Goal: Navigation & Orientation: Find specific page/section

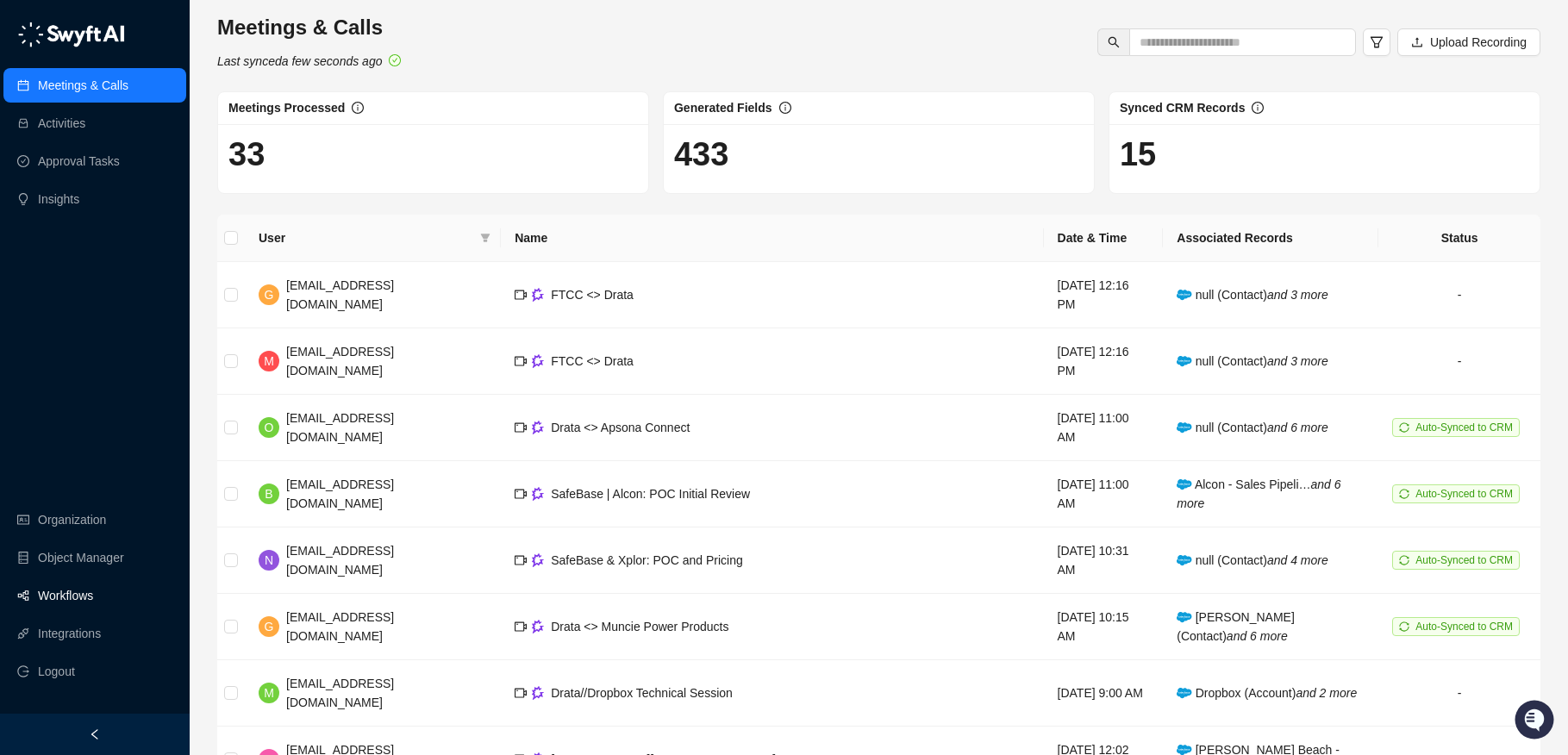
click at [72, 593] on link "Workflows" at bounding box center [65, 596] width 55 height 35
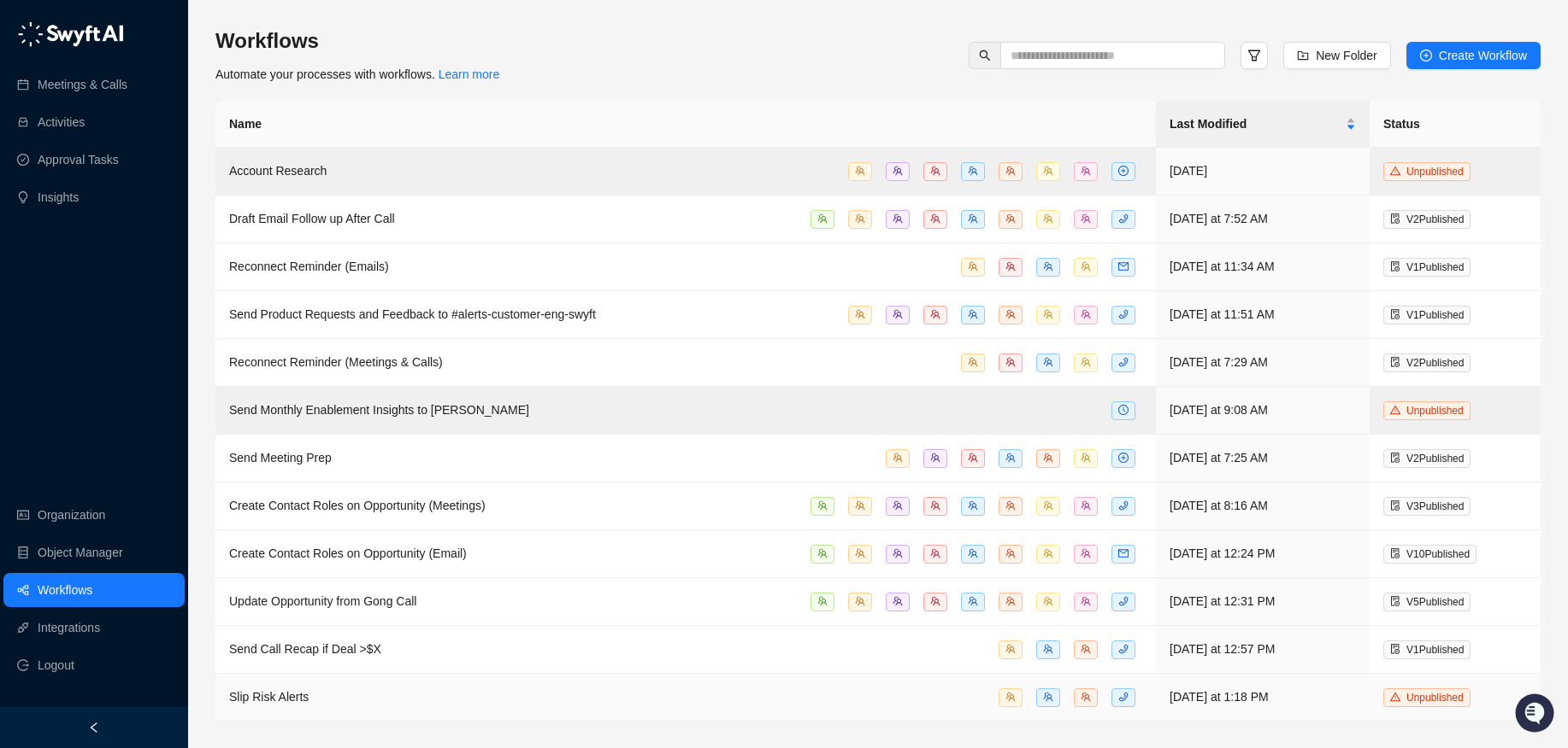
click at [489, 708] on td "Slip Risk Alerts" at bounding box center [685, 698] width 940 height 47
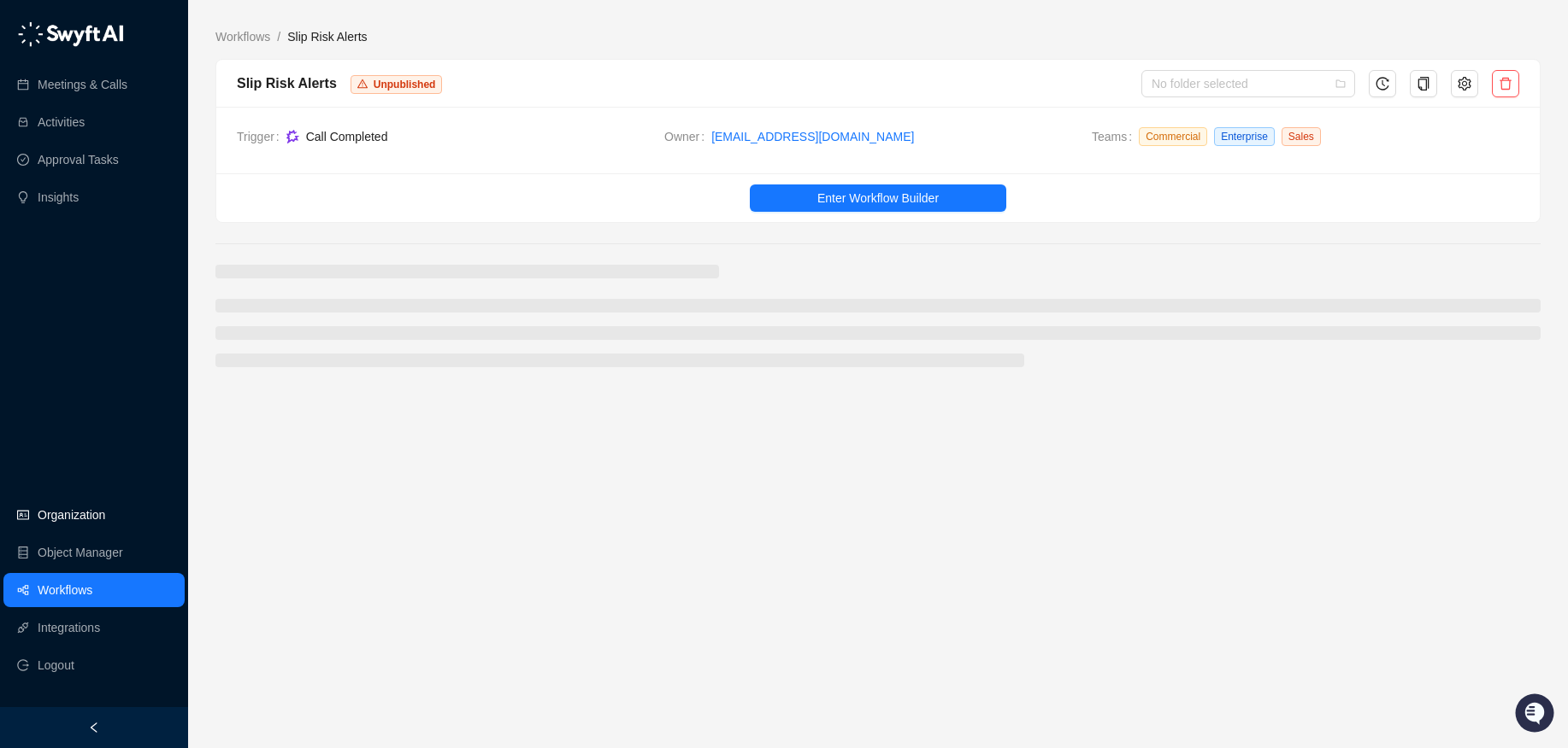
click at [68, 522] on link "Organization" at bounding box center [71, 515] width 67 height 35
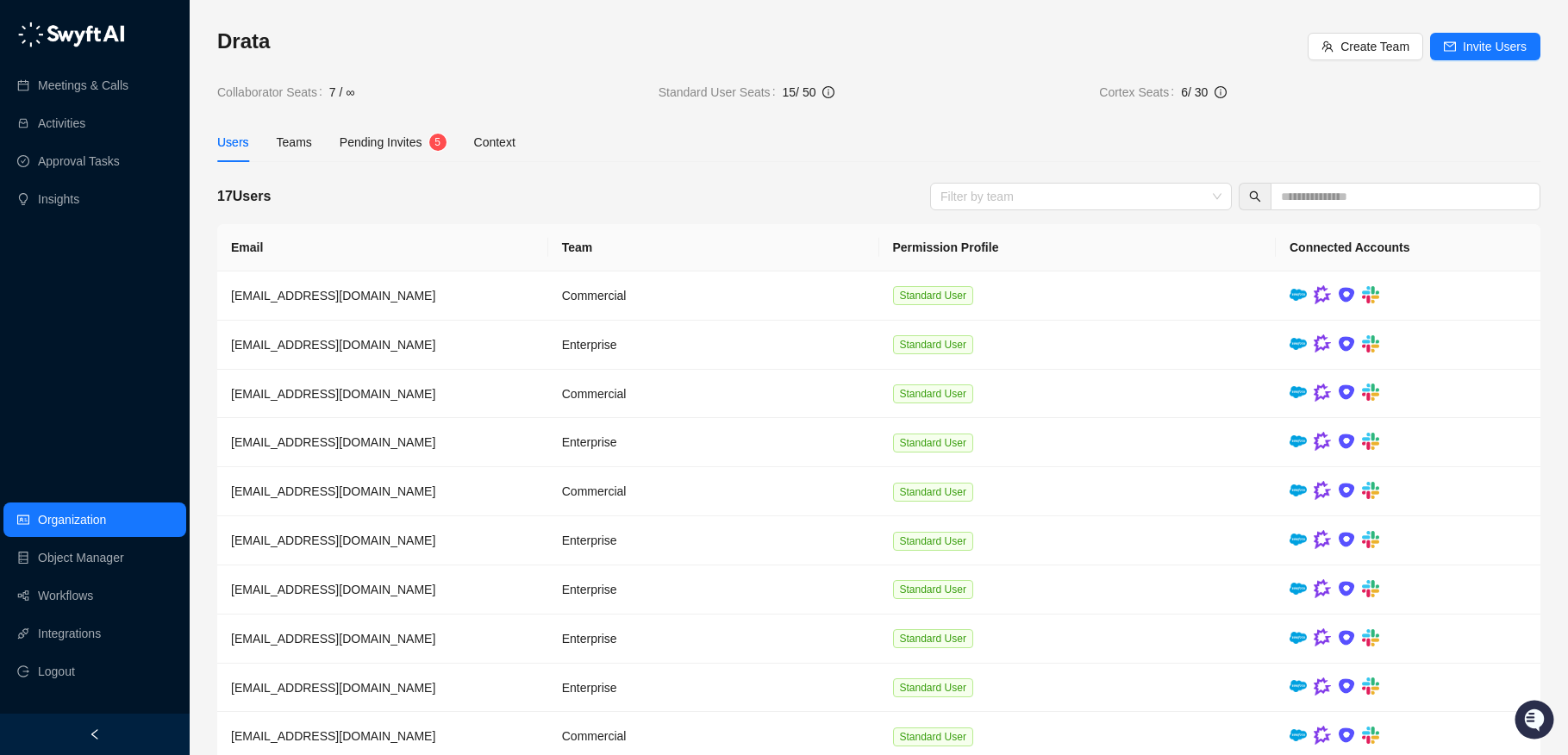
click at [93, 178] on ul "Meetings & Calls Activities Approval Tasks Insights" at bounding box center [95, 142] width 189 height 155
click at [93, 170] on link "Approval Tasks" at bounding box center [79, 161] width 82 height 35
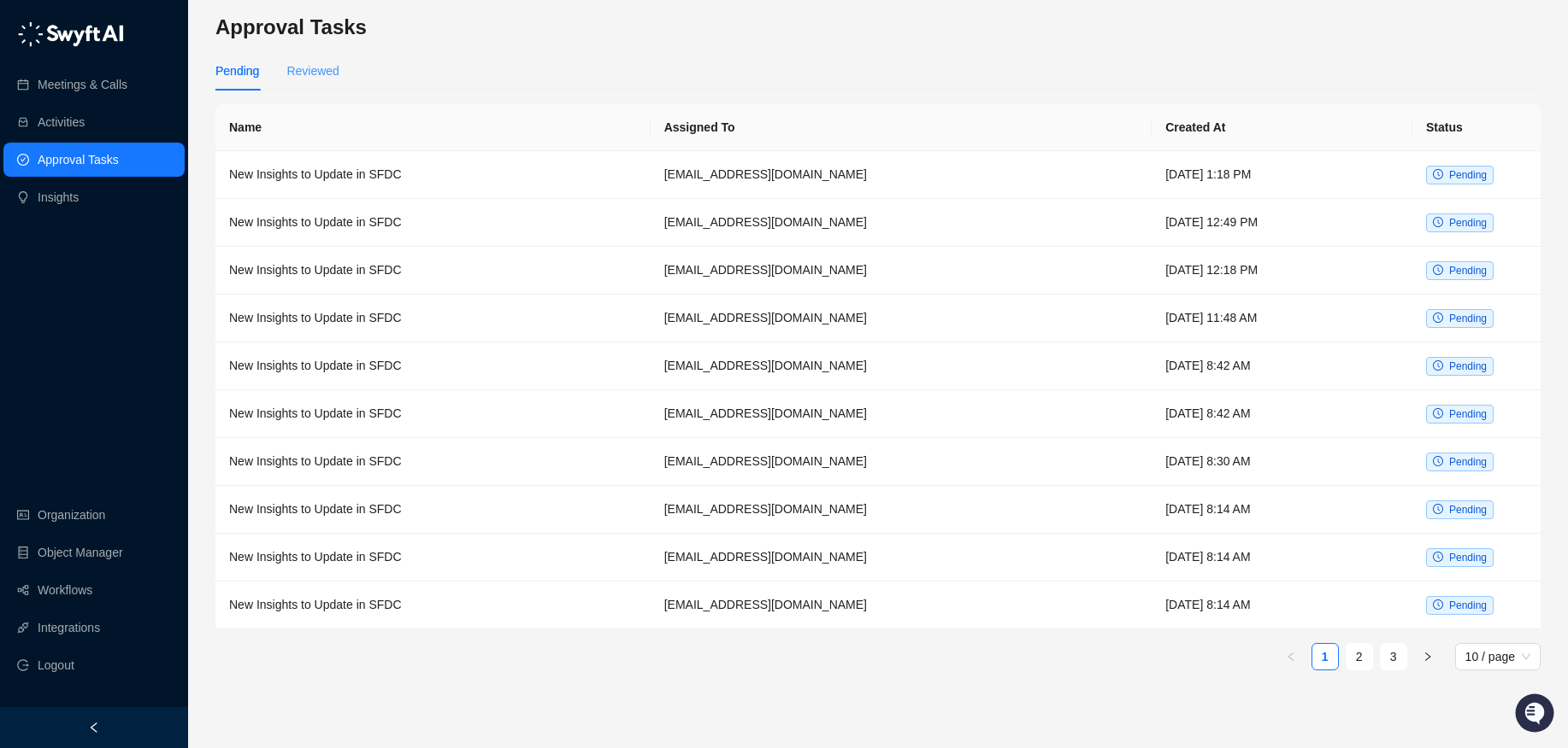
click at [332, 80] on div "Reviewed" at bounding box center [312, 71] width 52 height 39
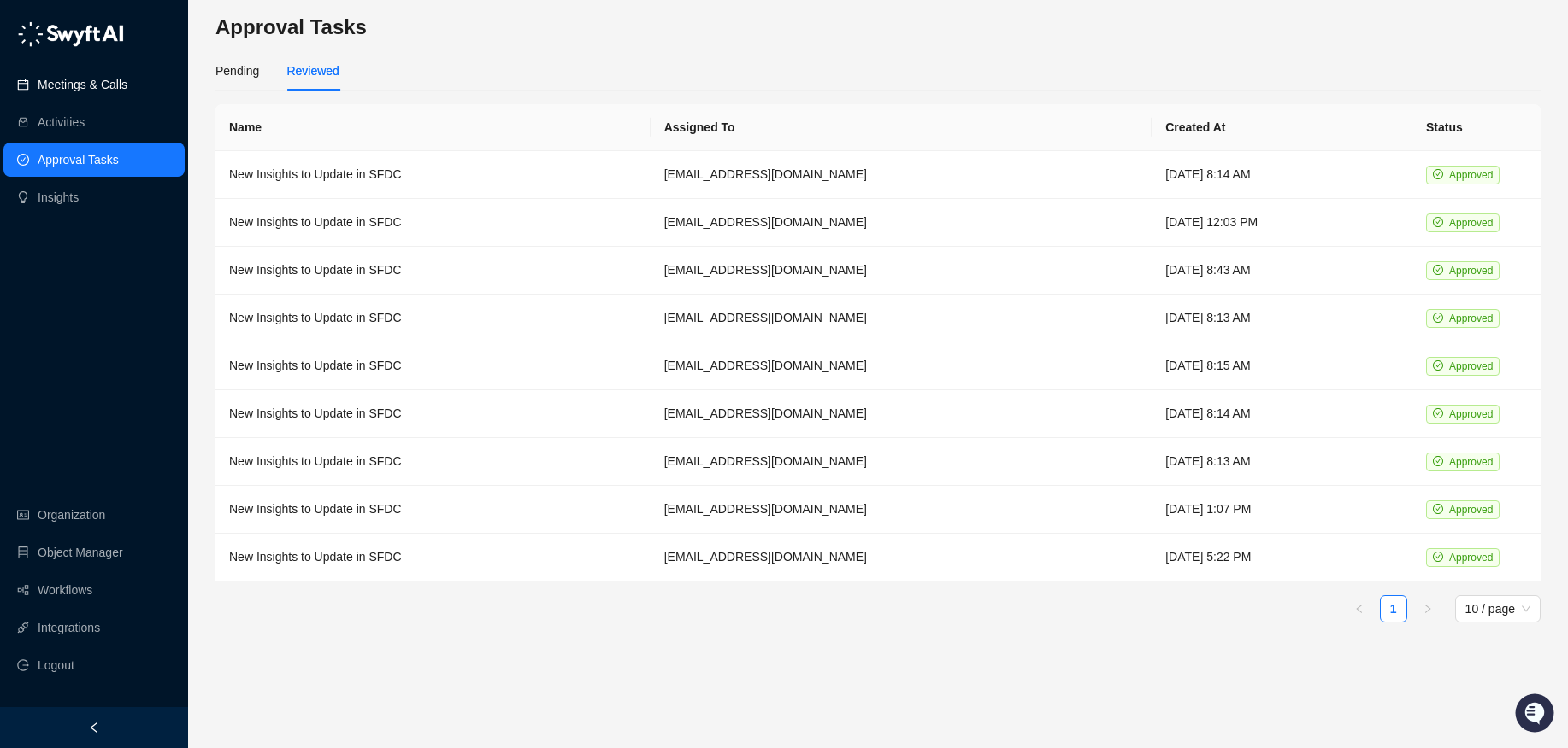
click at [118, 71] on link "Meetings & Calls" at bounding box center [82, 84] width 90 height 35
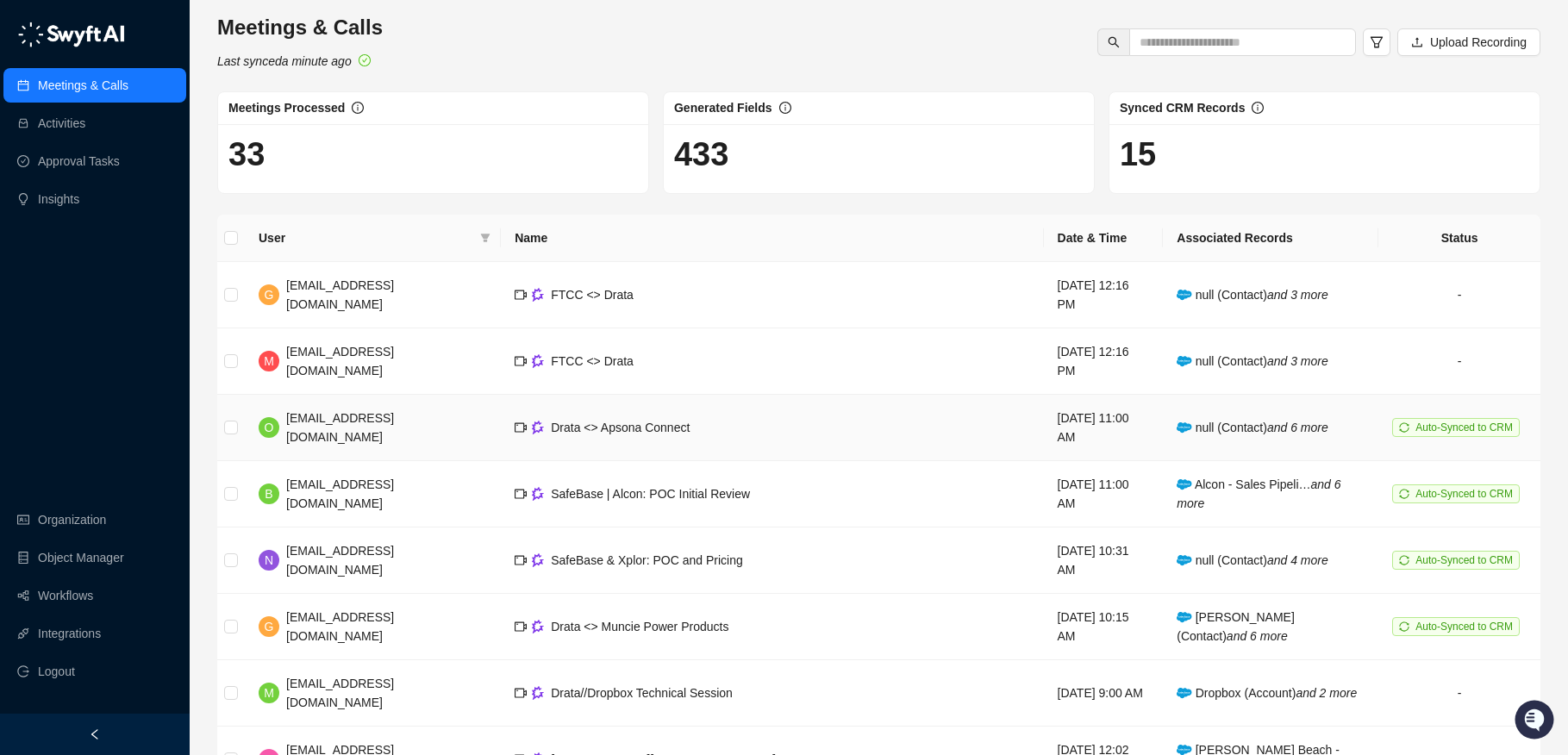
click at [1167, 453] on td "Auto-Synced to CRM" at bounding box center [1458, 428] width 162 height 67
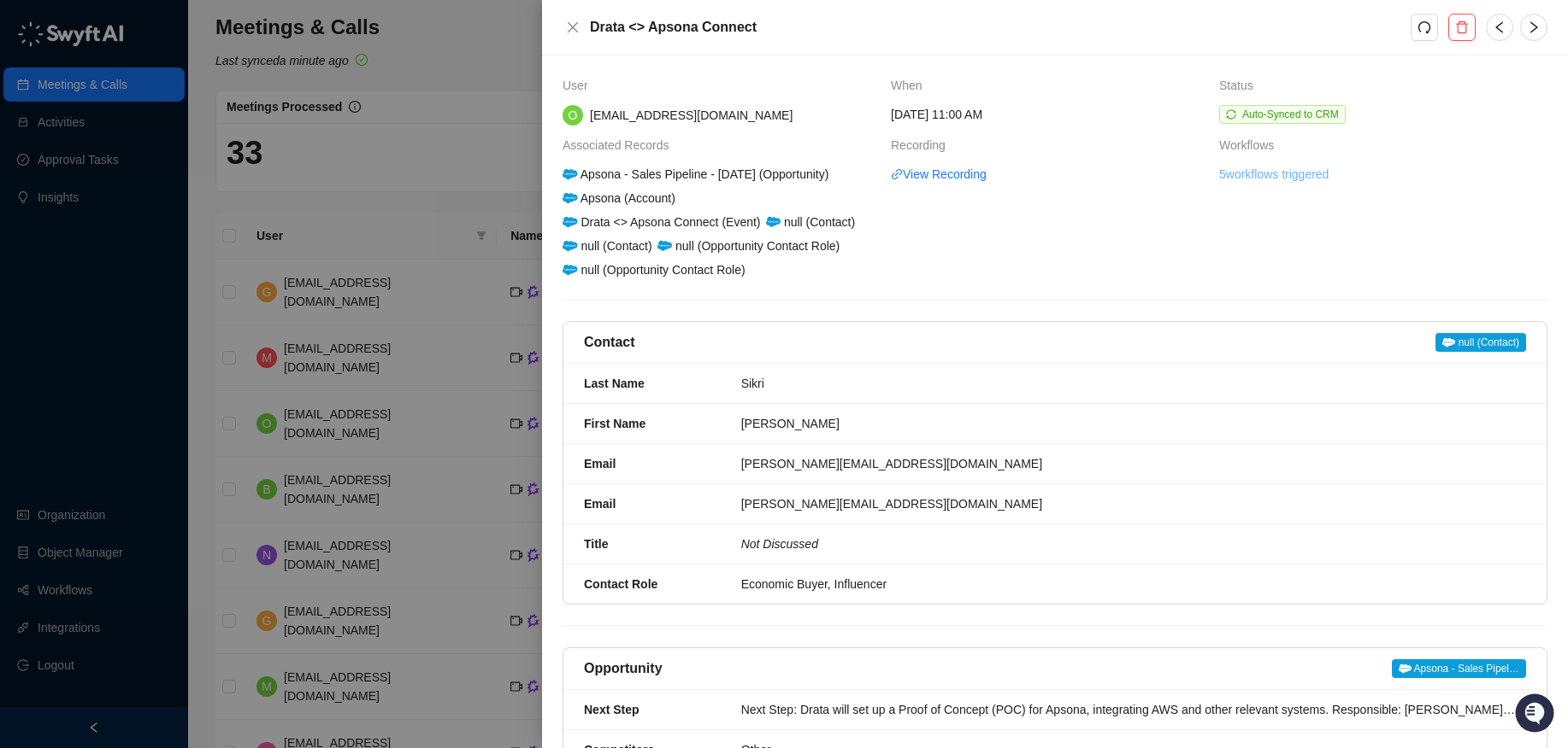
click at [1157, 169] on link "5 workflows triggered" at bounding box center [1274, 174] width 110 height 19
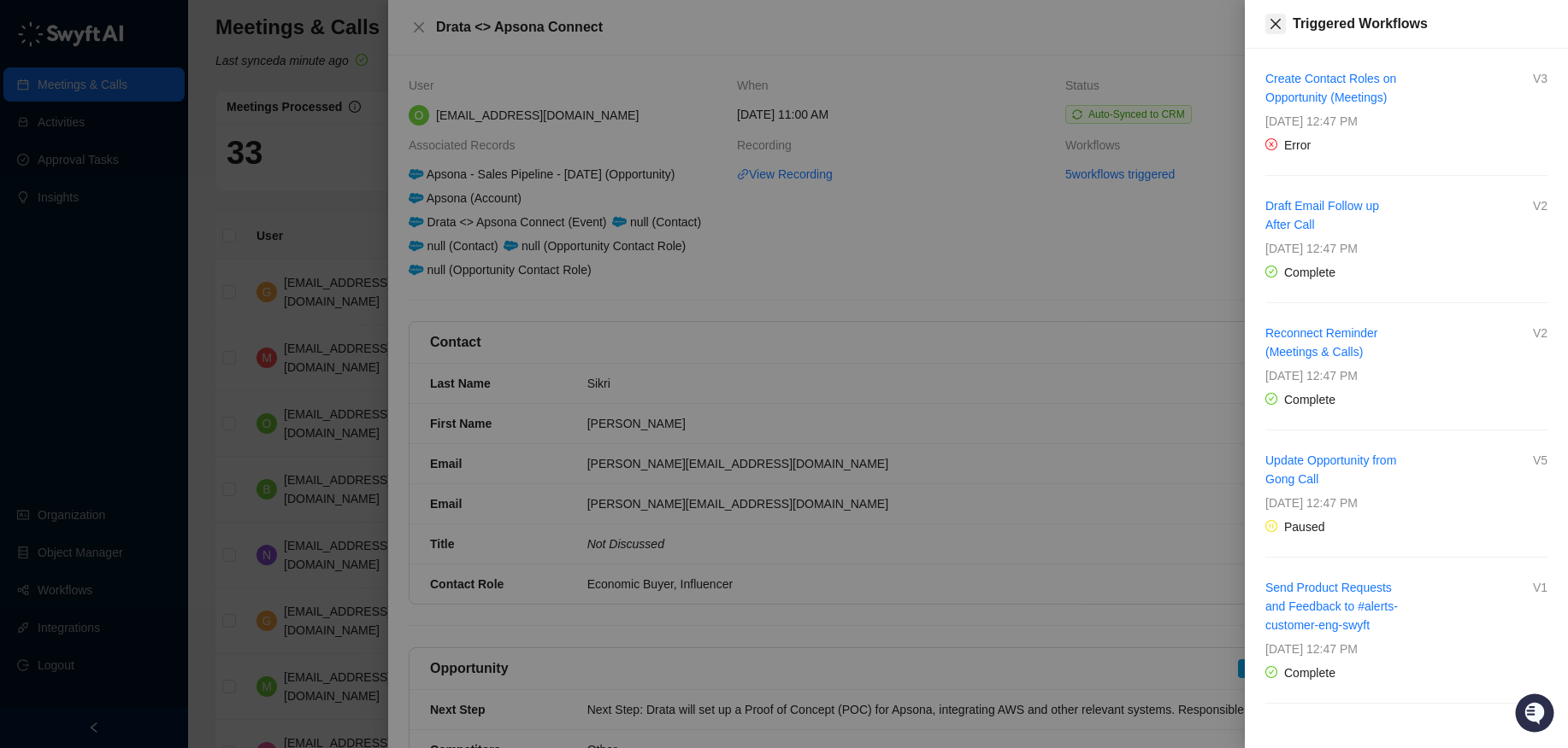
click at [1157, 32] on button "Close" at bounding box center [1275, 24] width 21 height 21
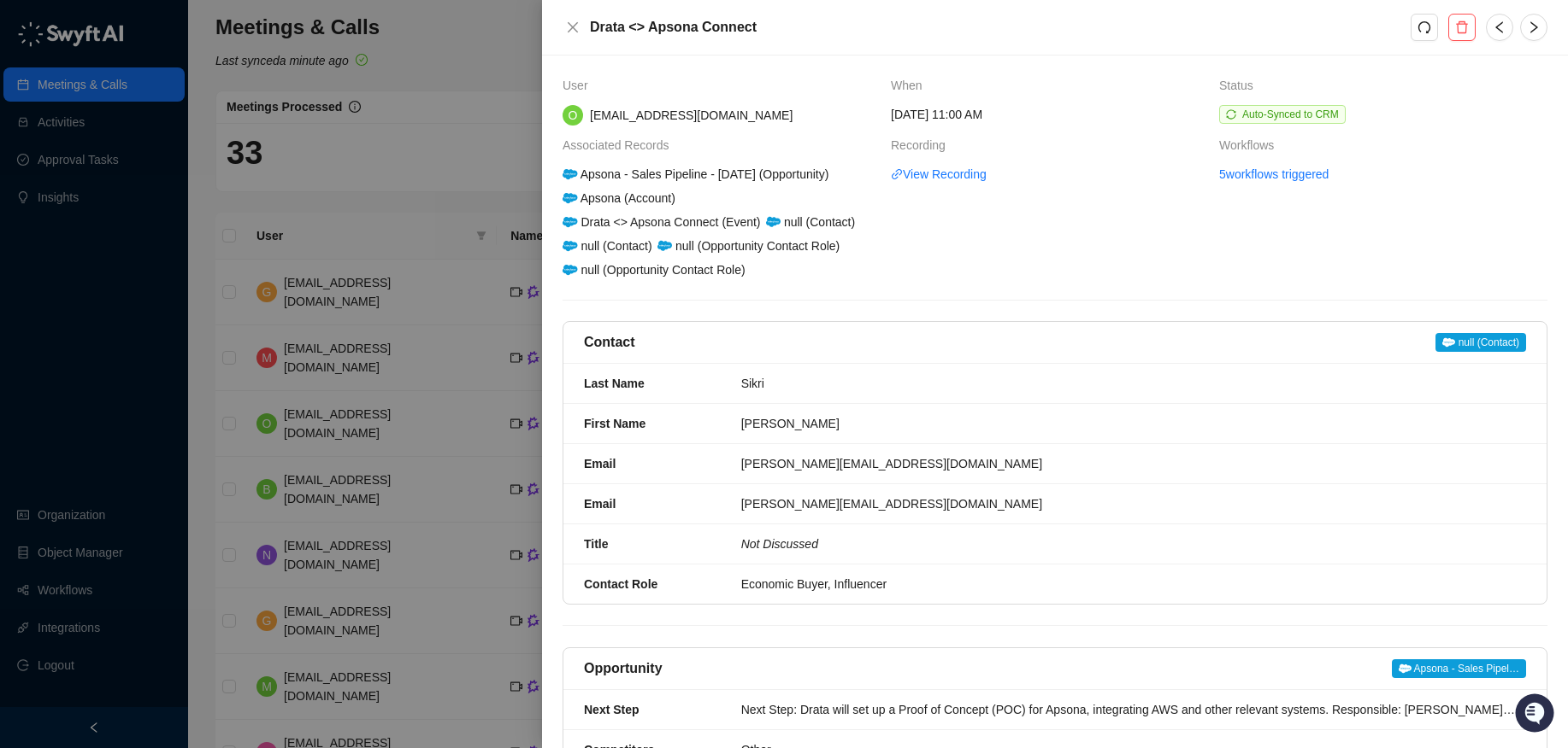
click at [449, 475] on div at bounding box center [784, 374] width 1568 height 748
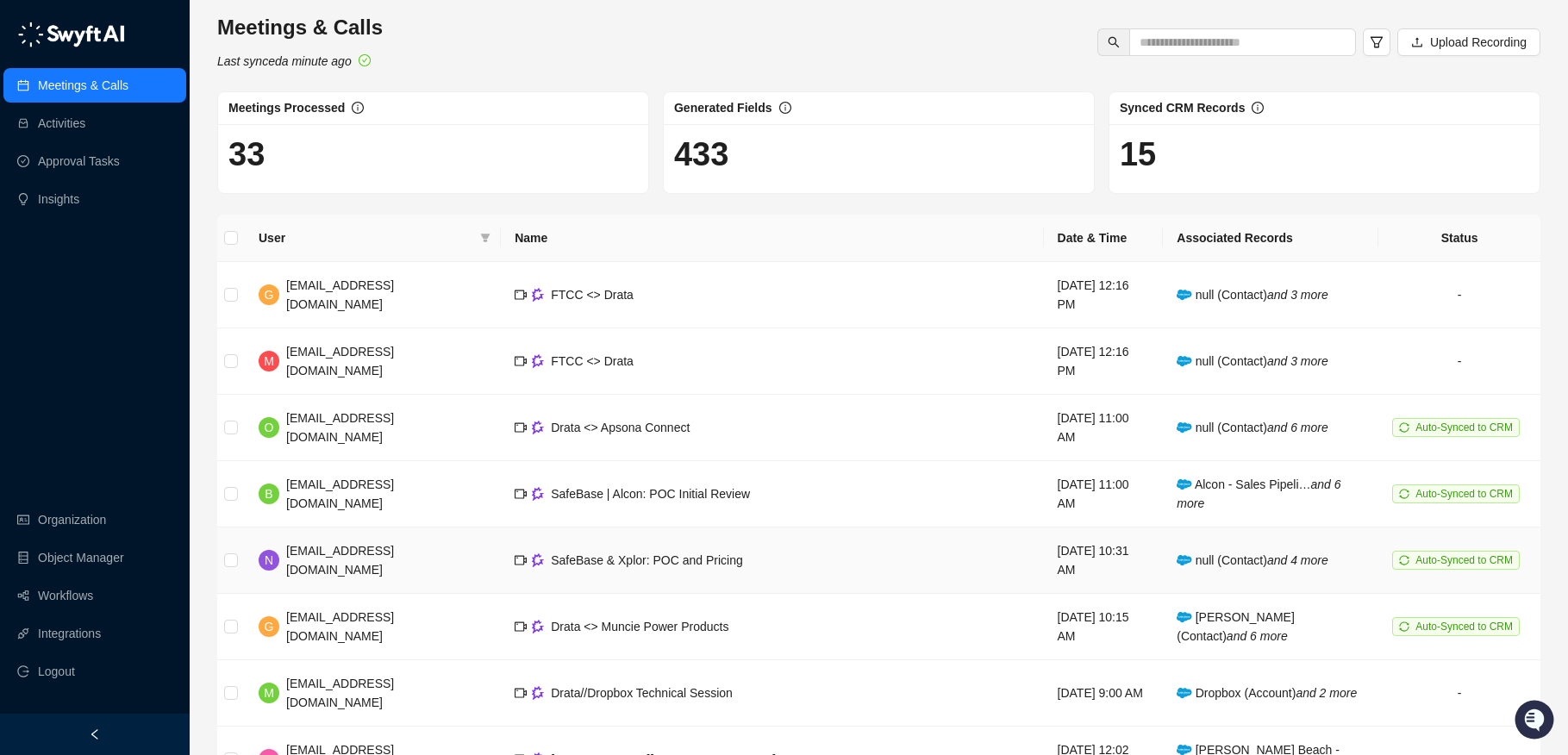
click at [600, 562] on span "SafeBase & Xplor: POC and Pricing" at bounding box center [646, 561] width 192 height 14
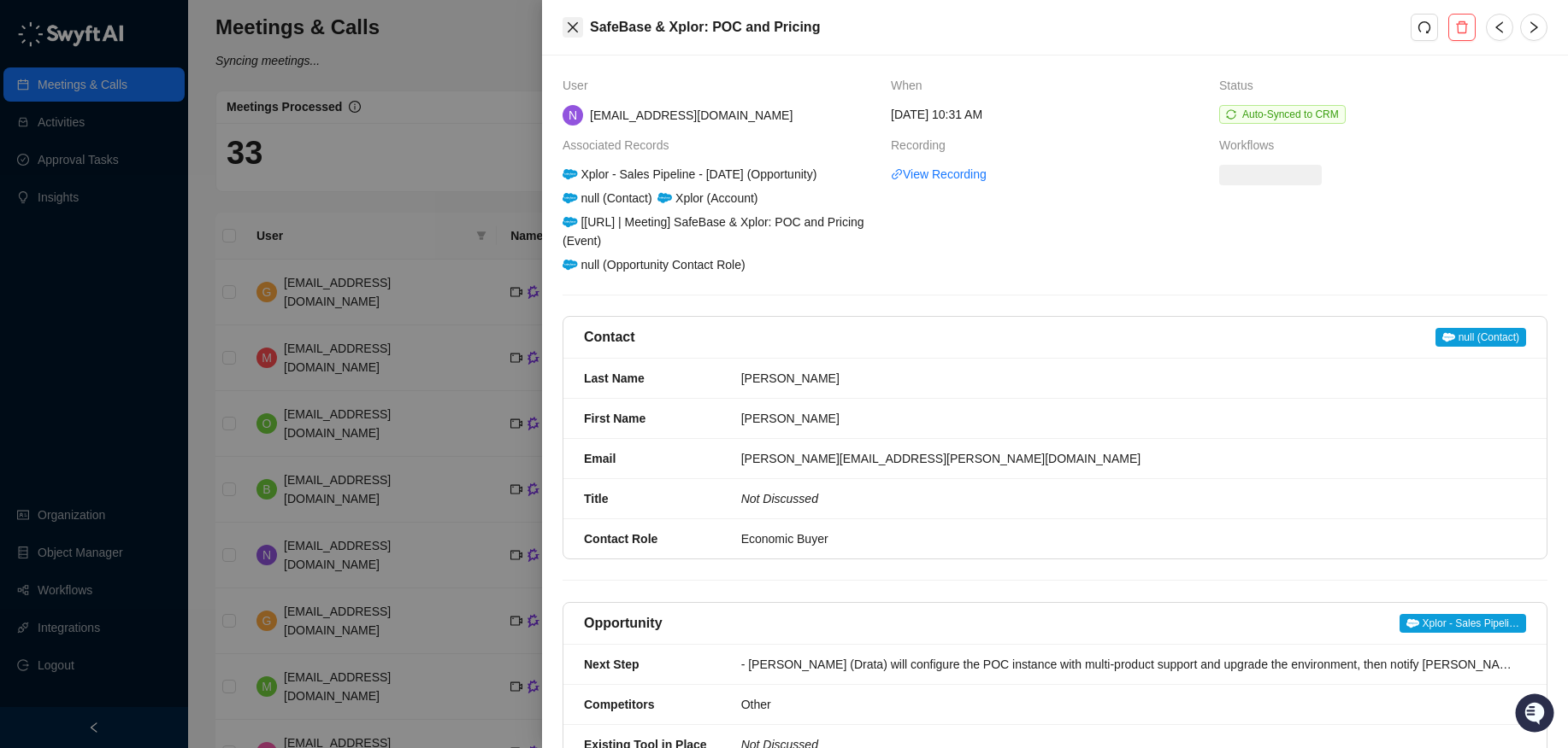
click at [572, 32] on icon "close" at bounding box center [573, 28] width 14 height 14
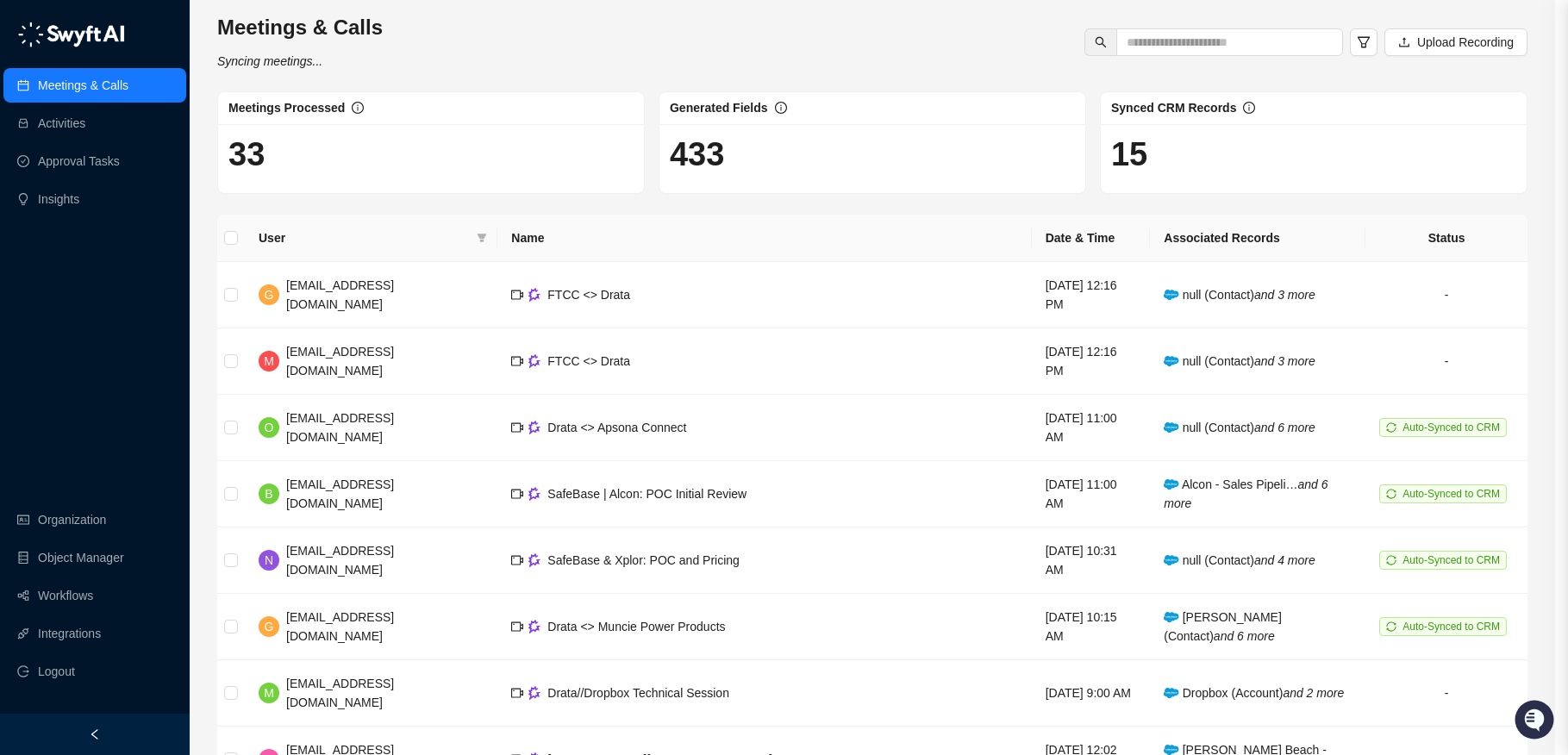
click at [318, 365] on div "[EMAIL_ADDRESS][DOMAIN_NAME]" at bounding box center [384, 362] width 197 height 38
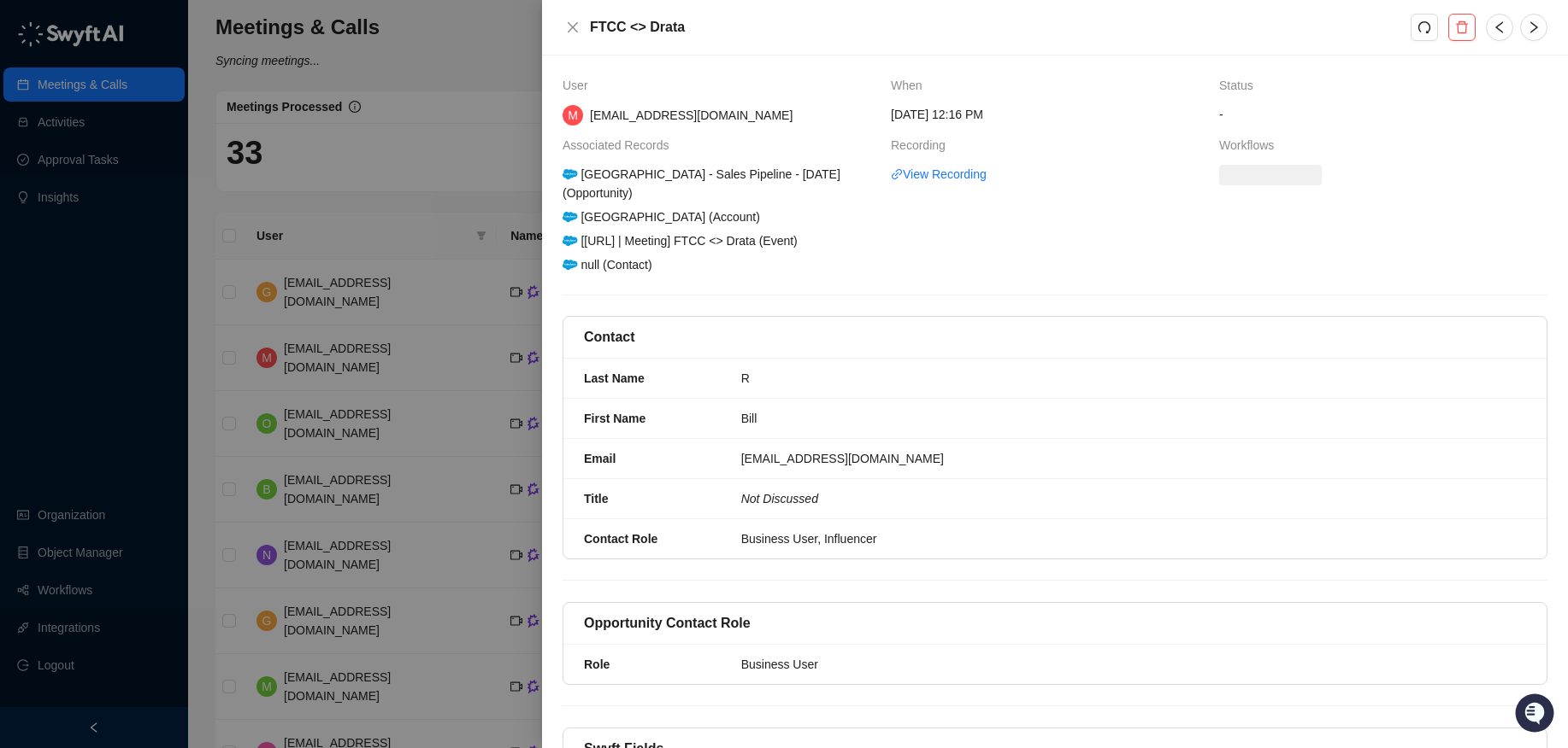
click at [320, 366] on div at bounding box center [784, 374] width 1568 height 748
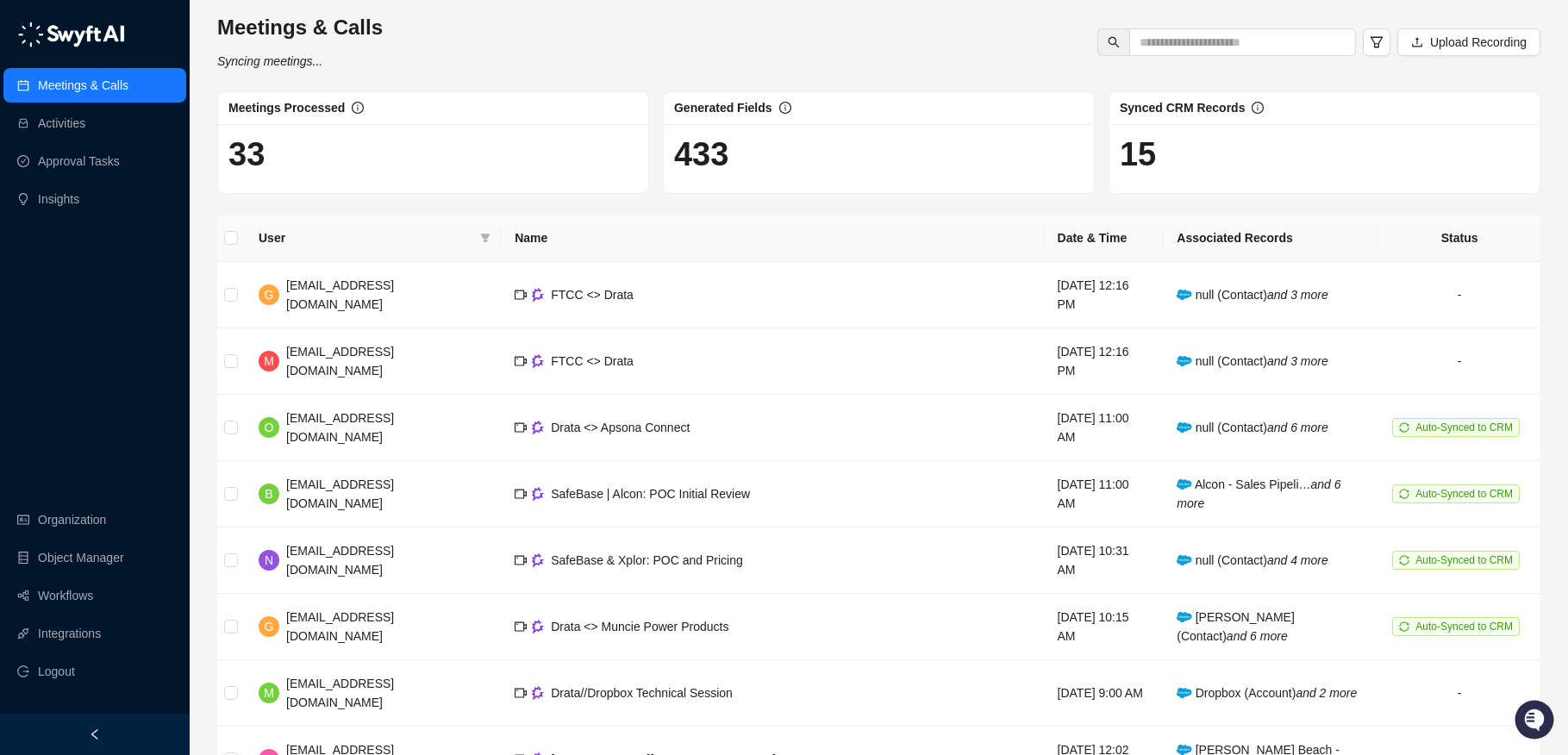
click at [320, 435] on div "[EMAIL_ADDRESS][DOMAIN_NAME]" at bounding box center [386, 427] width 201 height 38
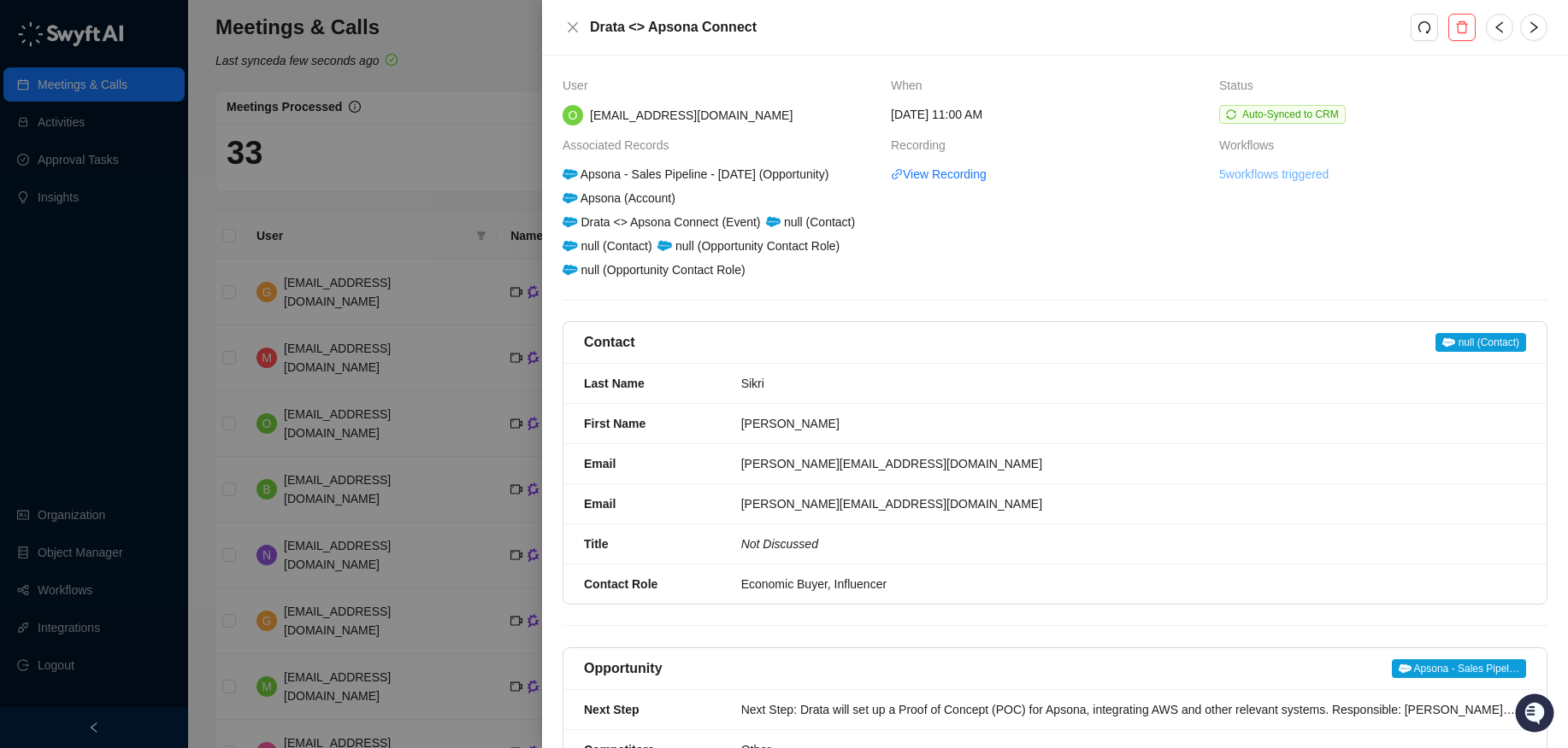
click at [1157, 178] on link "5 workflows triggered" at bounding box center [1274, 174] width 110 height 19
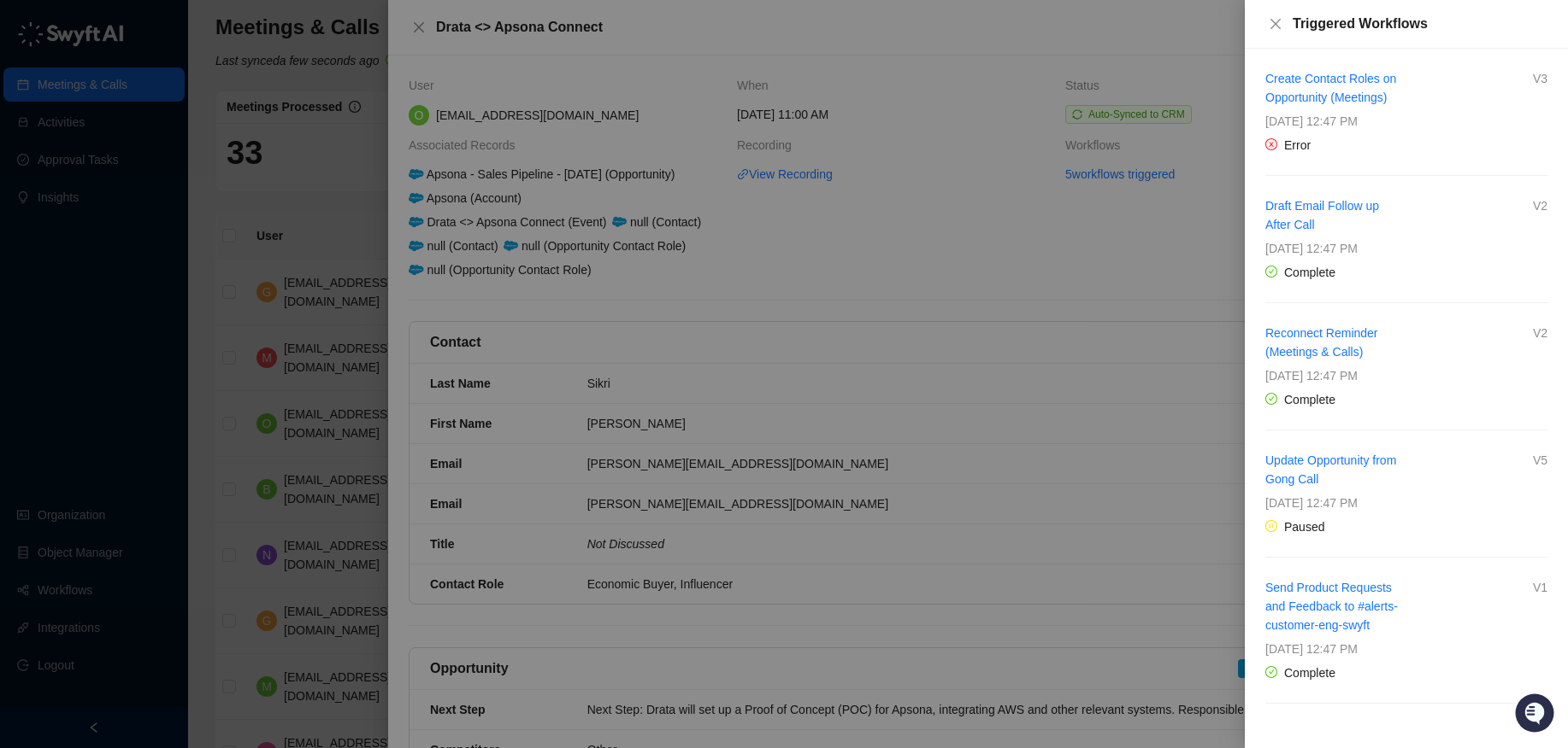
click at [1157, 30] on div "Triggered Workflows" at bounding box center [1420, 24] width 255 height 21
click at [592, 367] on div at bounding box center [784, 374] width 1568 height 748
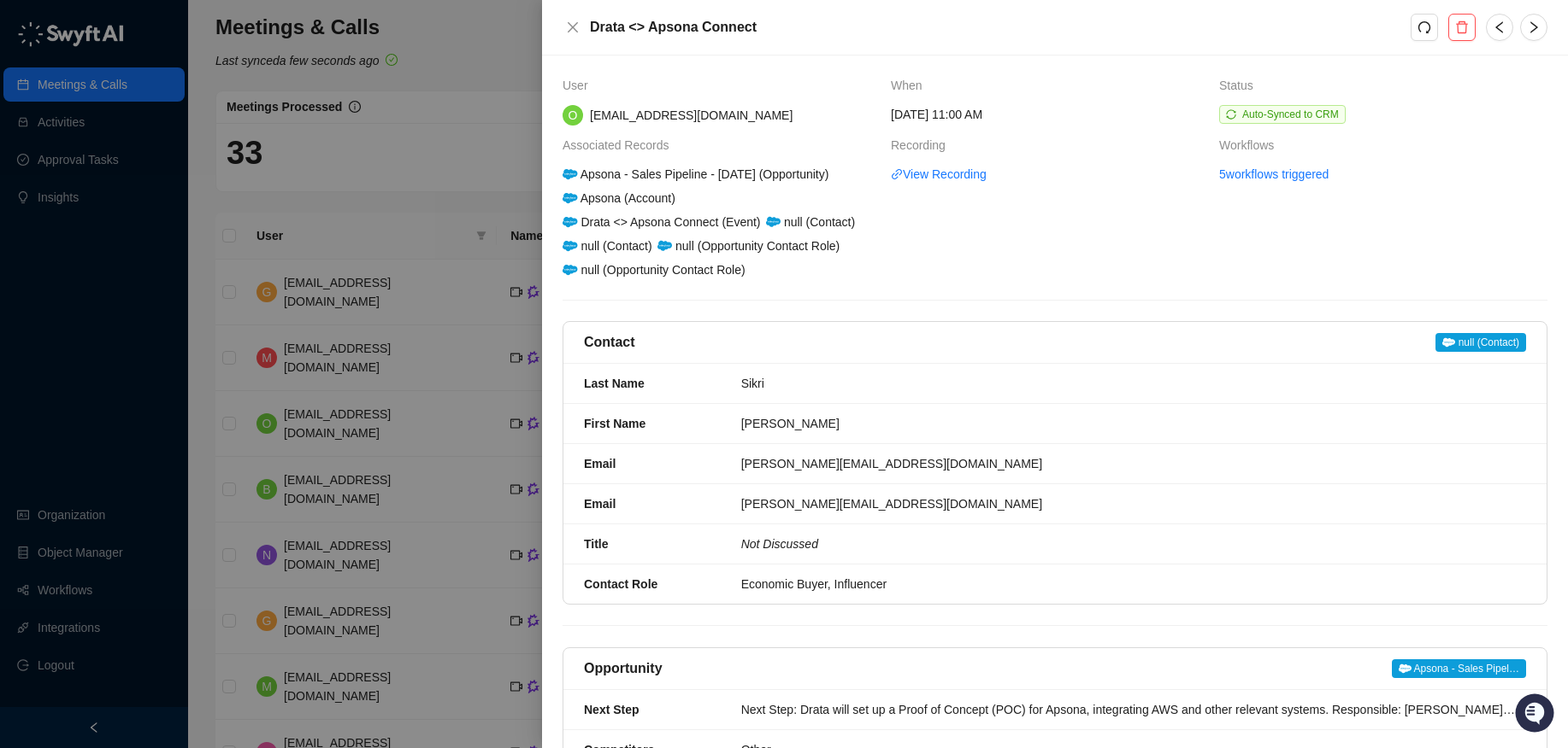
click at [125, 315] on div at bounding box center [784, 374] width 1568 height 748
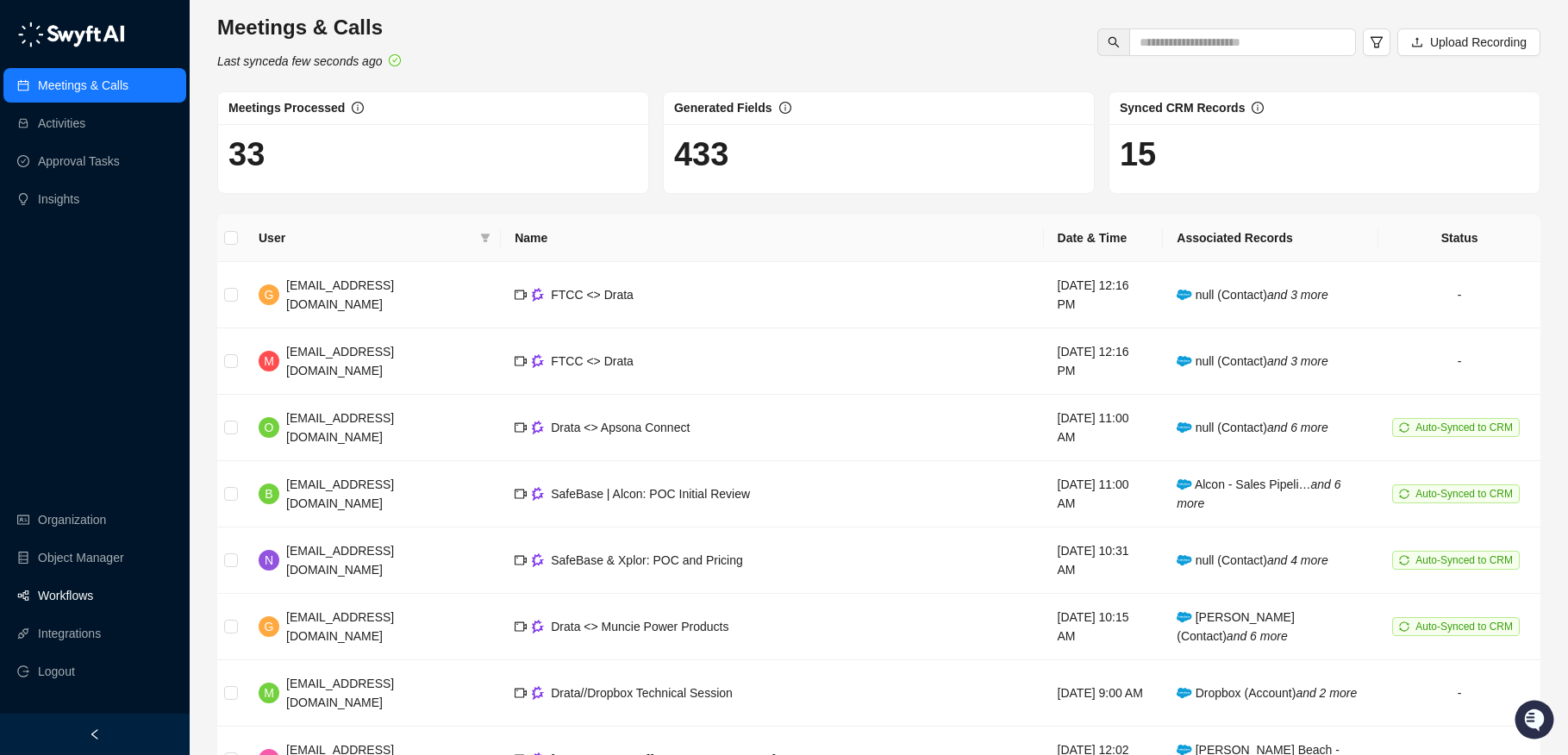
click at [91, 594] on link "Workflows" at bounding box center [65, 596] width 55 height 35
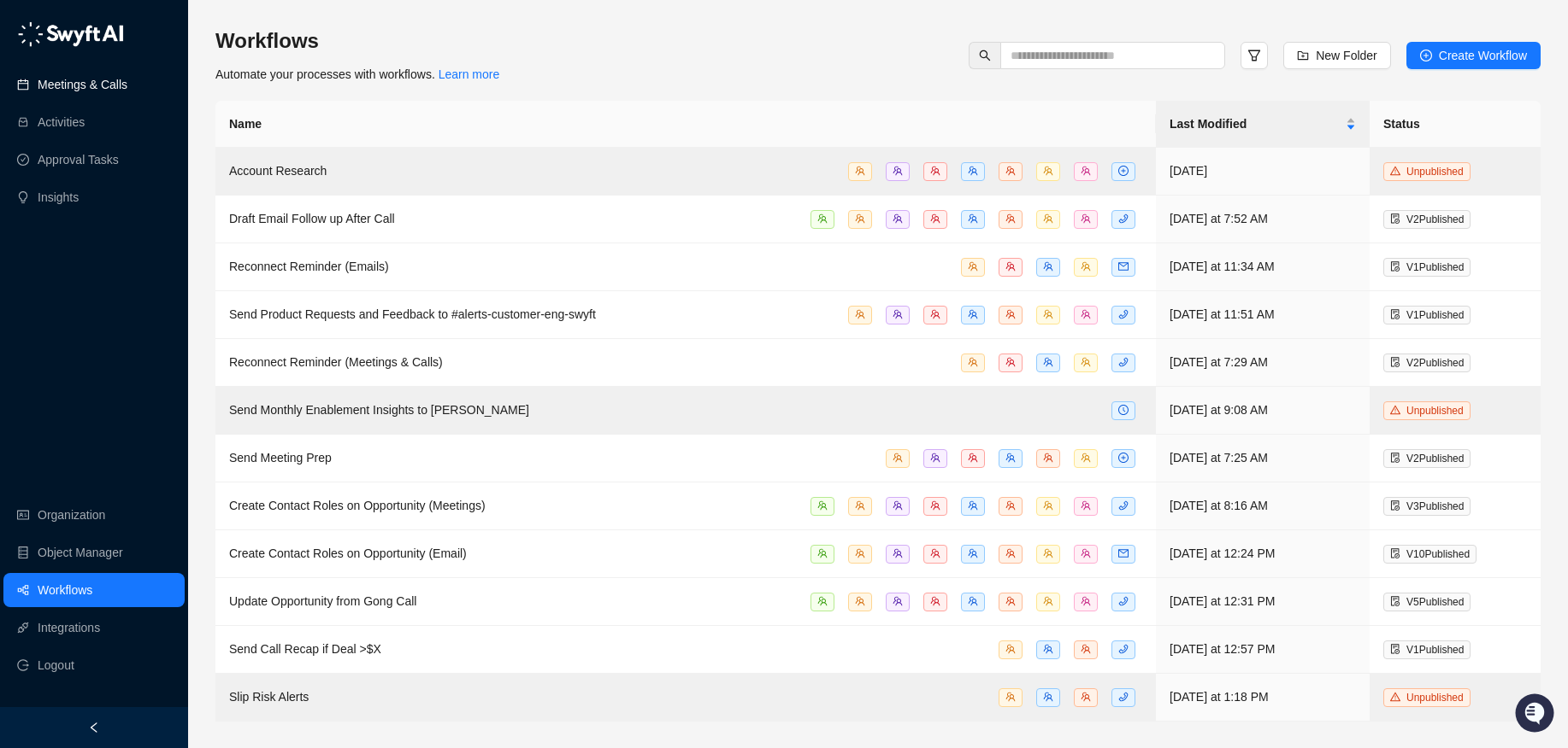
click at [71, 78] on link "Meetings & Calls" at bounding box center [82, 84] width 90 height 35
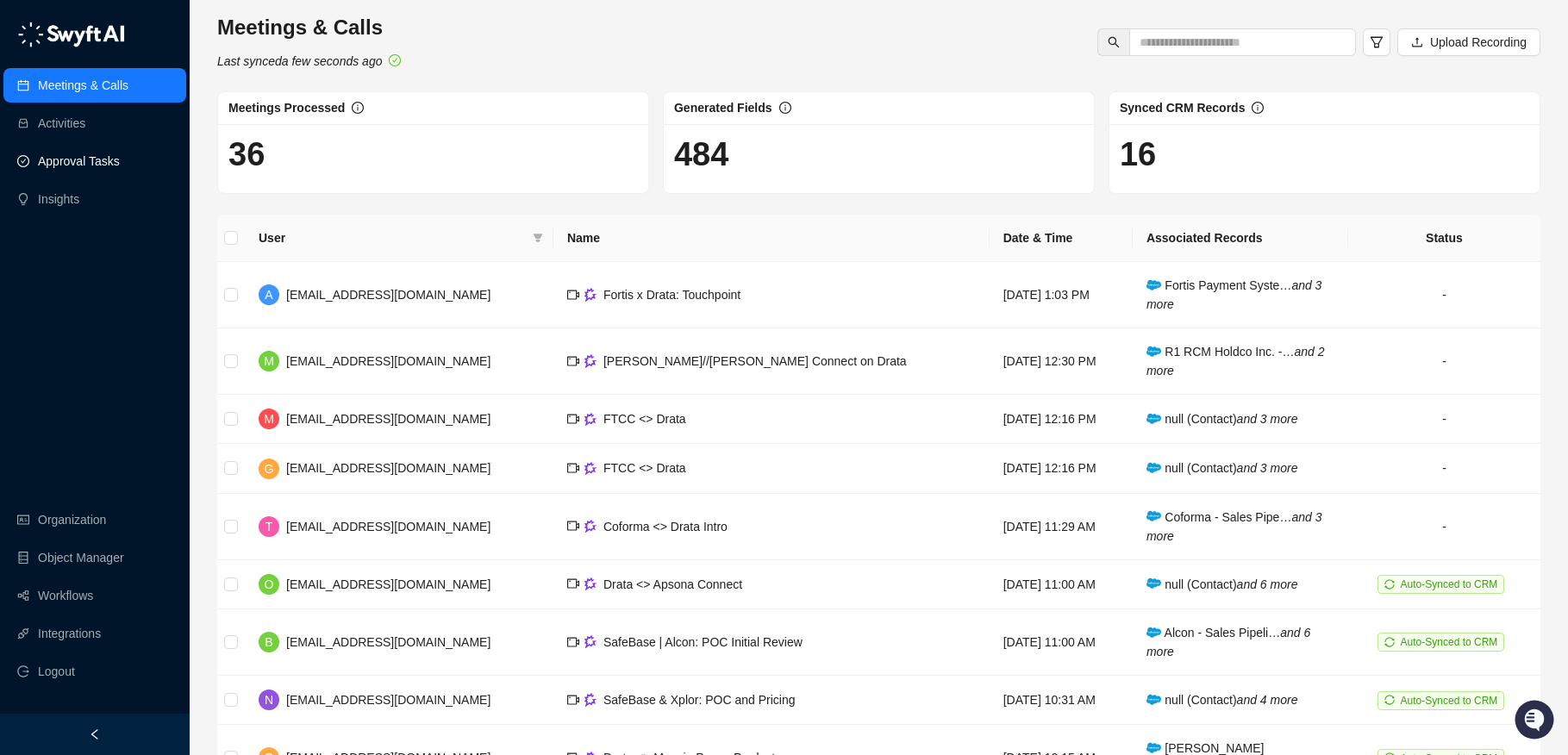
click at [92, 175] on link "Approval Tasks" at bounding box center [79, 161] width 82 height 35
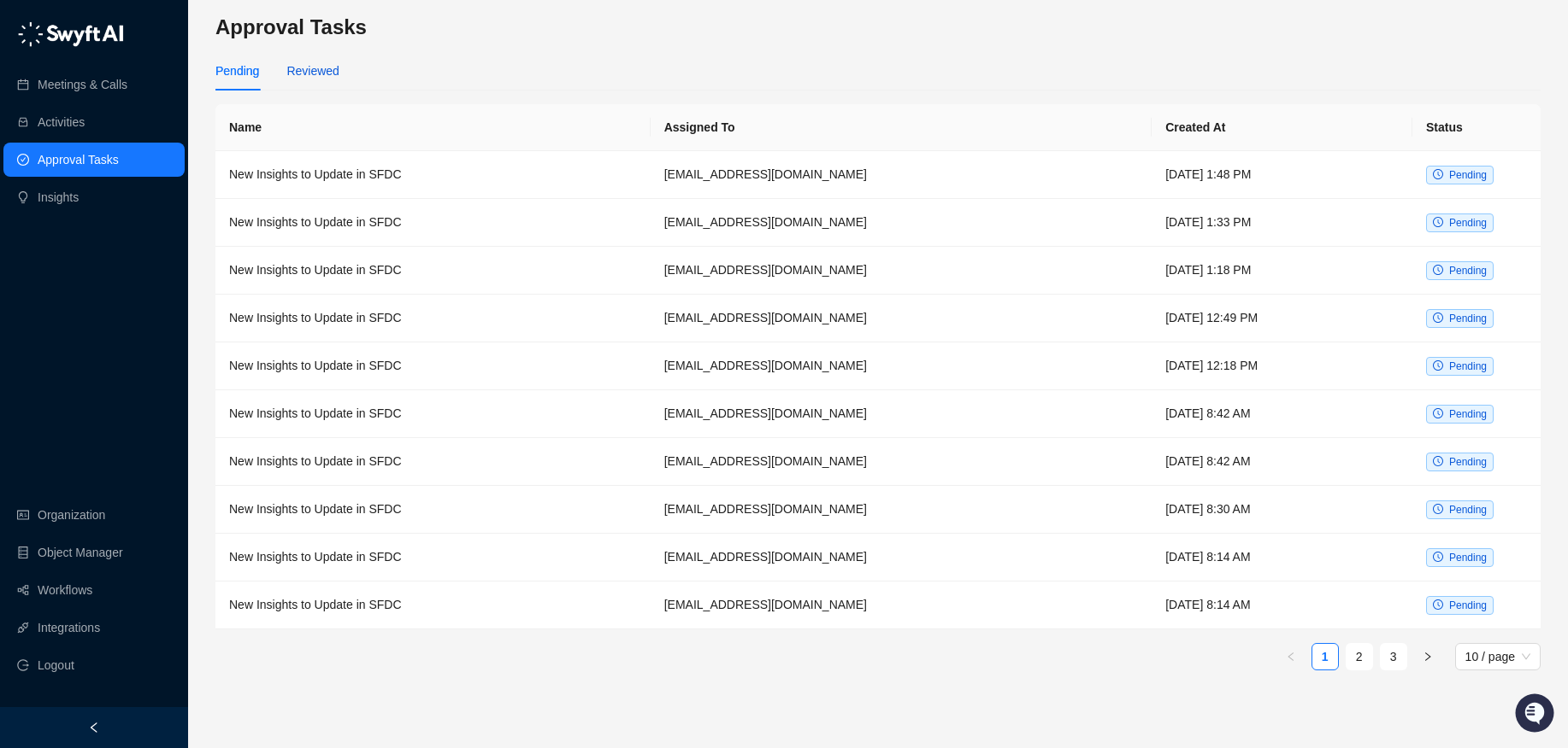
click at [311, 79] on div "Reviewed" at bounding box center [312, 70] width 52 height 19
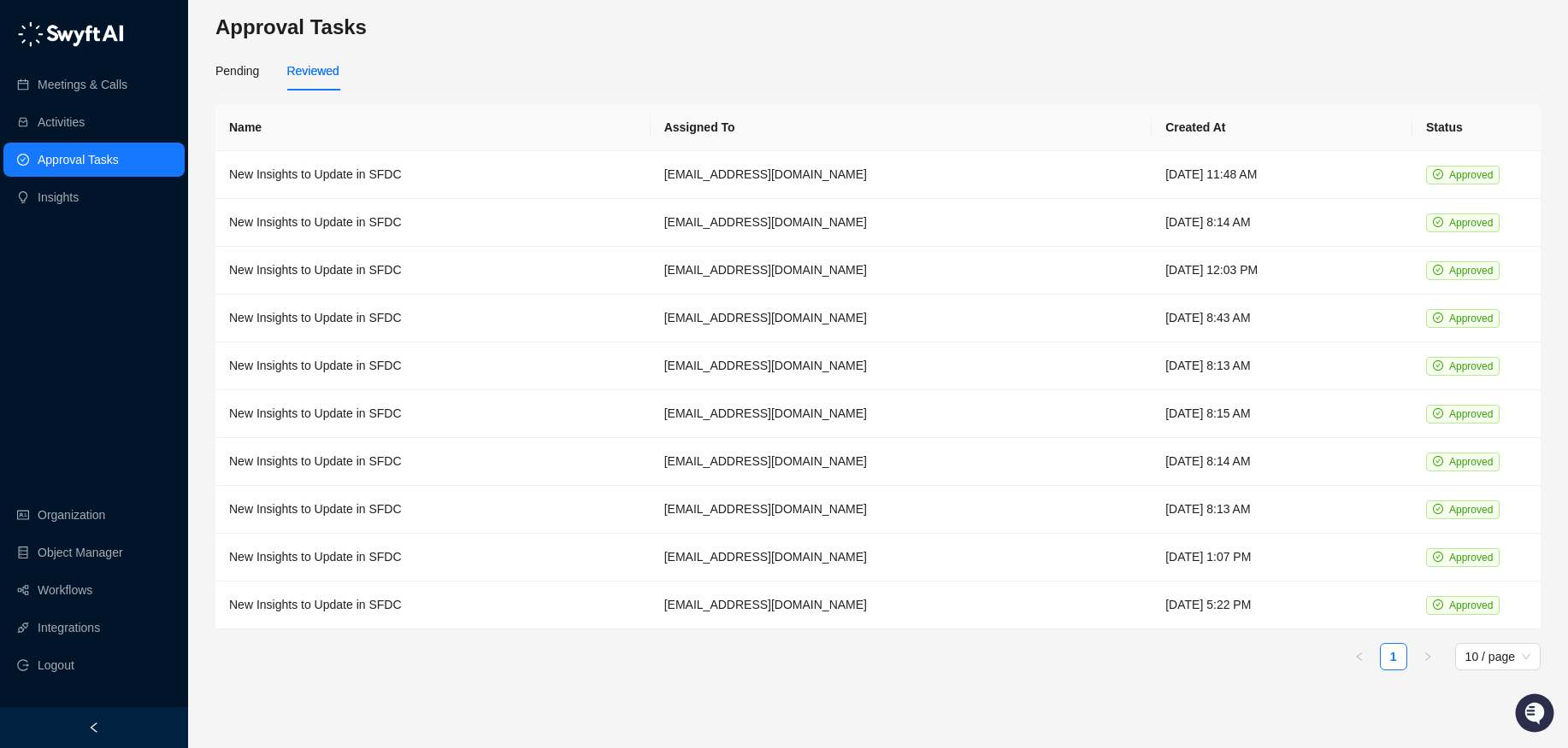
click at [263, 65] on div "Pending Reviewed" at bounding box center [277, 71] width 124 height 39
click at [239, 78] on div "Pending" at bounding box center [237, 70] width 43 height 19
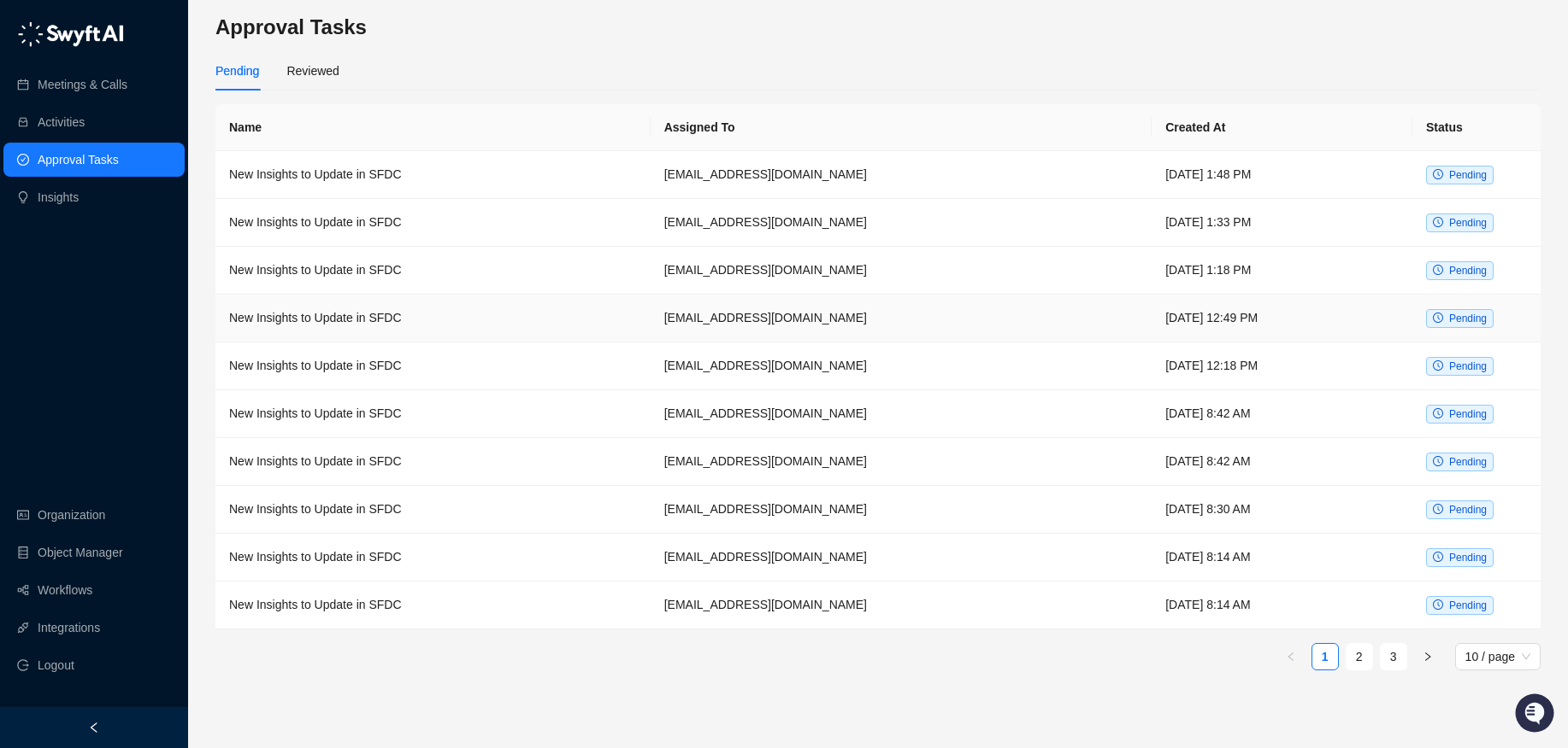
click at [583, 315] on td "New Insights to Update in SFDC" at bounding box center [432, 319] width 435 height 47
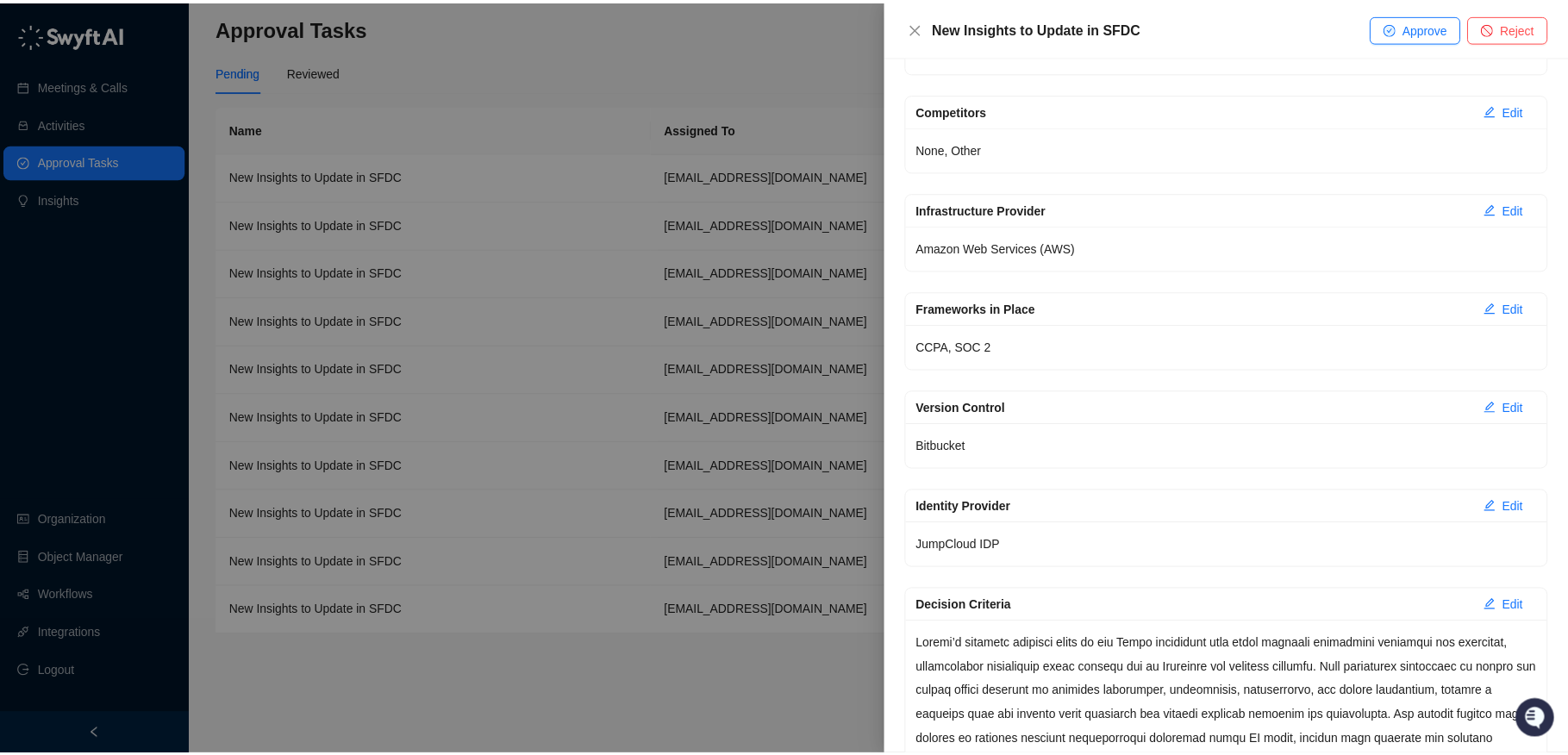
scroll to position [4239, 0]
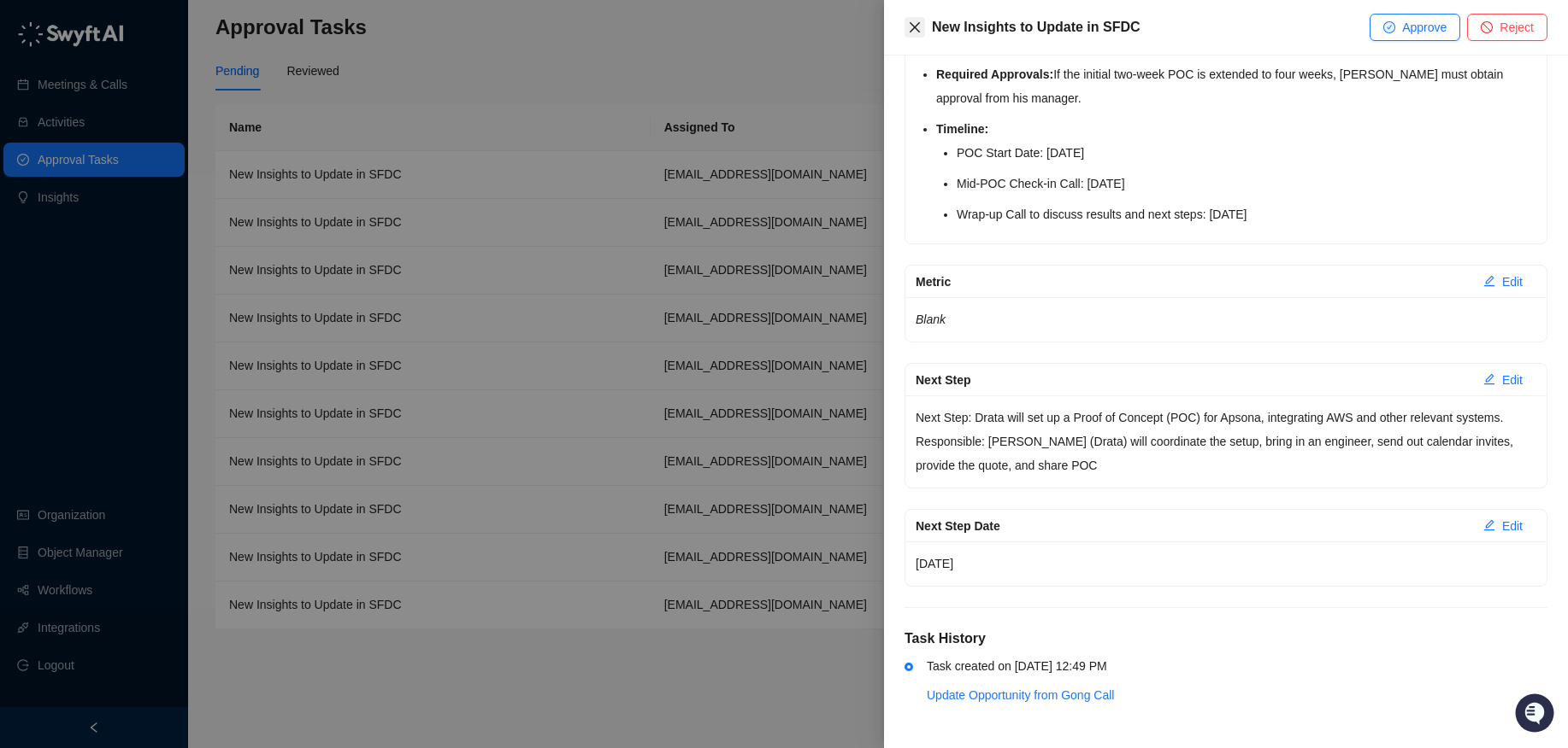
click at [910, 21] on icon "close" at bounding box center [914, 28] width 14 height 14
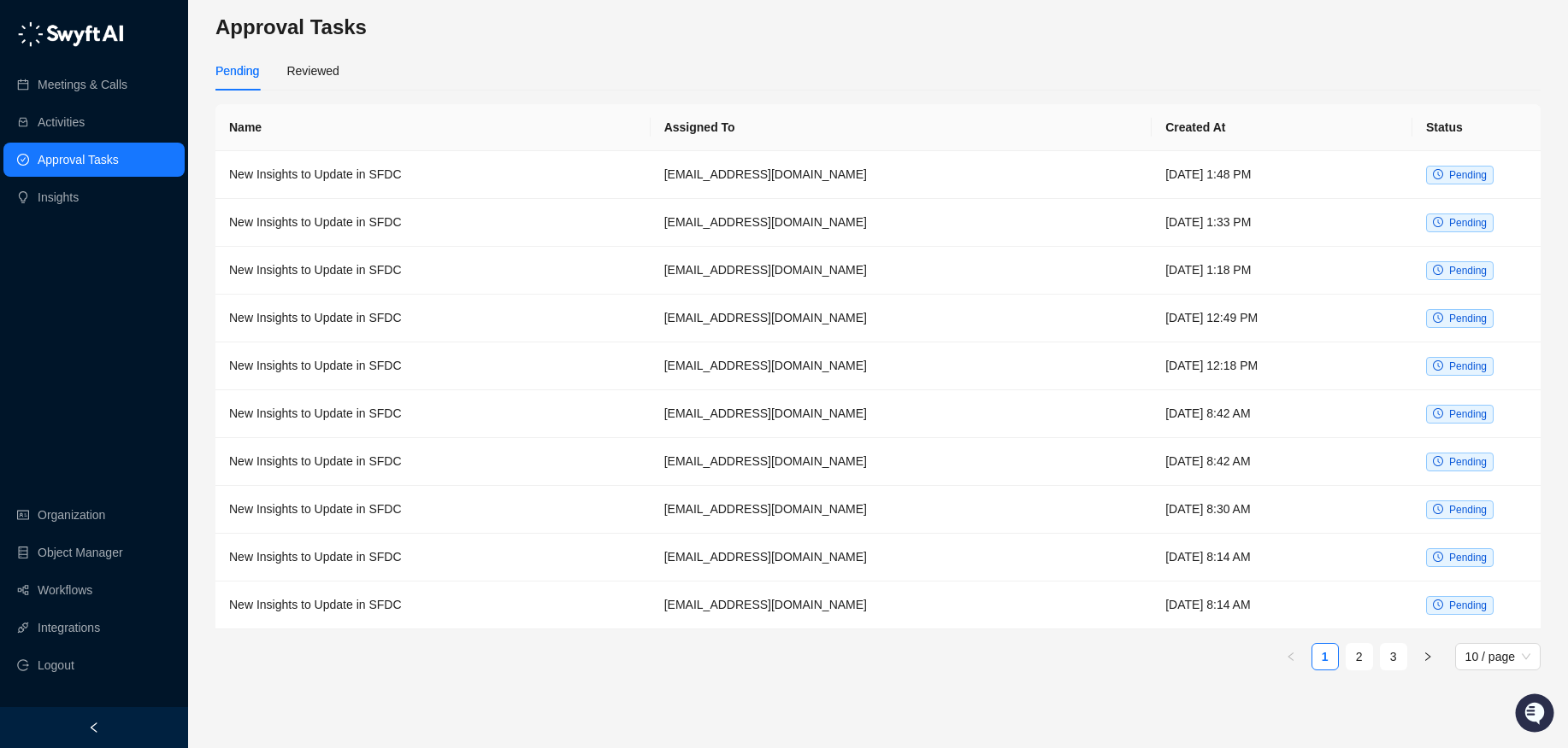
click at [67, 164] on link "Approval Tasks" at bounding box center [78, 160] width 81 height 35
click at [366, 71] on div "Pending Reviewed" at bounding box center [878, 71] width 1325 height 39
click at [337, 70] on div "Reviewed" at bounding box center [312, 70] width 52 height 19
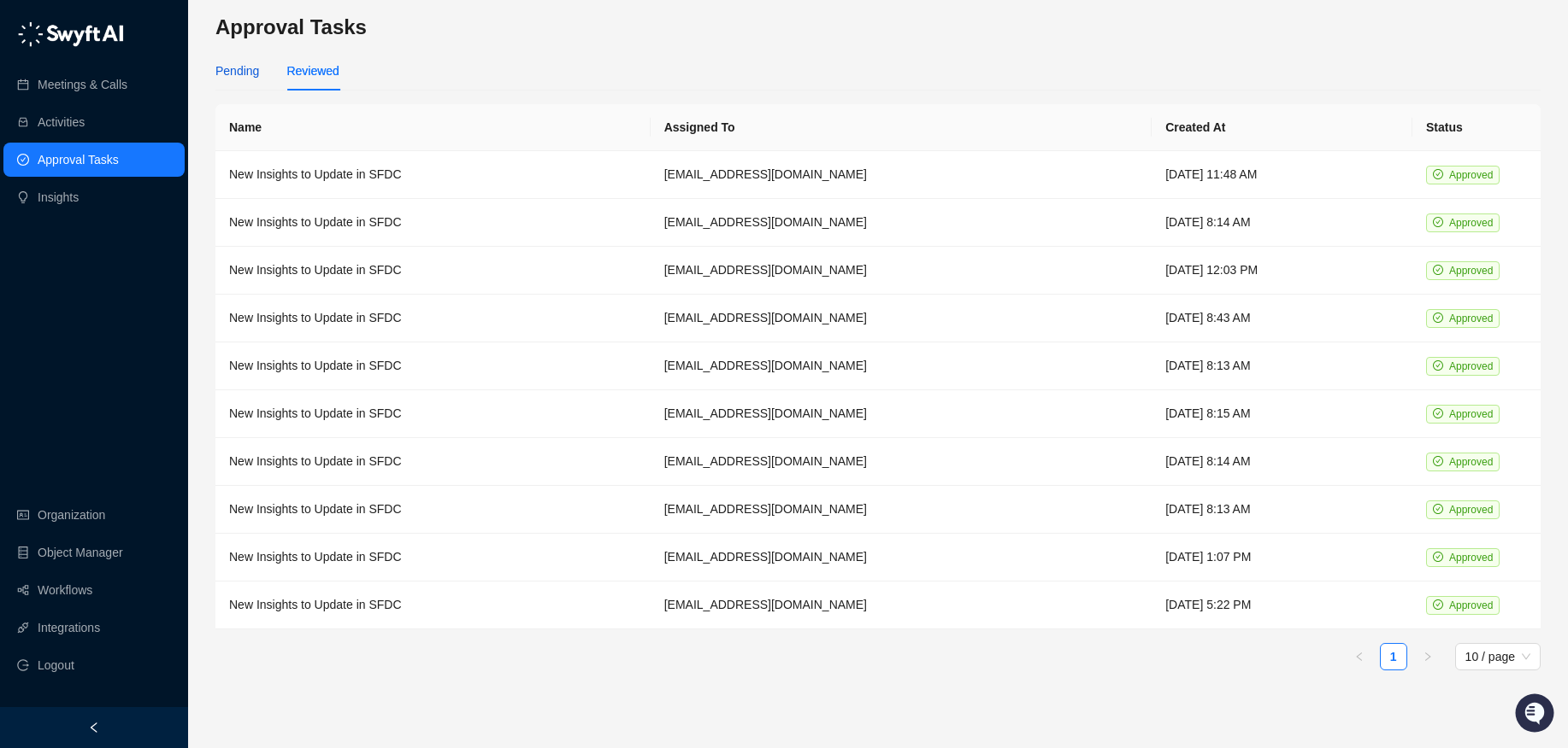
click at [235, 71] on div "Pending" at bounding box center [237, 70] width 43 height 19
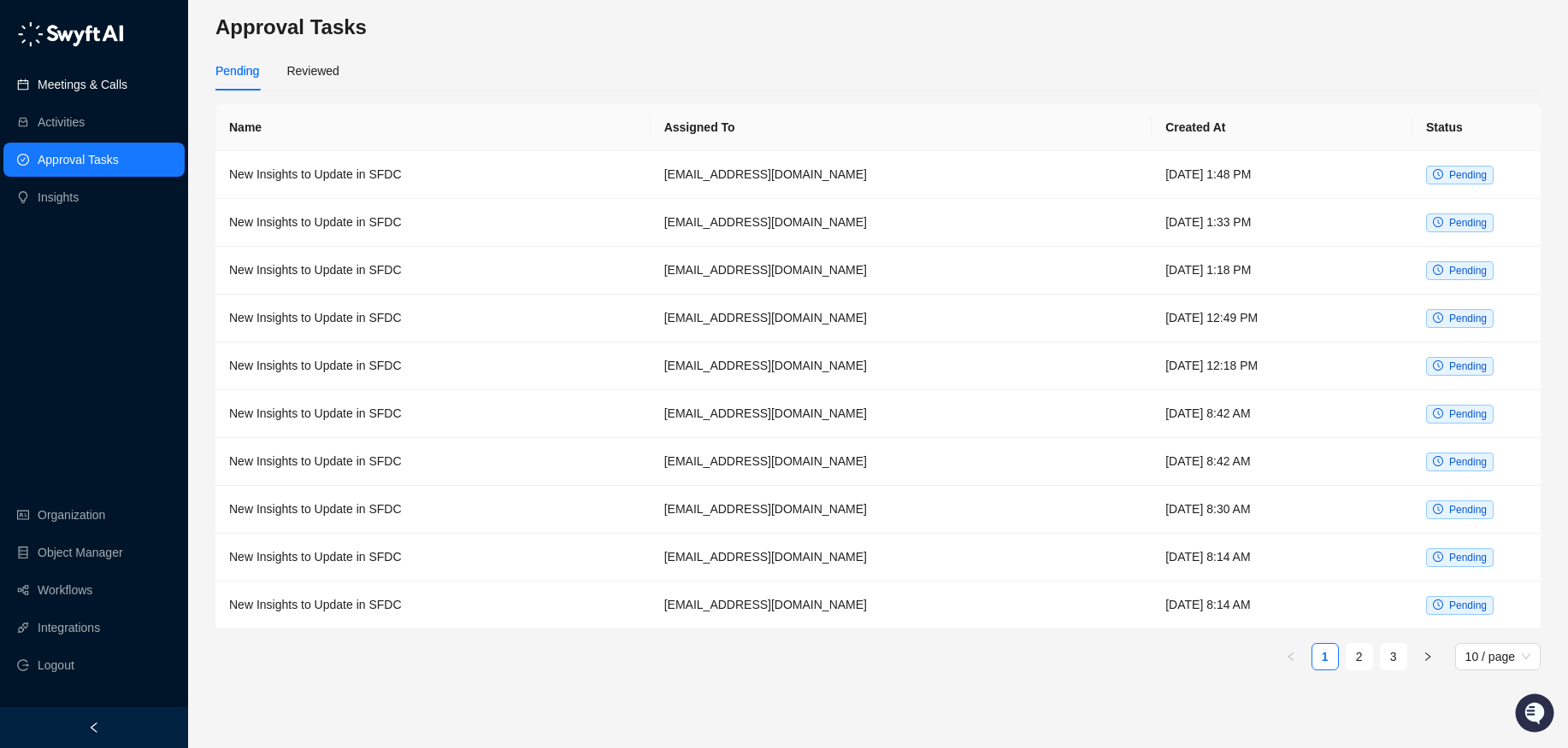
click at [124, 85] on link "Meetings & Calls" at bounding box center [82, 84] width 90 height 35
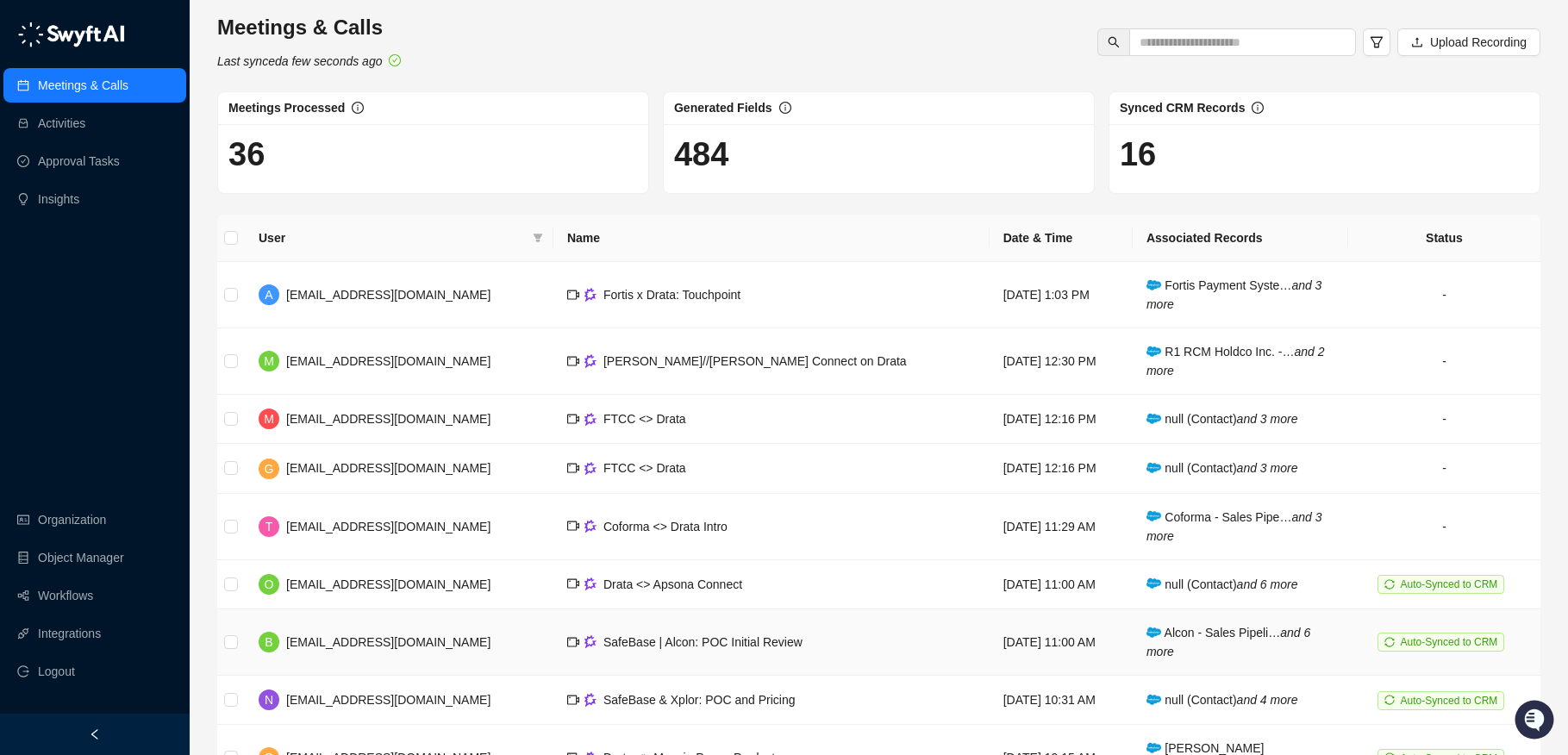
click at [657, 614] on td "SafeBase | Alcon: POC Initial Review" at bounding box center [772, 642] width 436 height 67
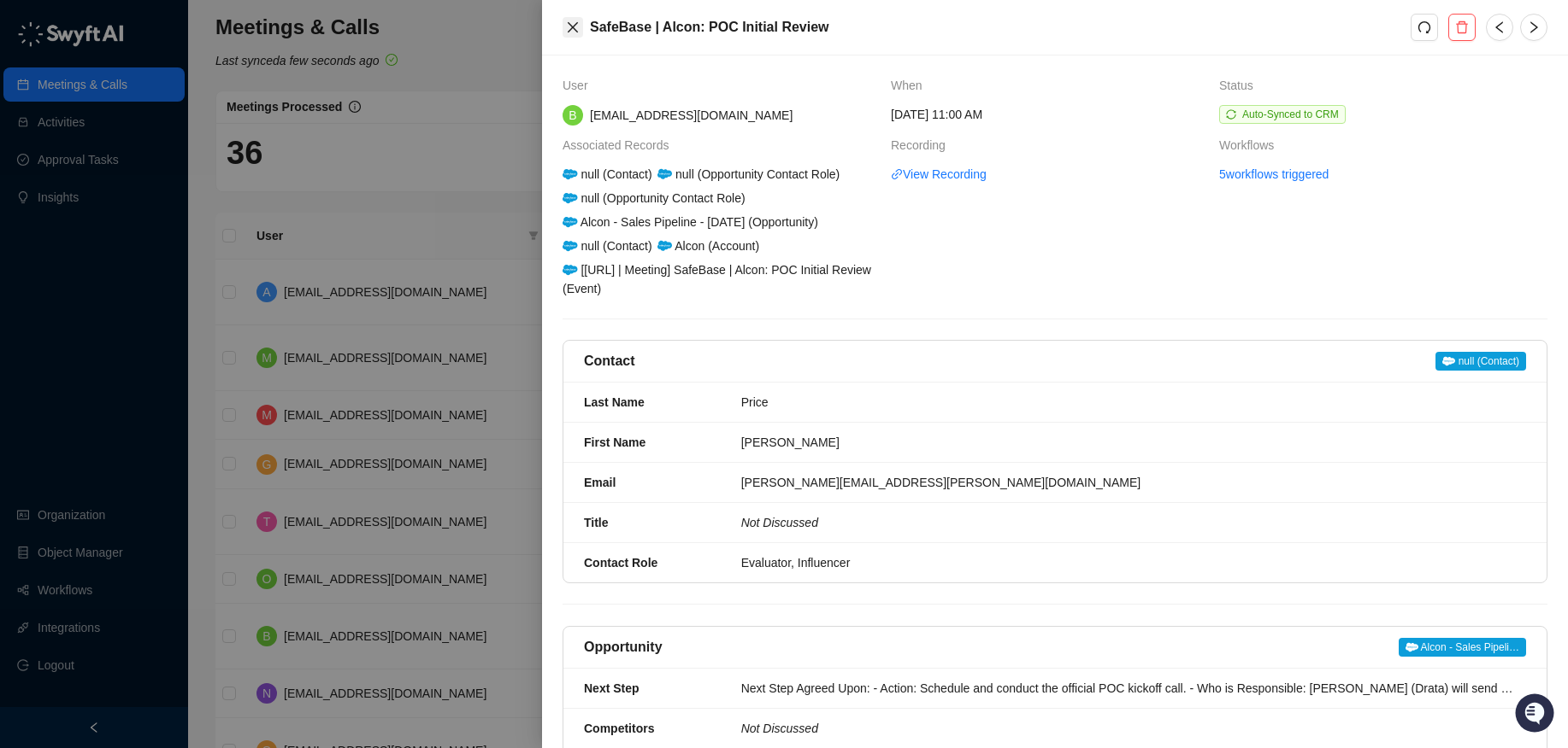
click at [568, 26] on icon "close" at bounding box center [573, 28] width 14 height 14
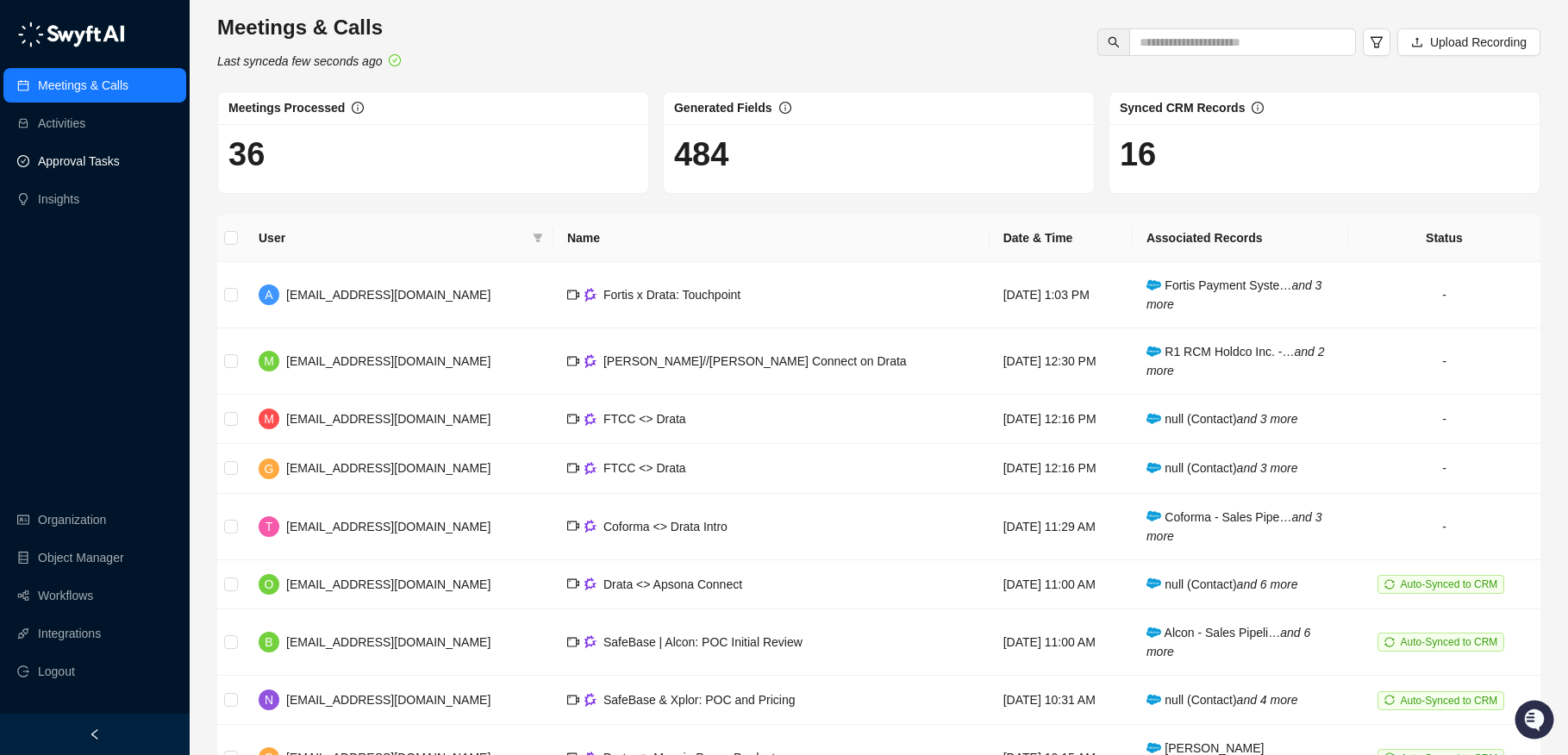
click at [93, 170] on link "Approval Tasks" at bounding box center [79, 161] width 82 height 35
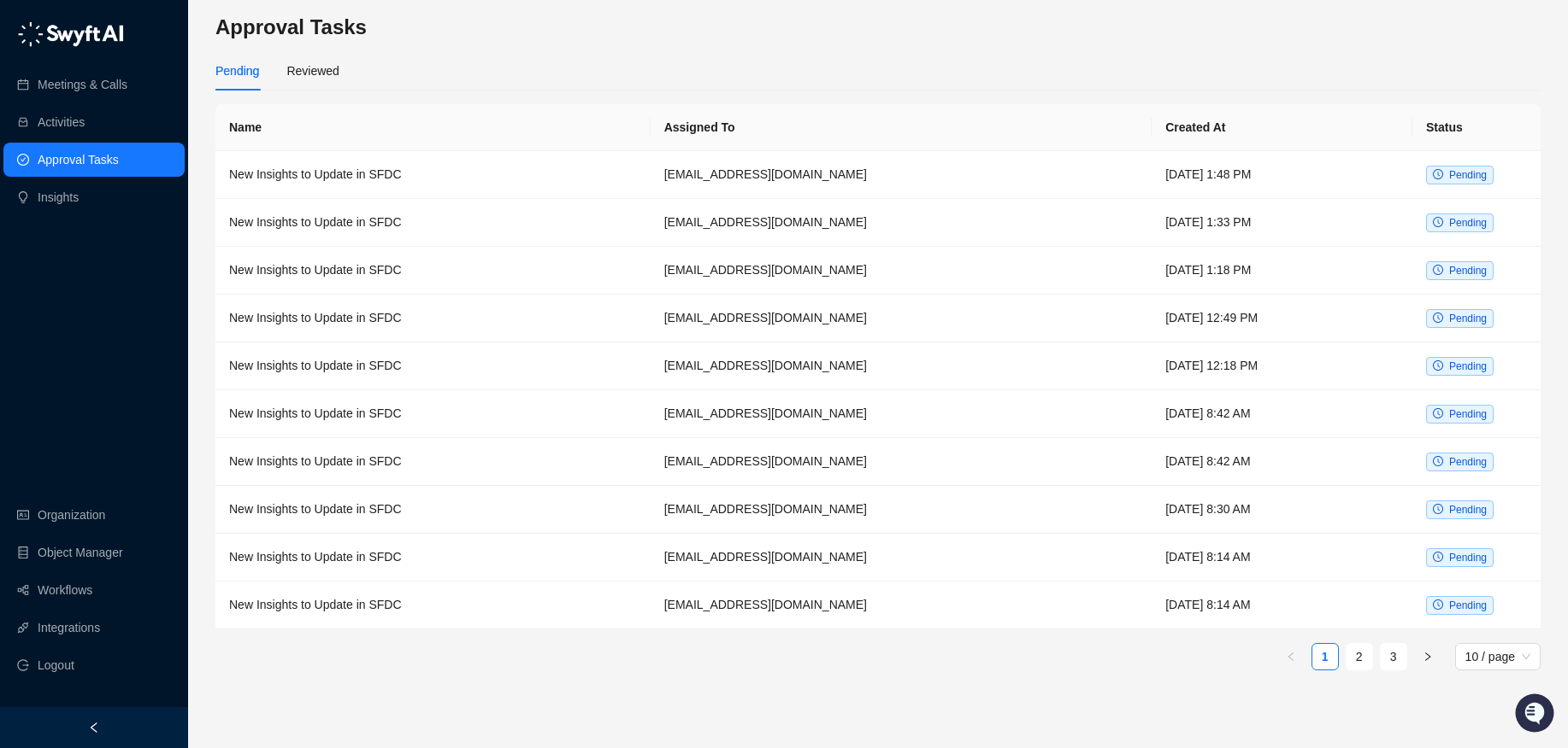
click at [80, 172] on link "Approval Tasks" at bounding box center [78, 160] width 81 height 35
click at [86, 68] on link "Meetings & Calls" at bounding box center [82, 84] width 90 height 35
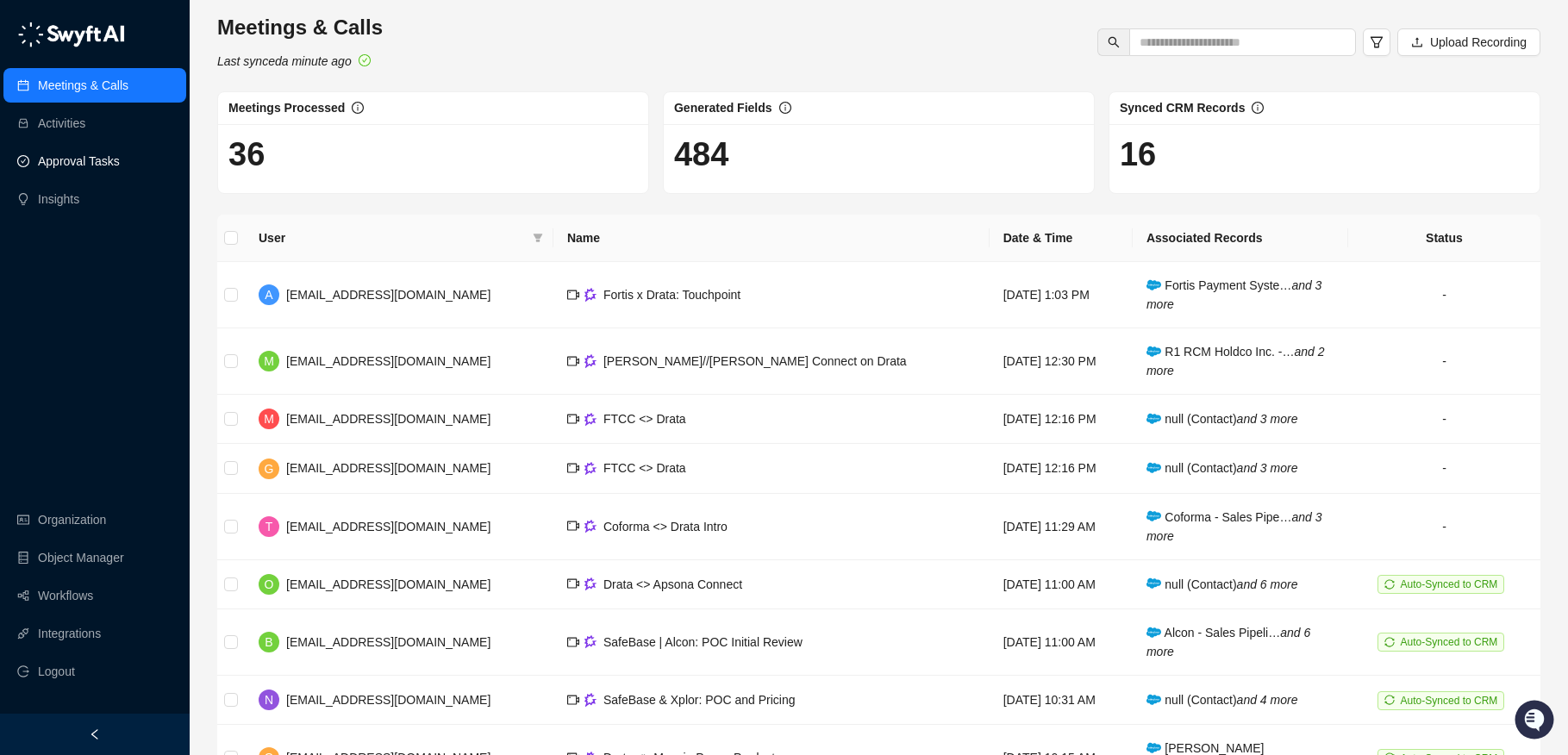
click at [92, 173] on link "Approval Tasks" at bounding box center [79, 161] width 82 height 35
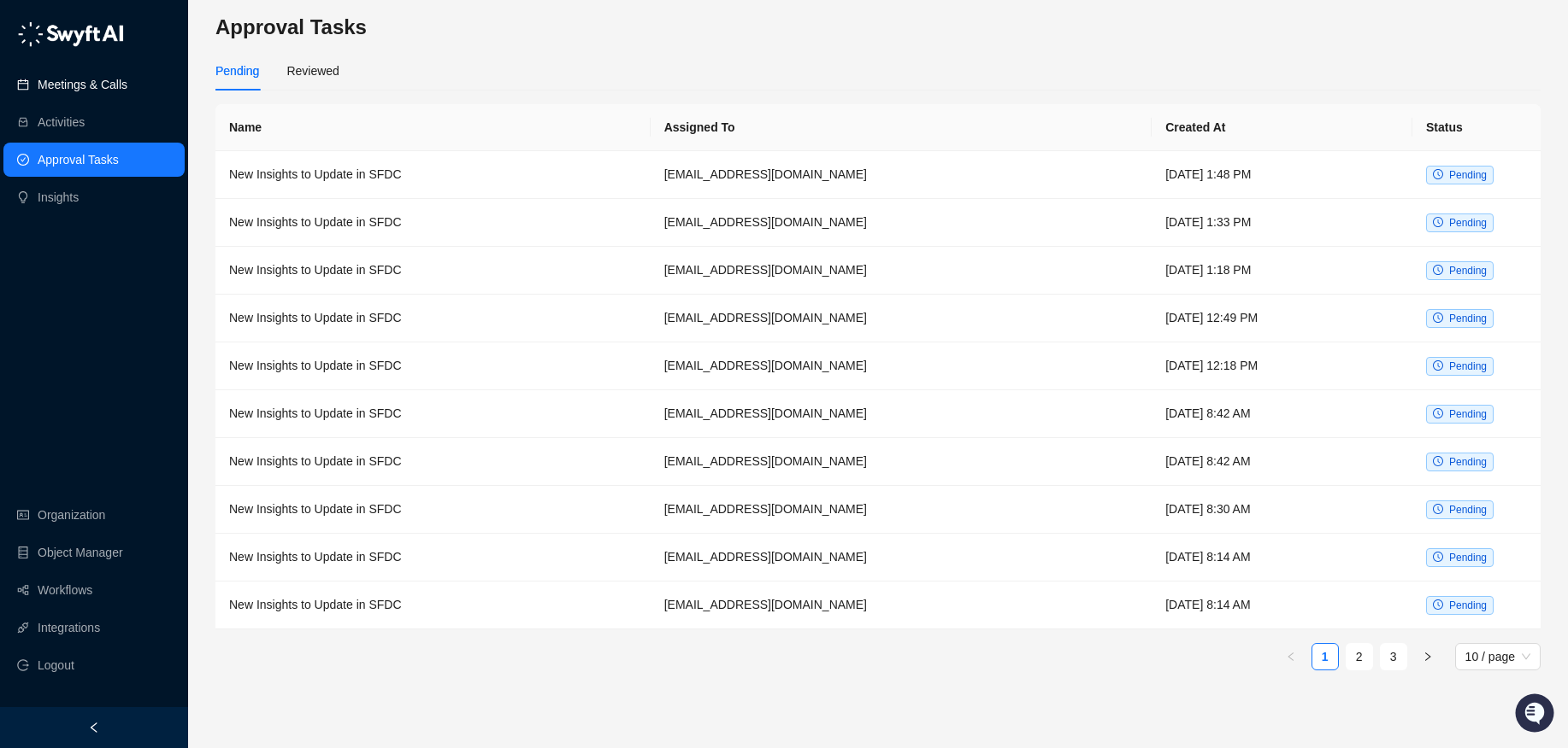
click at [125, 95] on link "Meetings & Calls" at bounding box center [82, 84] width 90 height 35
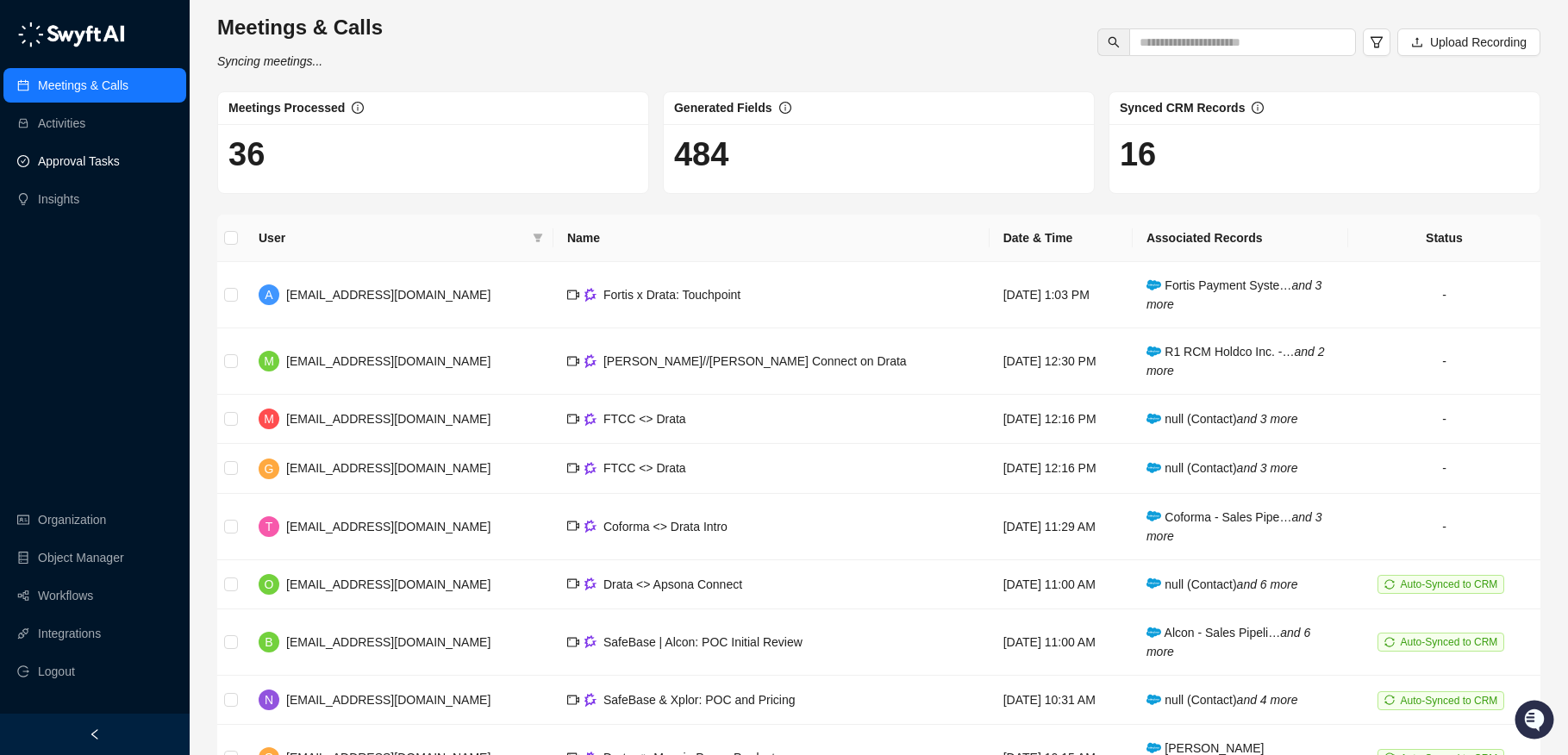
click at [80, 170] on link "Approval Tasks" at bounding box center [79, 161] width 82 height 35
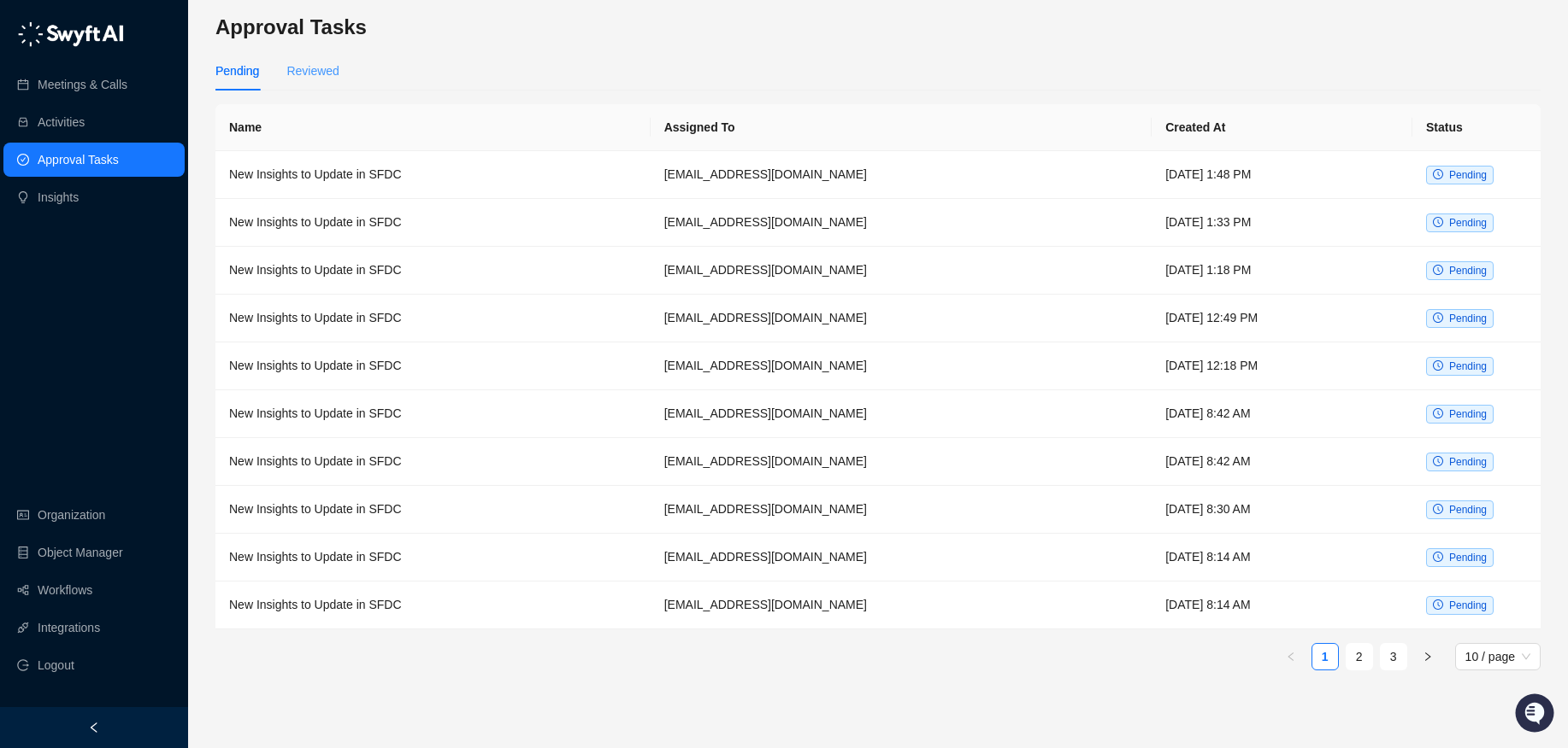
click at [325, 58] on div "Reviewed" at bounding box center [312, 71] width 52 height 39
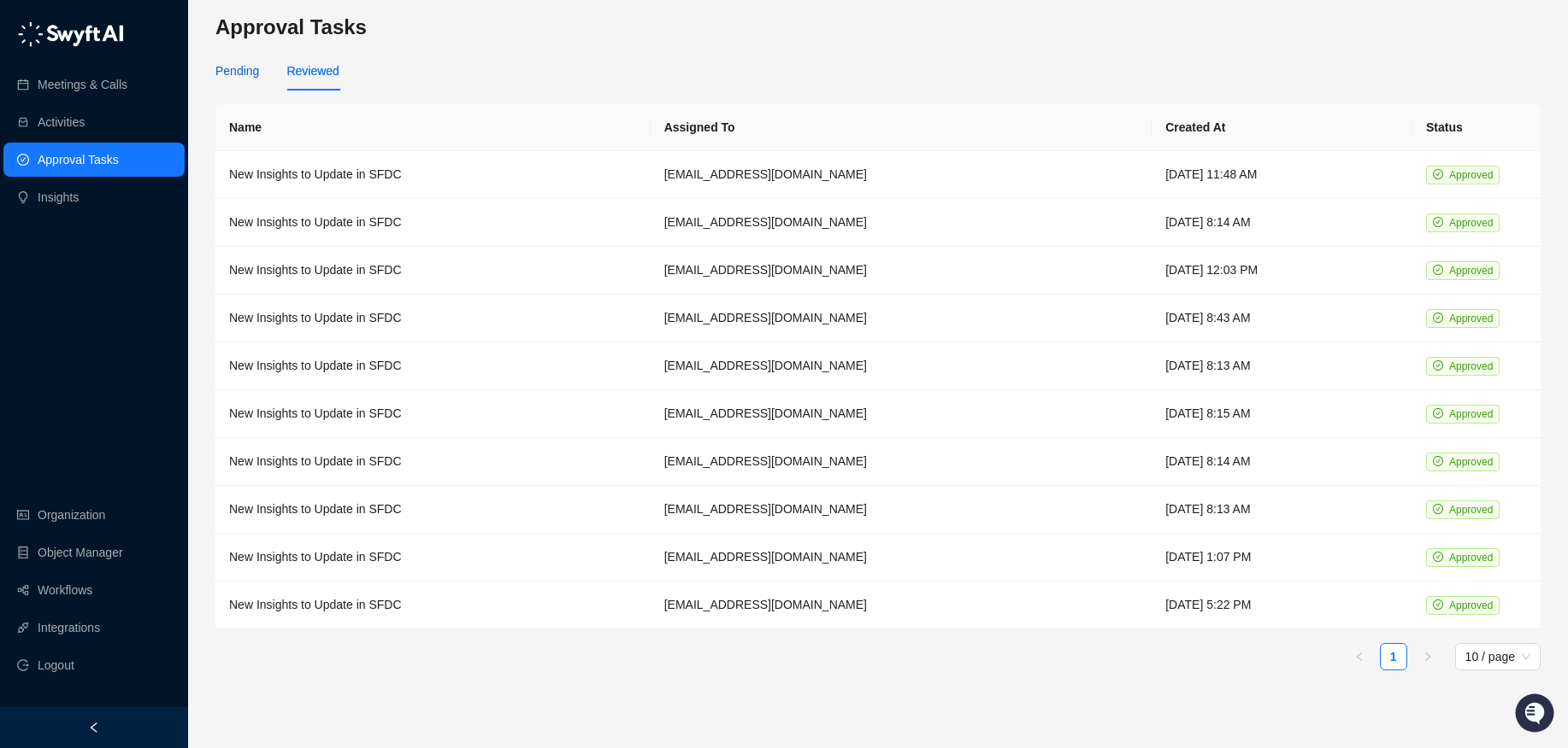
click at [239, 72] on div "Pending" at bounding box center [237, 70] width 43 height 19
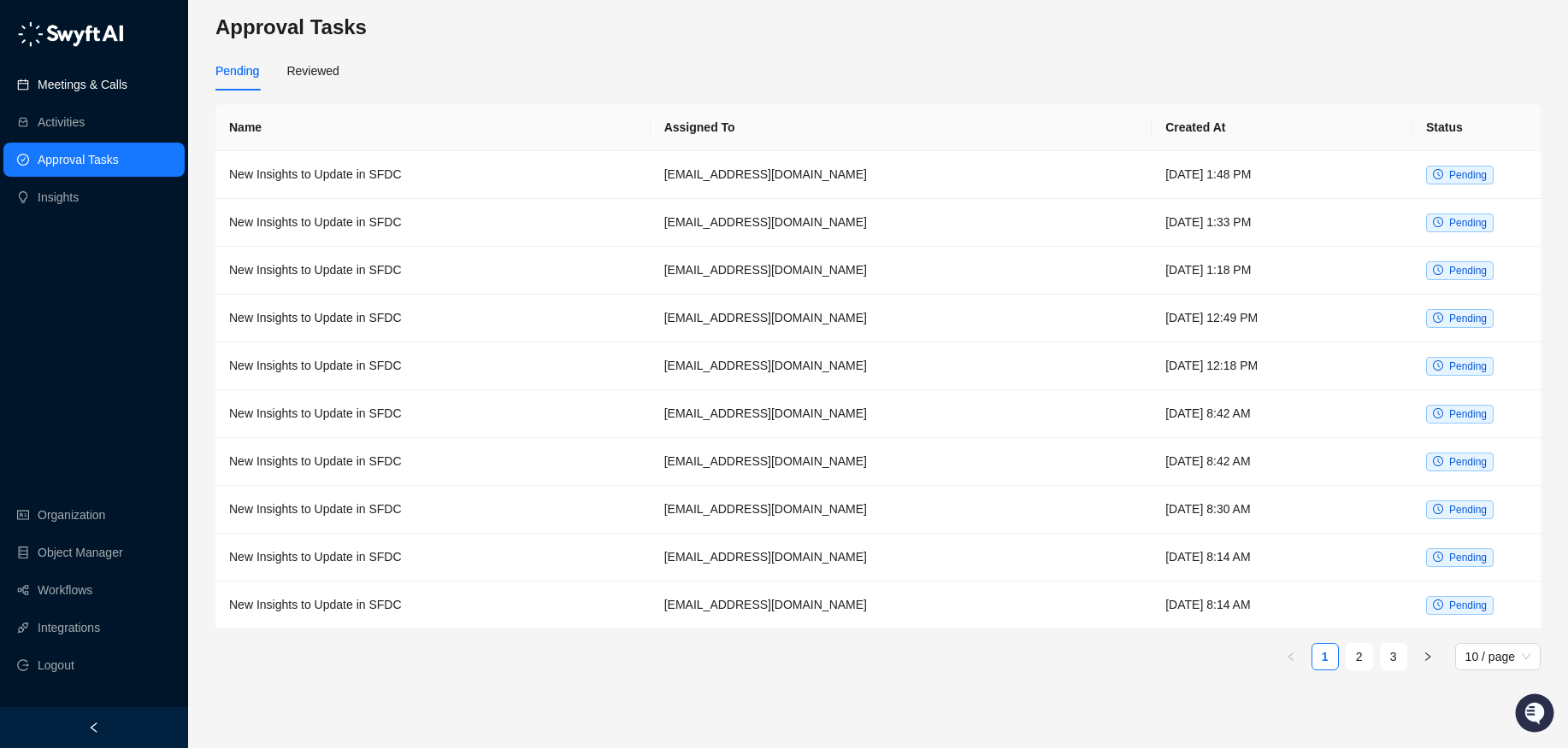
click at [106, 73] on link "Meetings & Calls" at bounding box center [82, 84] width 90 height 35
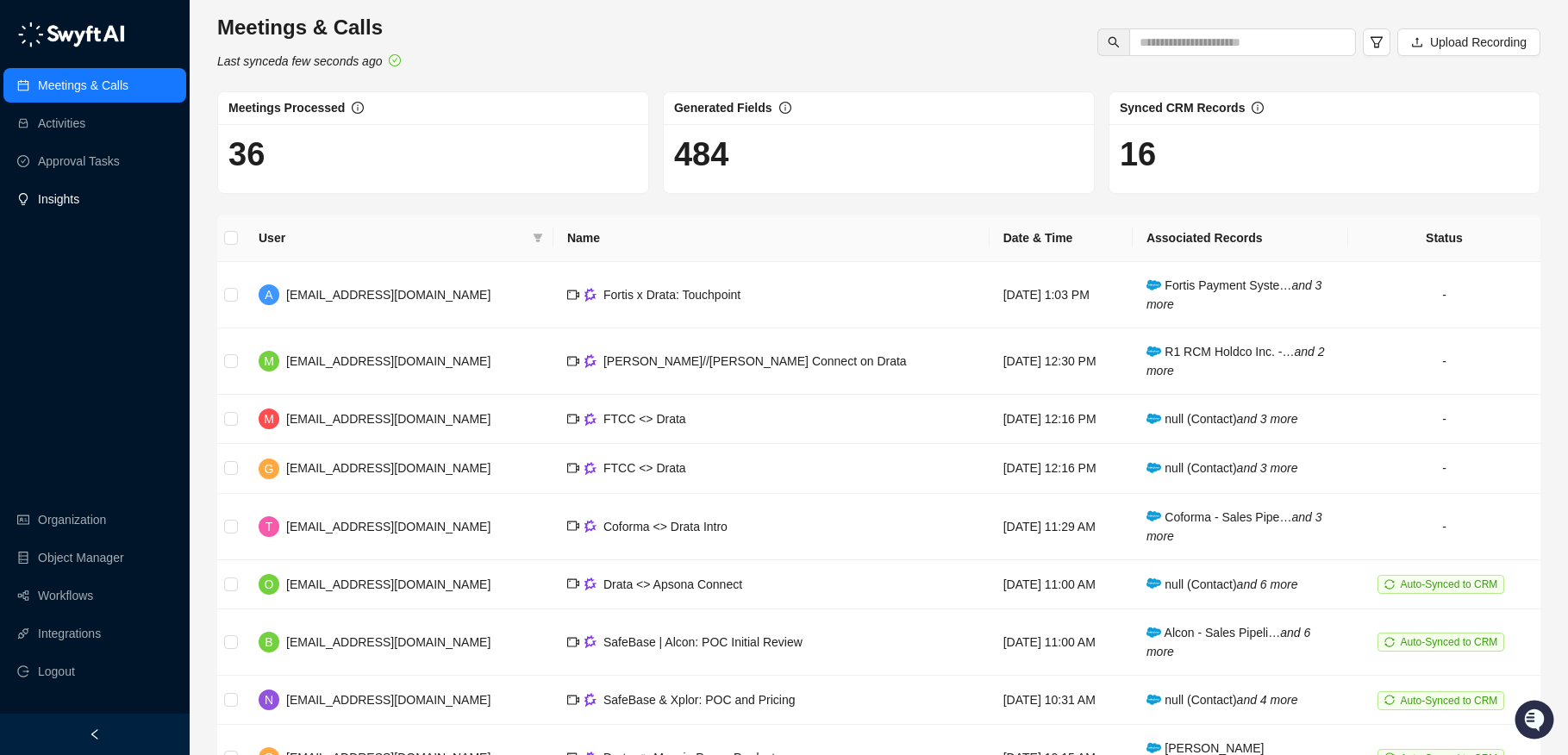
click at [60, 200] on link "Insights" at bounding box center [59, 199] width 42 height 35
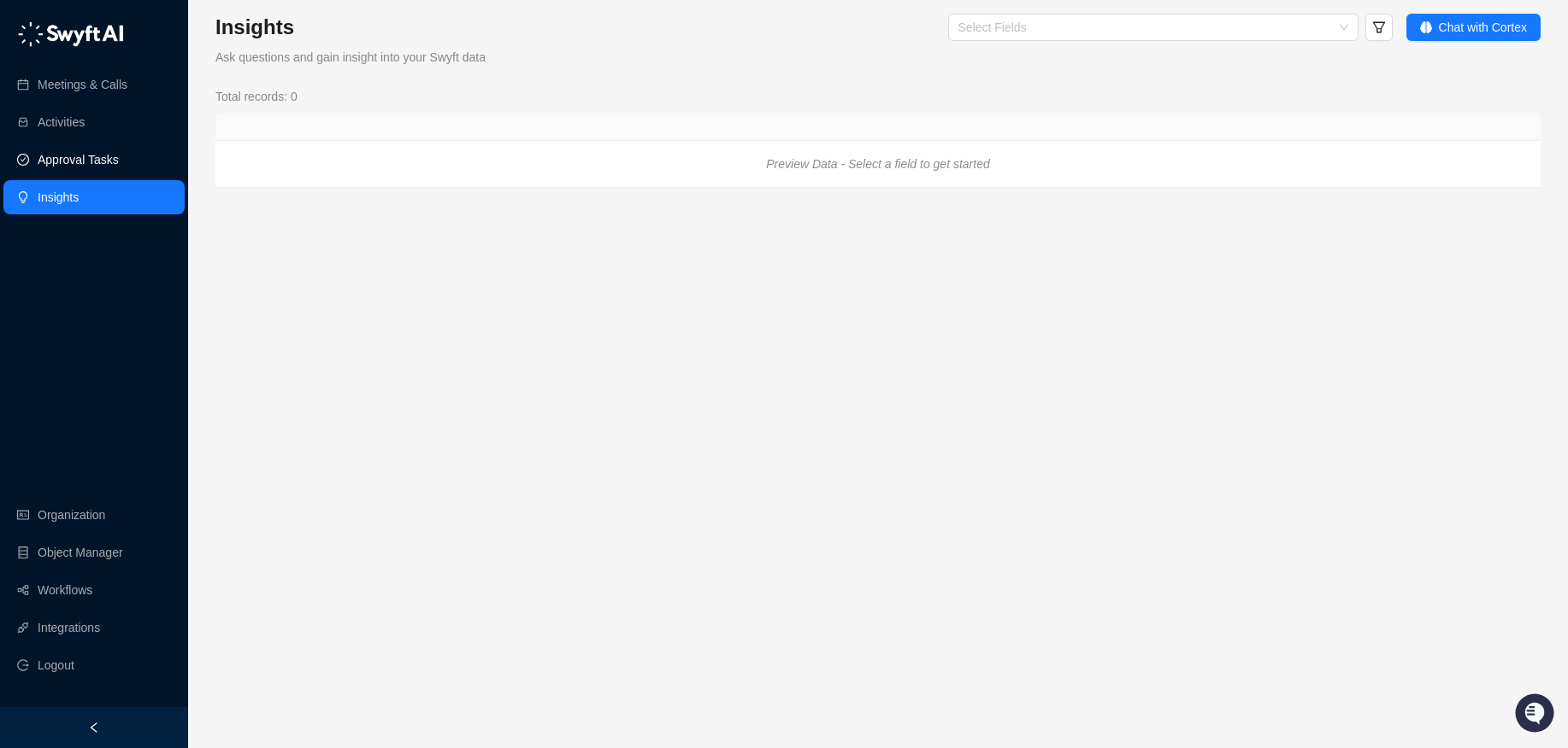
click at [73, 152] on link "Approval Tasks" at bounding box center [78, 160] width 81 height 35
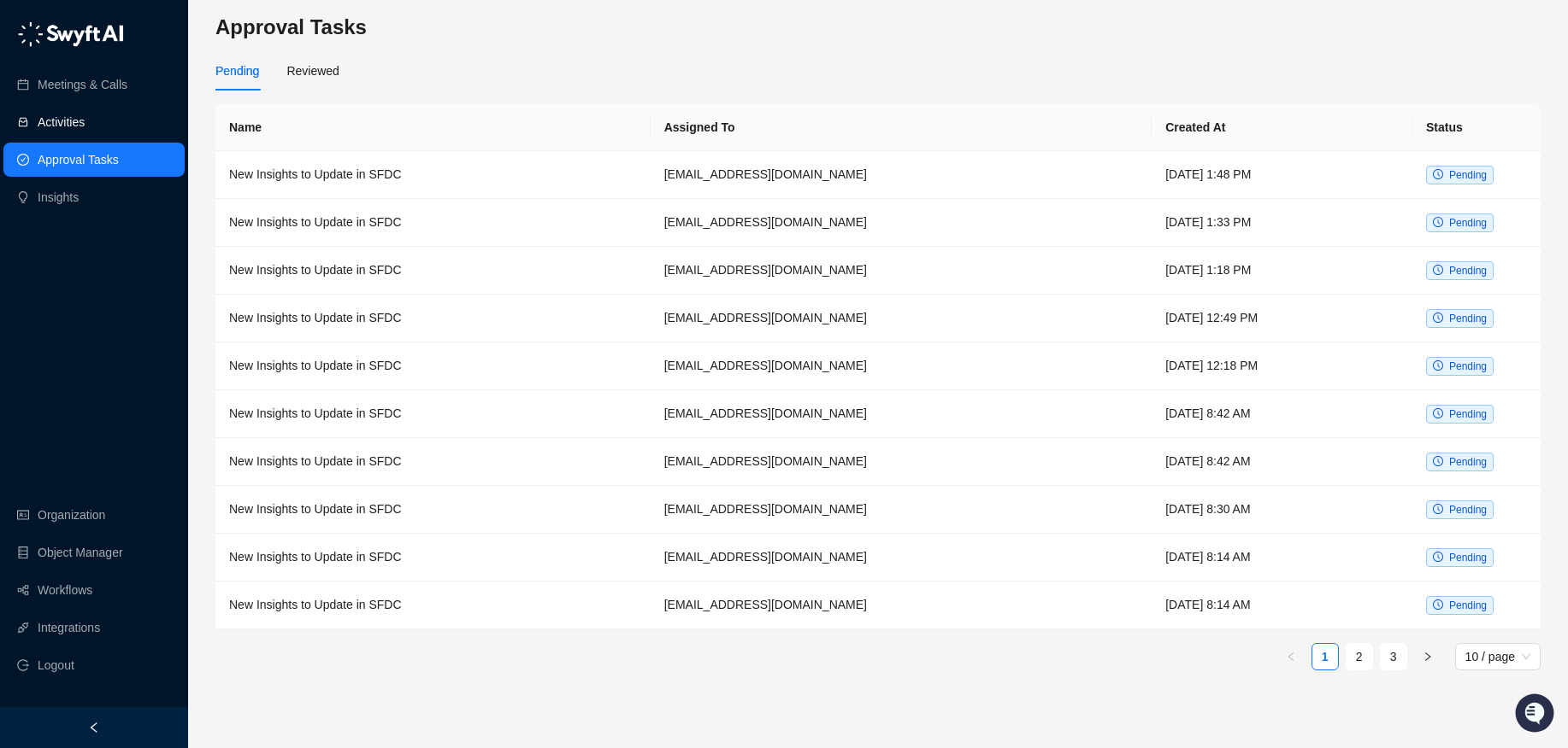
click at [83, 136] on link "Activities" at bounding box center [61, 121] width 47 height 35
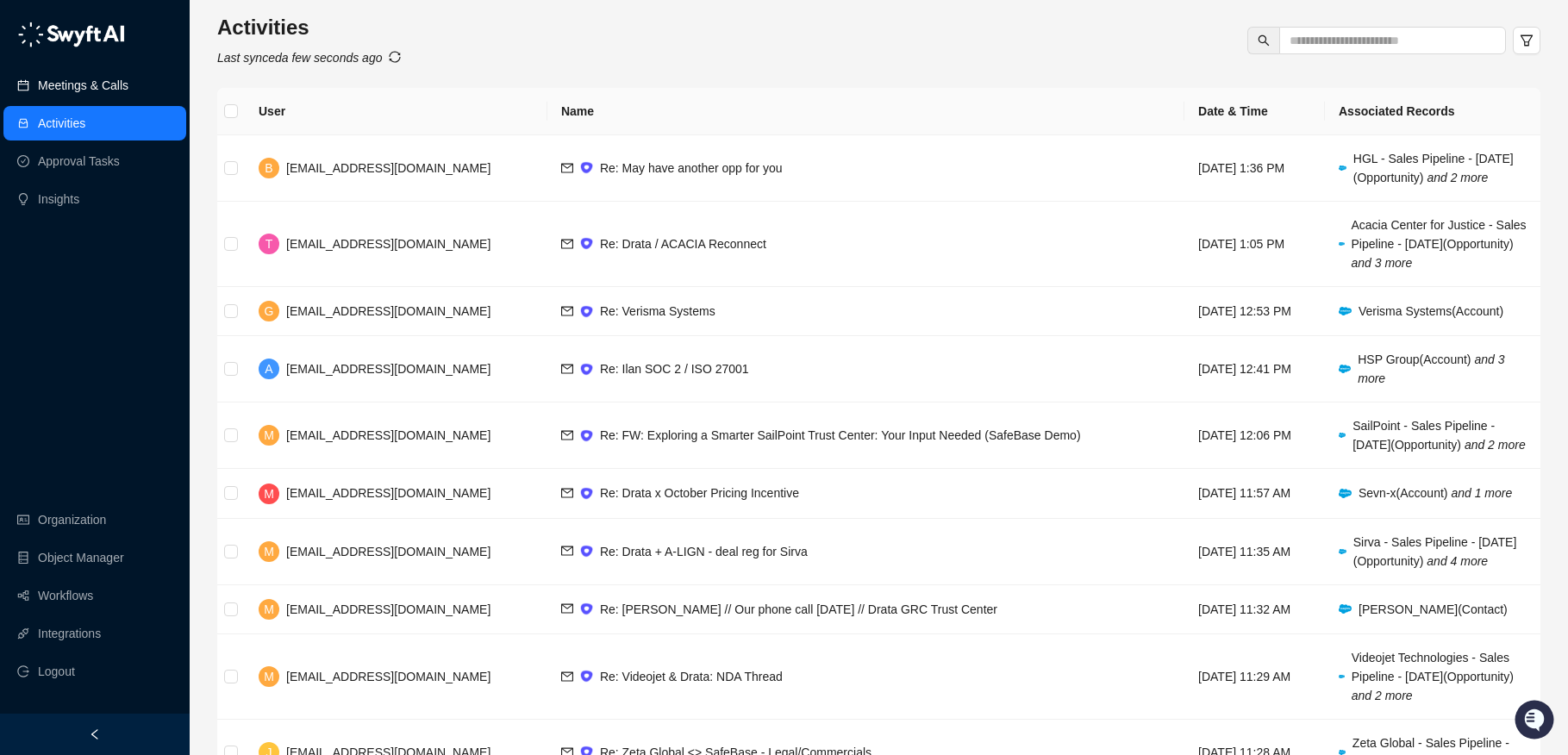
click at [65, 87] on link "Meetings & Calls" at bounding box center [83, 85] width 91 height 35
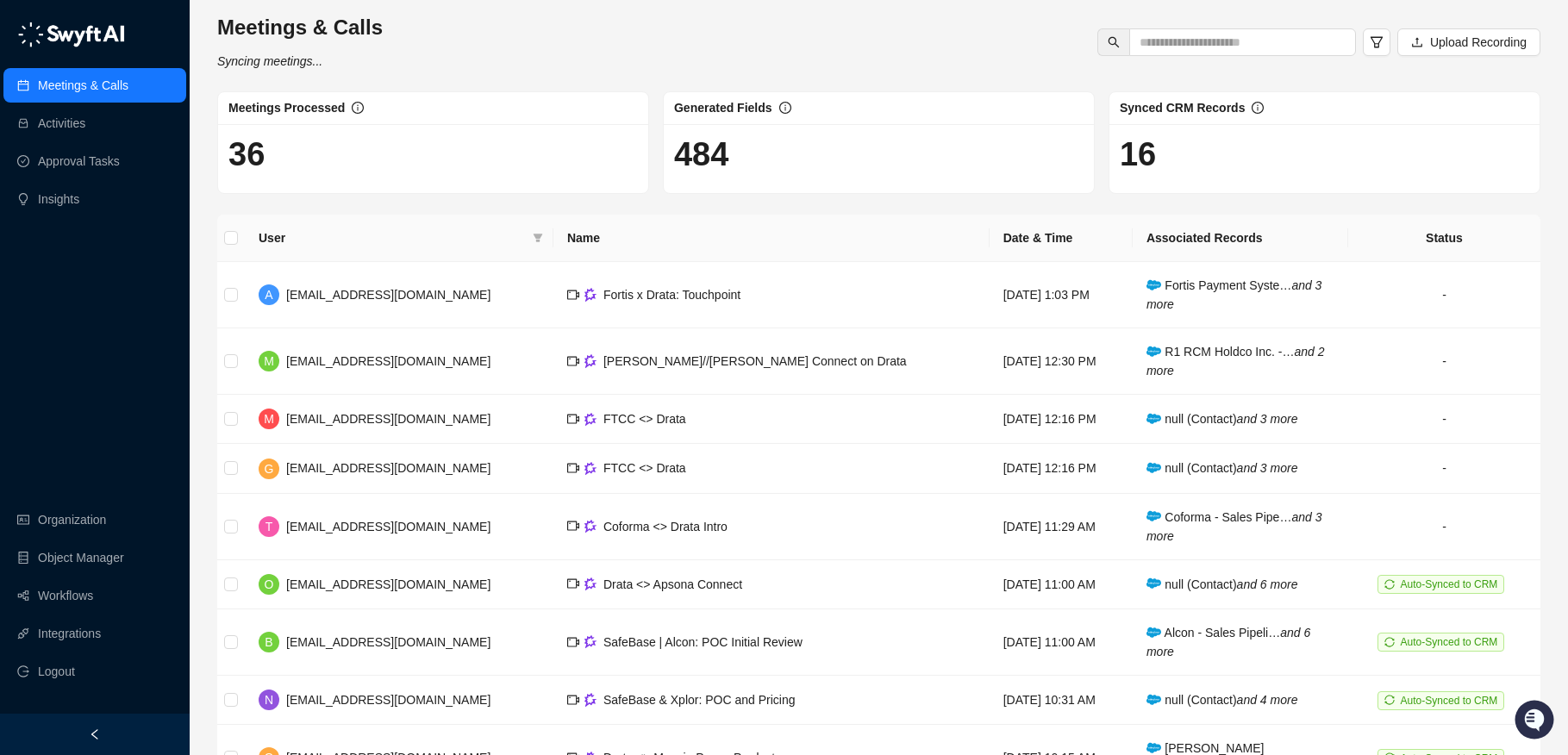
click at [621, 46] on div "Meetings & Calls Syncing meetings... Upload Recording" at bounding box center [878, 42] width 1333 height 57
click at [812, 52] on div "Meetings & Calls Syncing meetings... Upload Recording" at bounding box center [878, 42] width 1333 height 57
click at [55, 159] on link "Approval Tasks" at bounding box center [79, 161] width 82 height 35
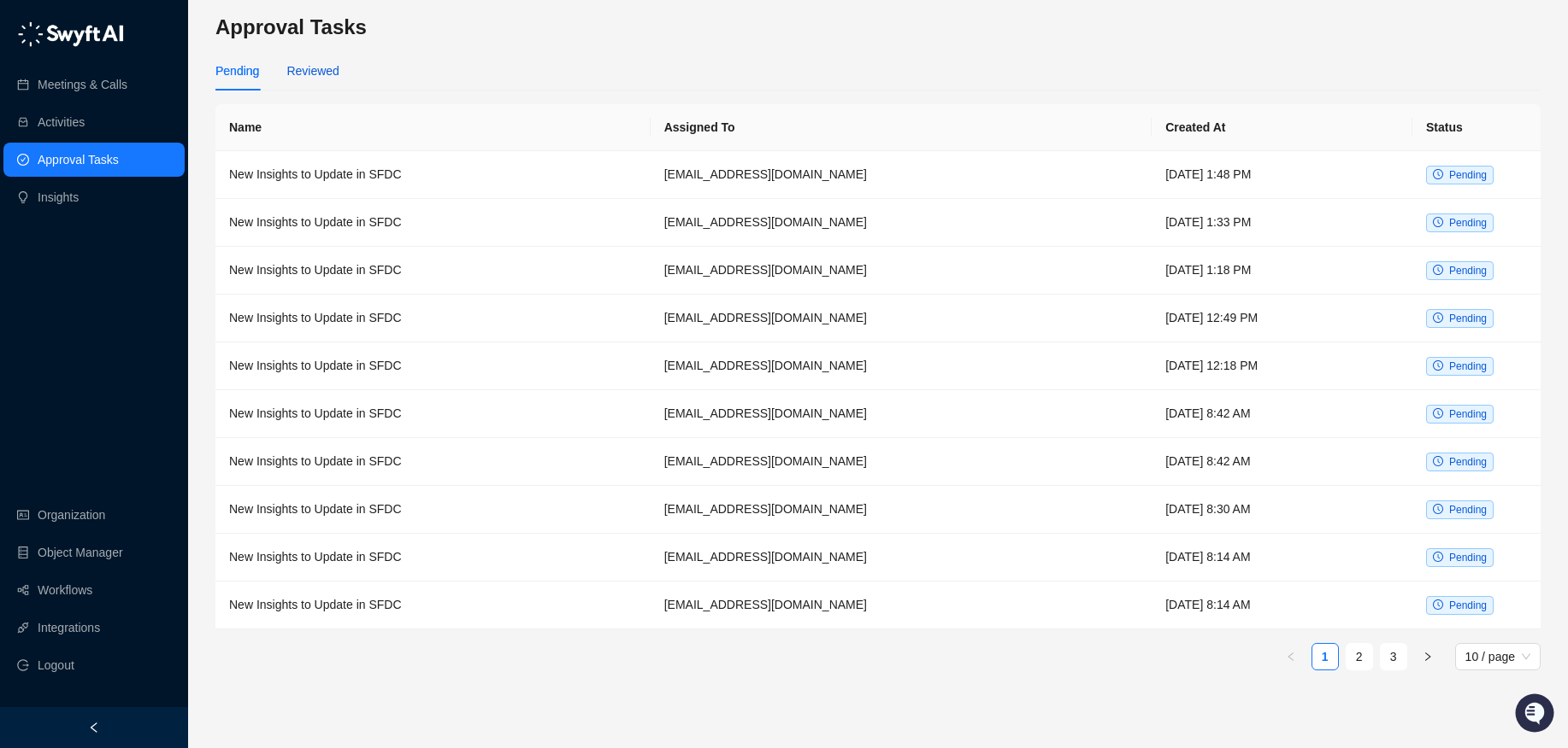
click at [324, 70] on div "Reviewed" at bounding box center [312, 70] width 52 height 19
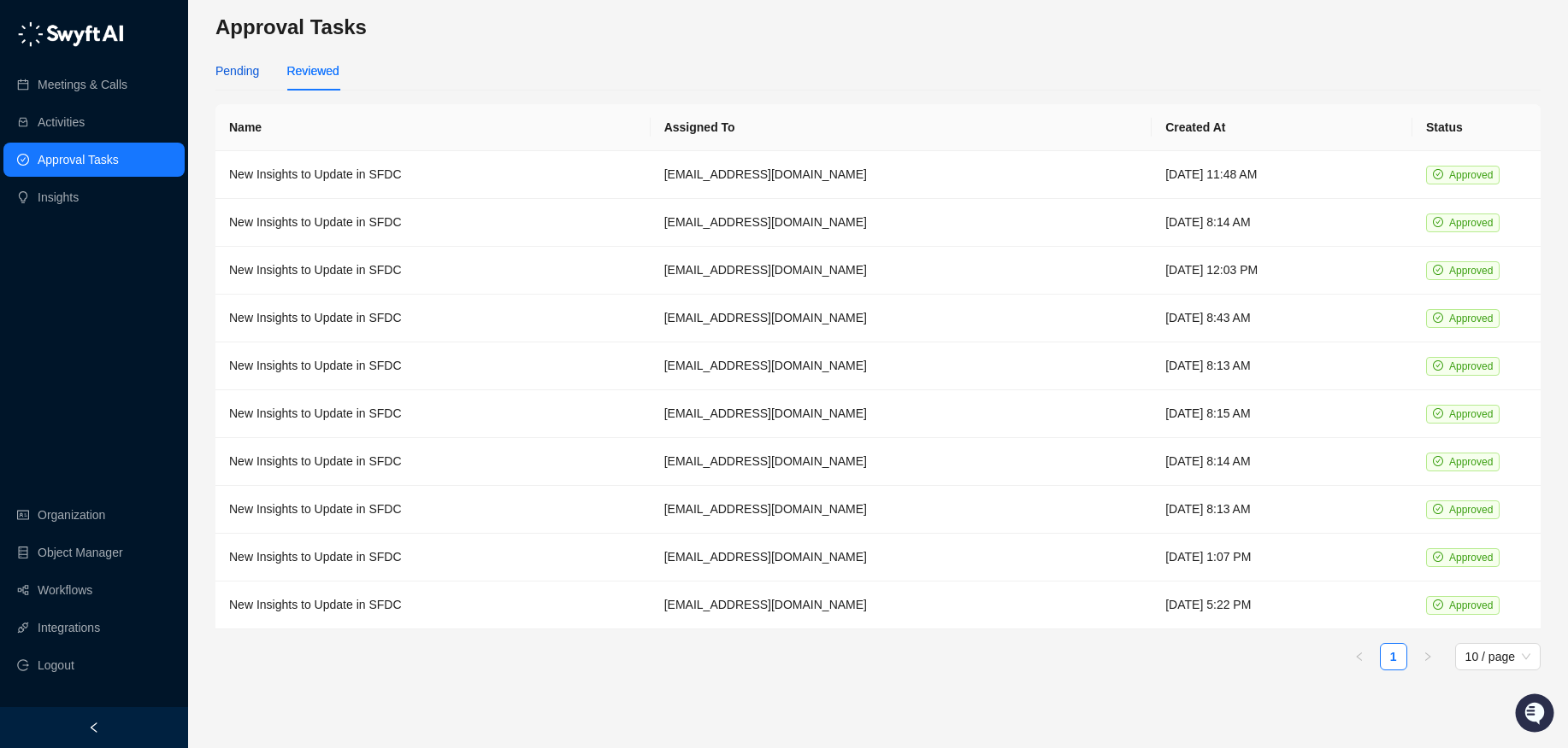
click at [244, 67] on div "Pending" at bounding box center [237, 70] width 43 height 19
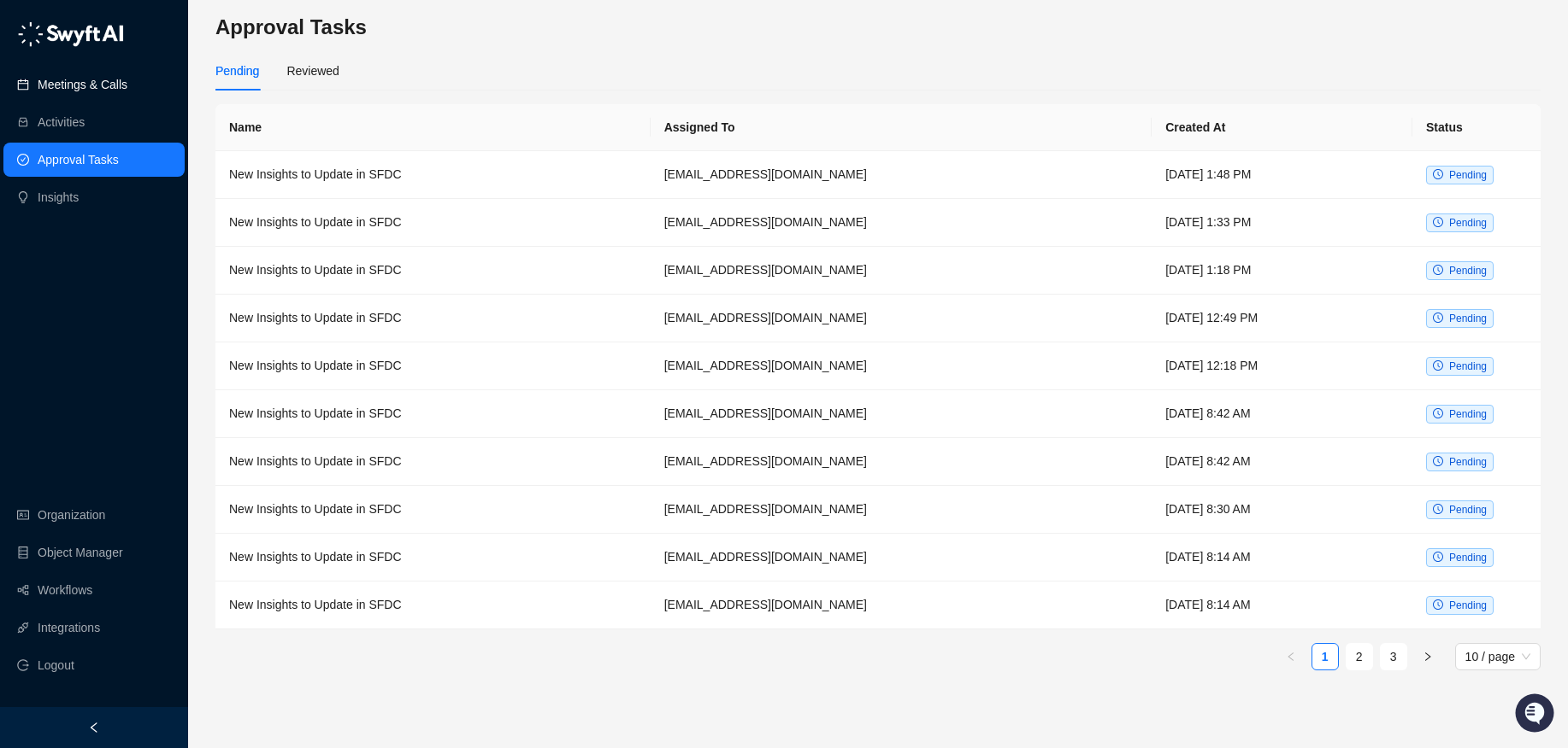
click at [125, 87] on link "Meetings & Calls" at bounding box center [82, 84] width 90 height 35
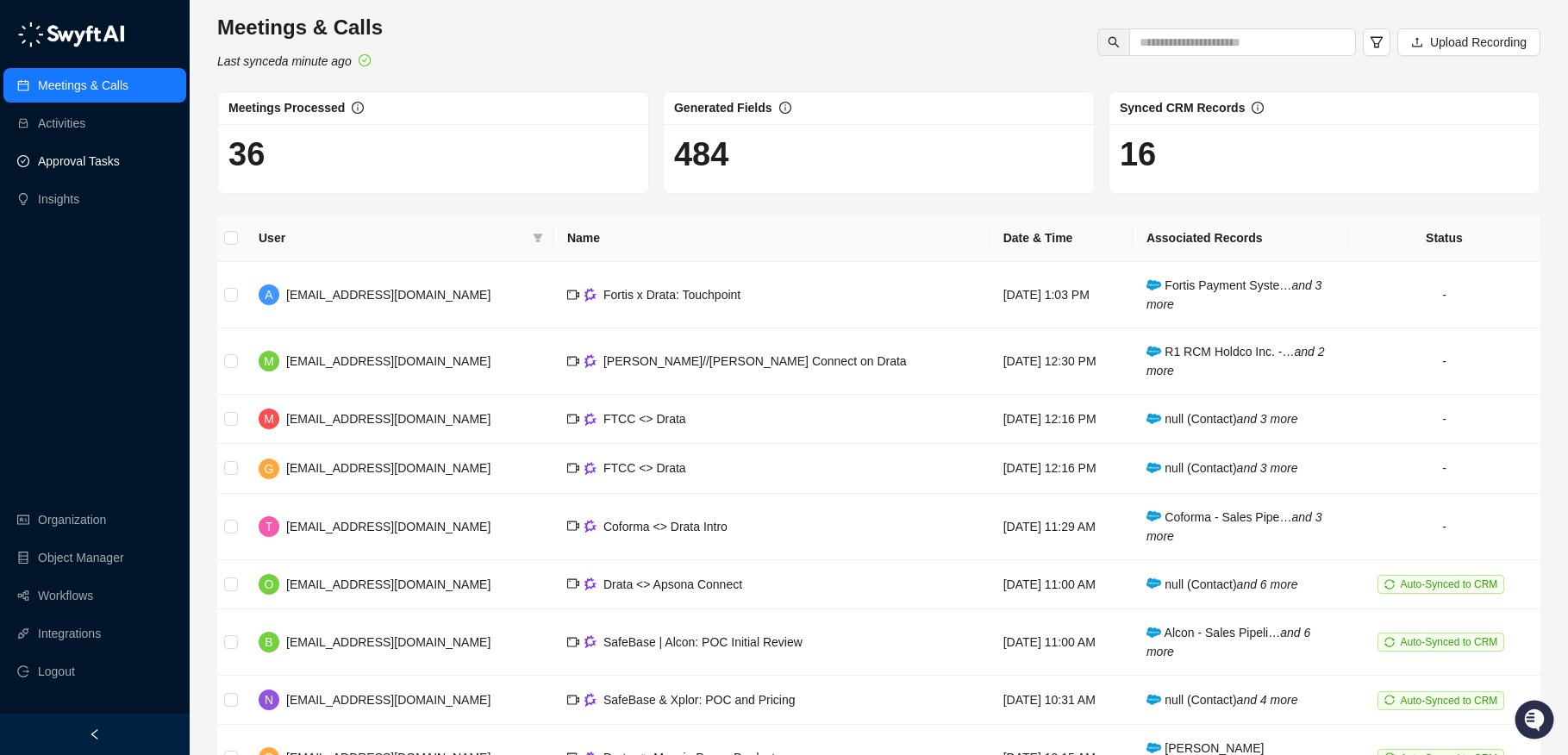
click at [98, 168] on link "Approval Tasks" at bounding box center [79, 161] width 82 height 35
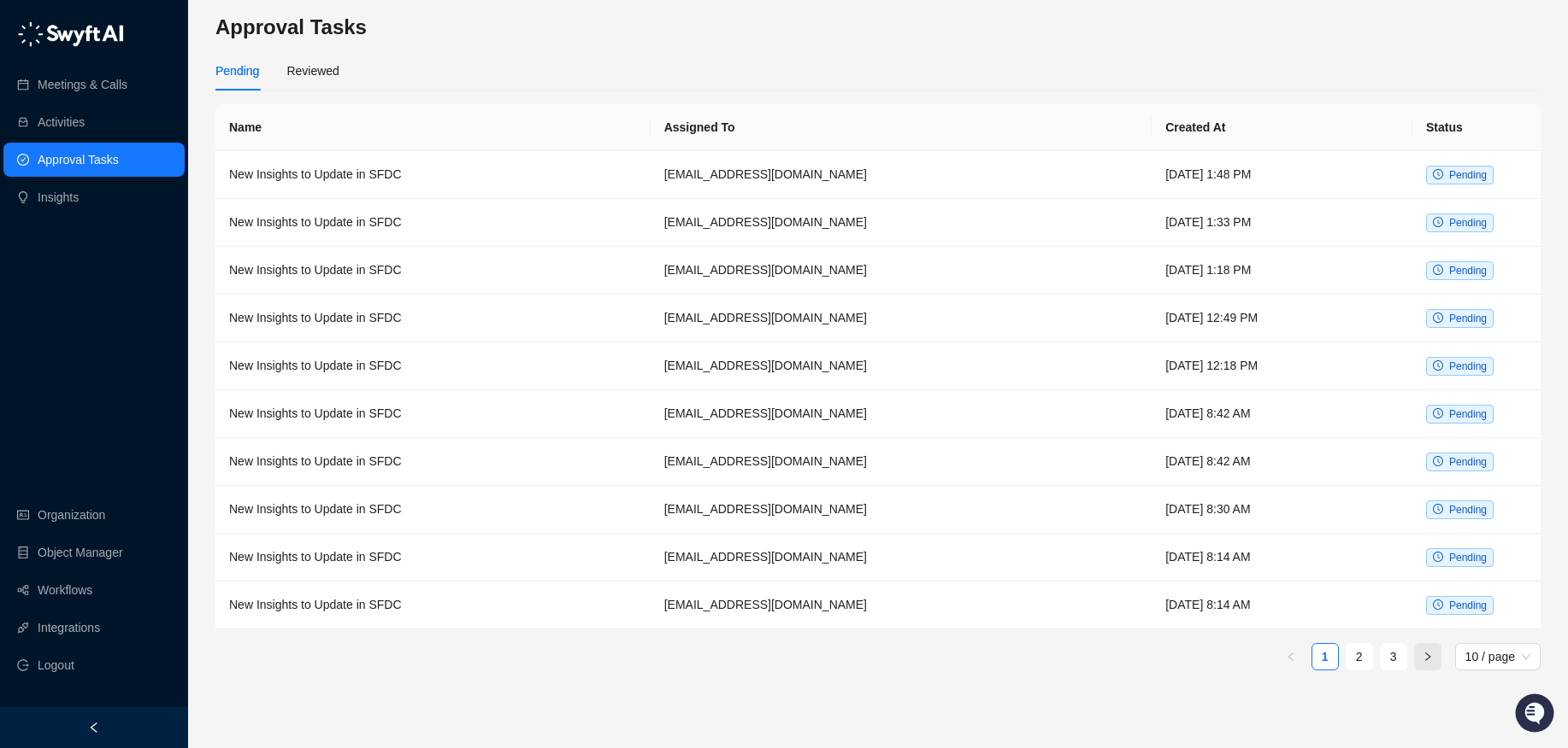
click at [1430, 655] on icon "right" at bounding box center [1428, 657] width 10 height 10
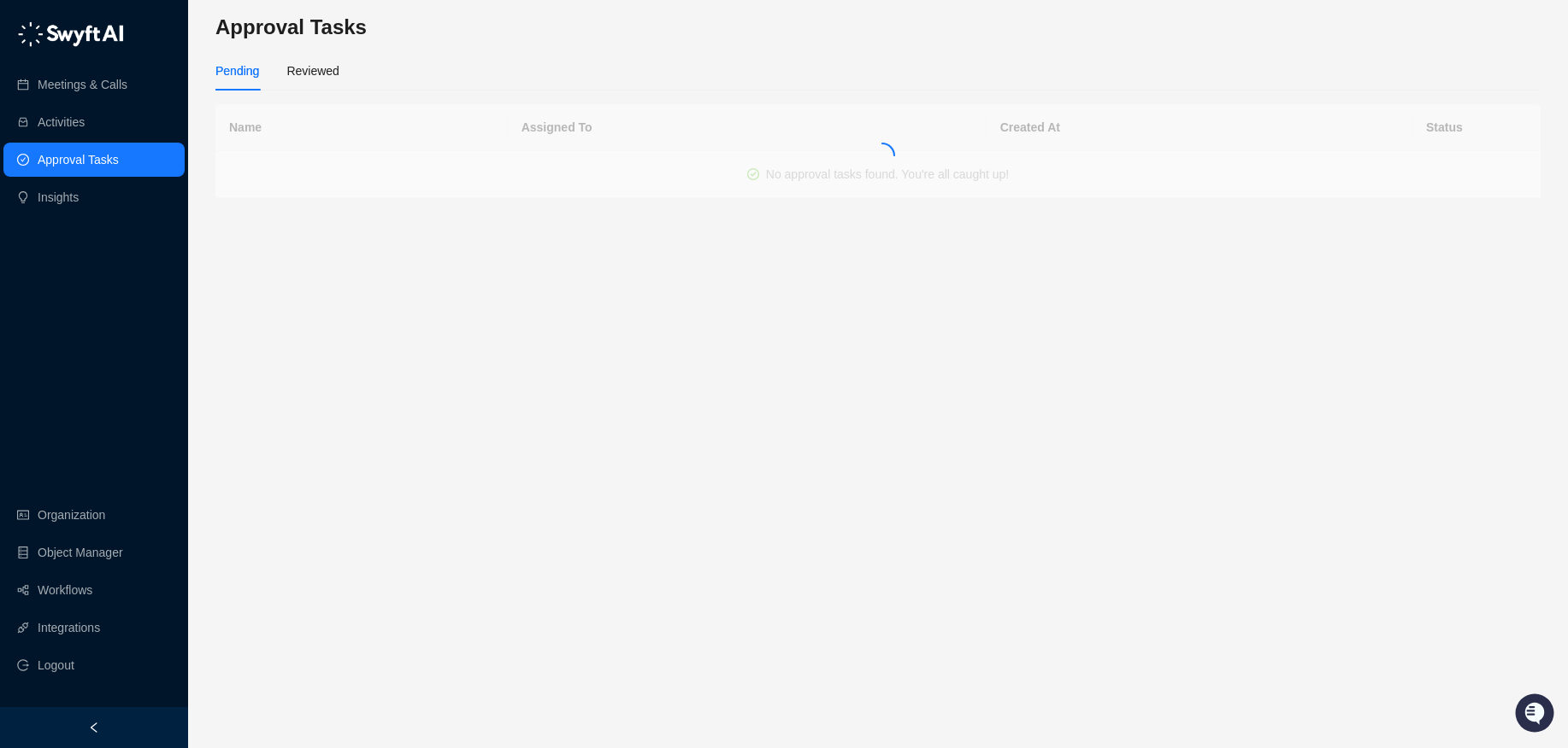
click at [1430, 655] on main "Approval Tasks Pending Reviewed Name Assigned To Created At Status No approval …" at bounding box center [878, 374] width 1325 height 721
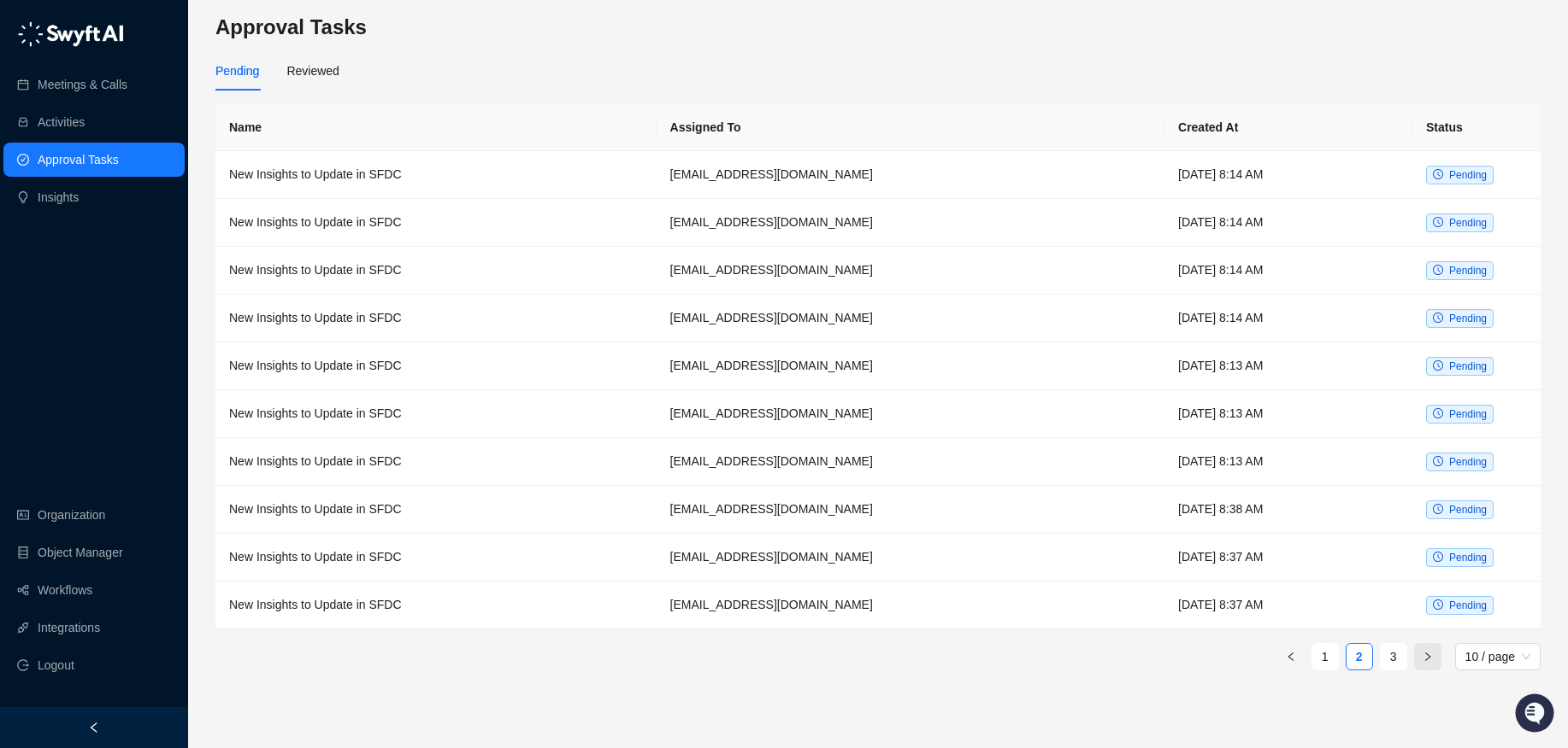
click at [1430, 652] on icon "right" at bounding box center [1428, 657] width 10 height 10
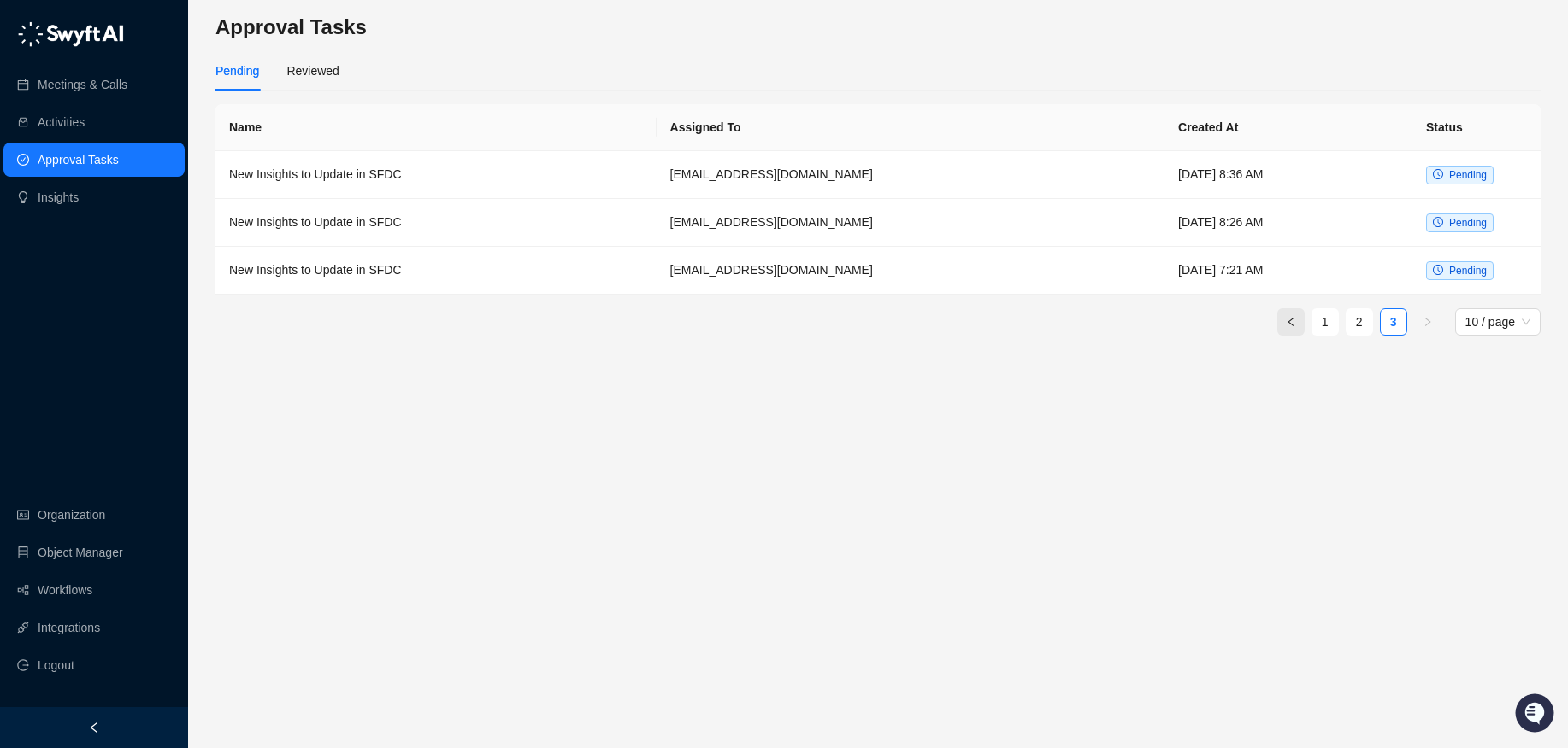
click at [1290, 317] on icon "left" at bounding box center [1291, 322] width 10 height 10
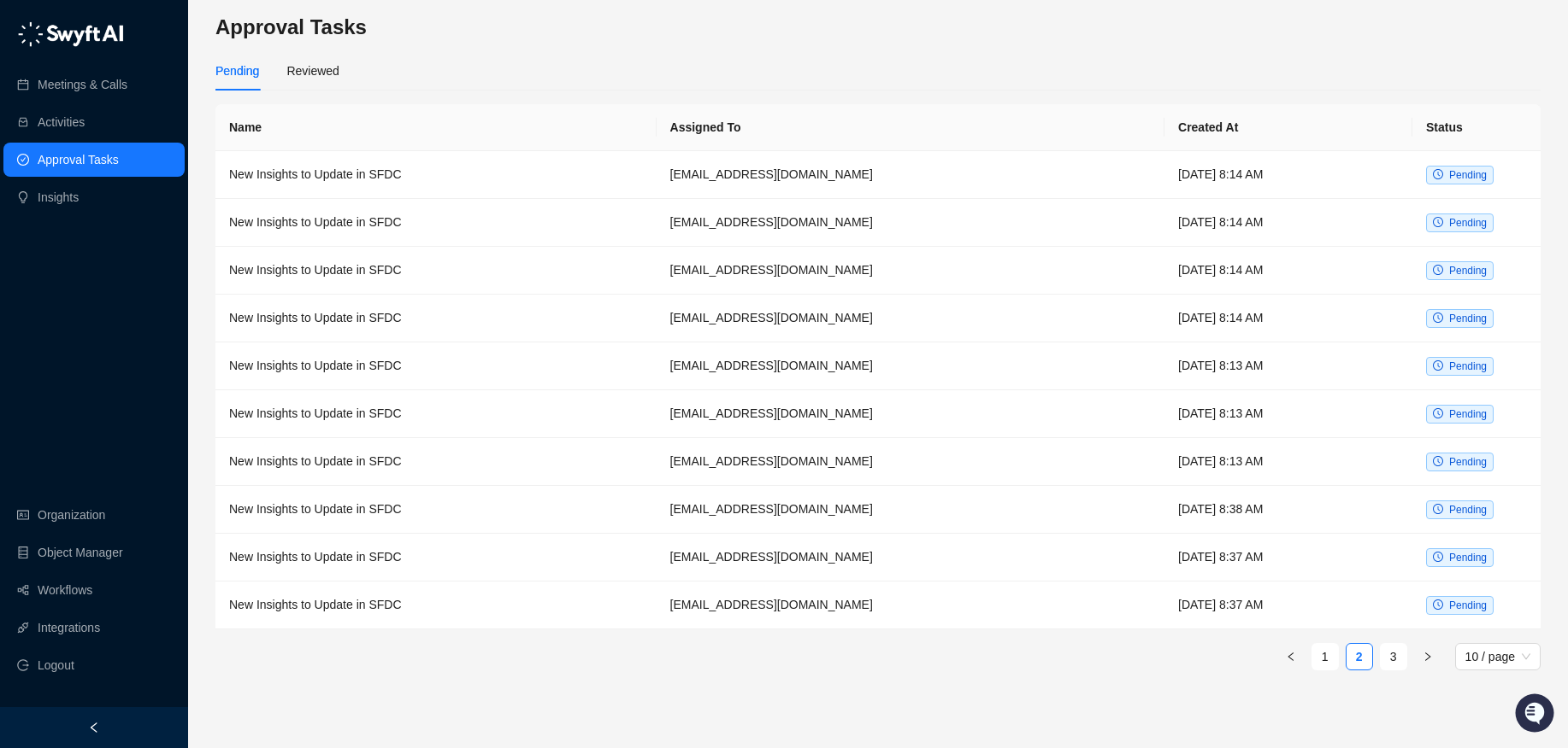
click at [1164, 126] on th "Created At" at bounding box center [1288, 128] width 248 height 47
click at [1399, 649] on link "3" at bounding box center [1393, 657] width 26 height 26
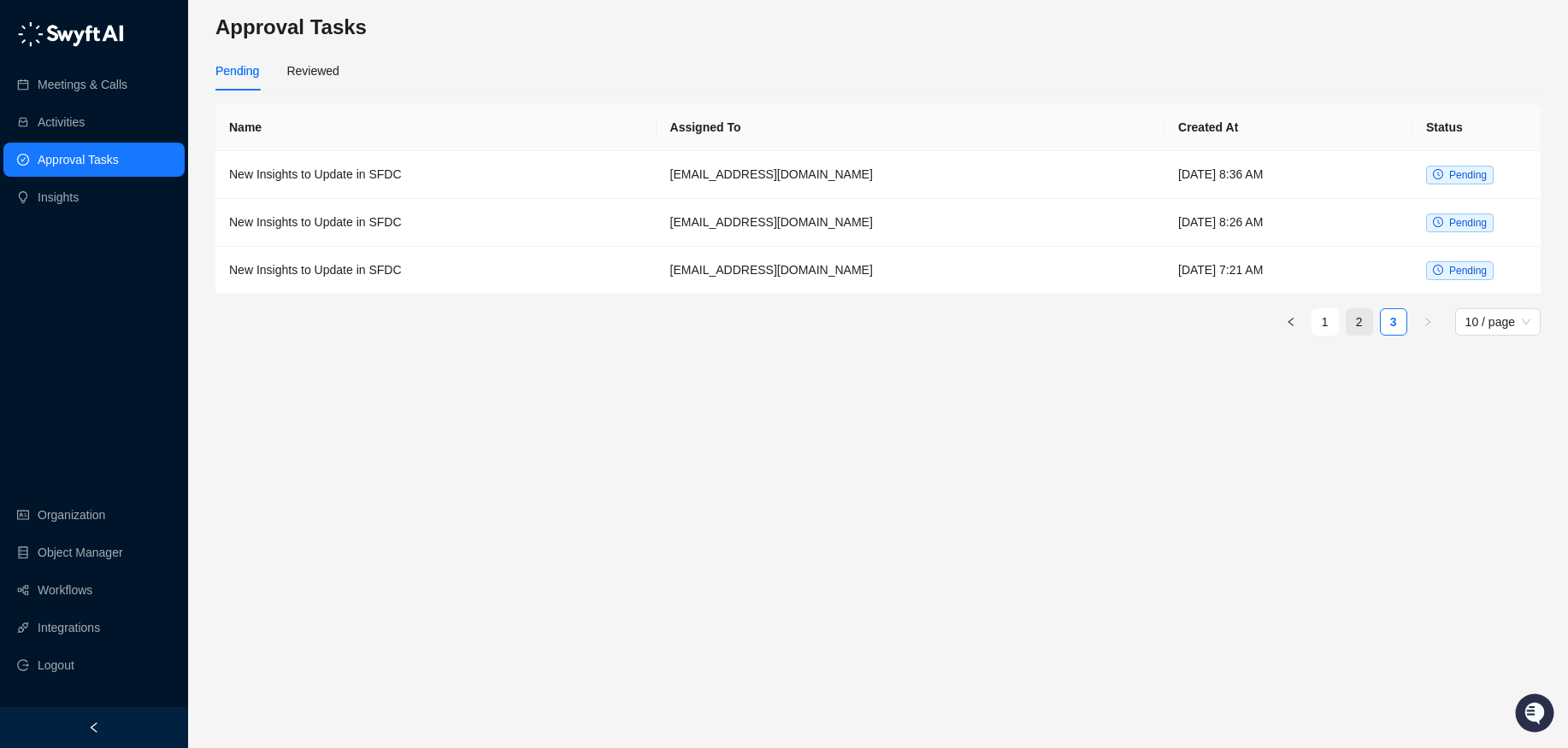
click at [1354, 320] on link "2" at bounding box center [1360, 322] width 26 height 26
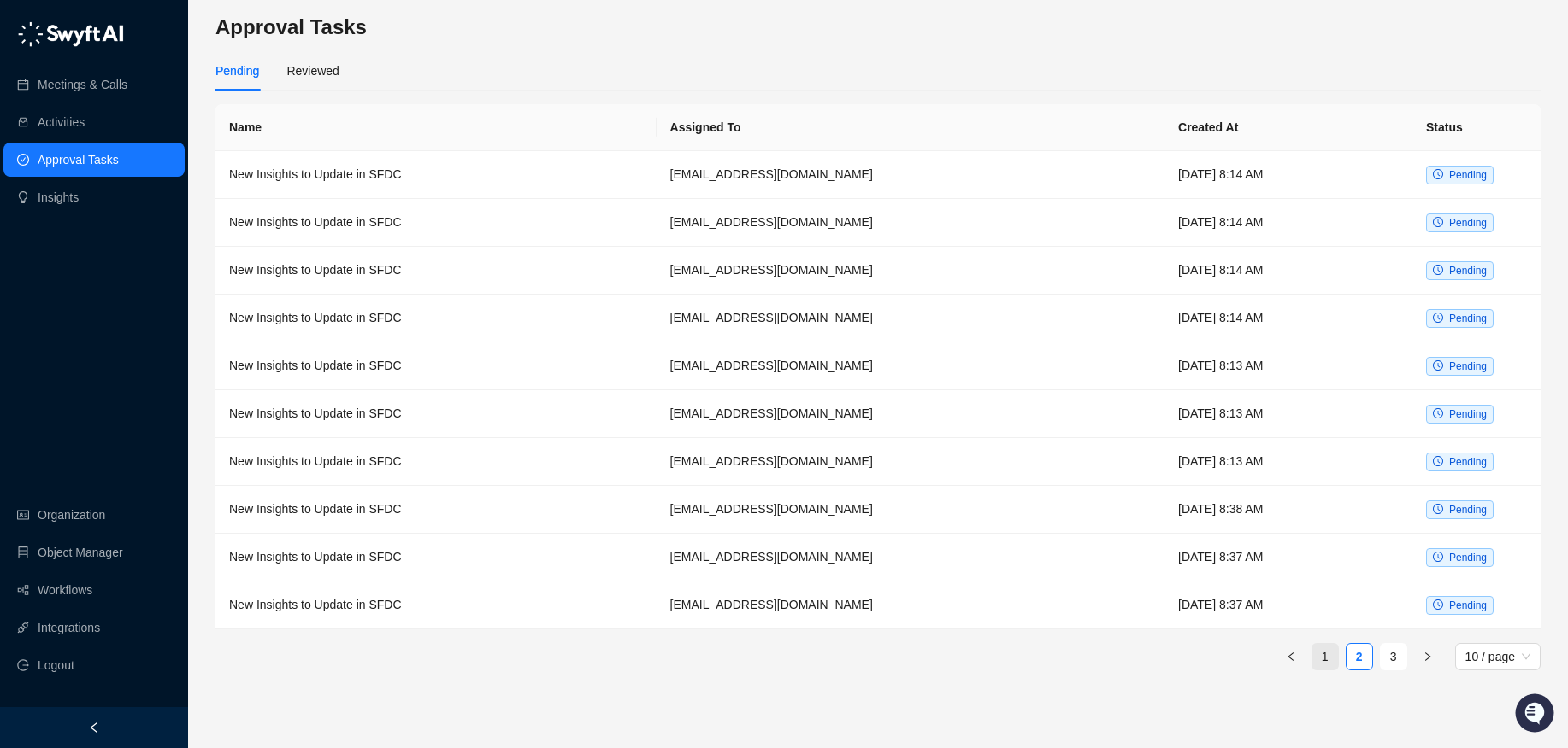
click at [1322, 648] on link "1" at bounding box center [1325, 657] width 26 height 26
click at [430, 31] on h3 "Approval Tasks" at bounding box center [878, 28] width 1325 height 28
click at [448, 57] on div "Pending Reviewed" at bounding box center [878, 71] width 1325 height 39
drag, startPoint x: 592, startPoint y: 48, endPoint x: 755, endPoint y: 49, distance: 163.0
click at [593, 48] on main "Approval Tasks Pending Reviewed Name Assigned To Created At Status New Insights…" at bounding box center [878, 374] width 1325 height 721
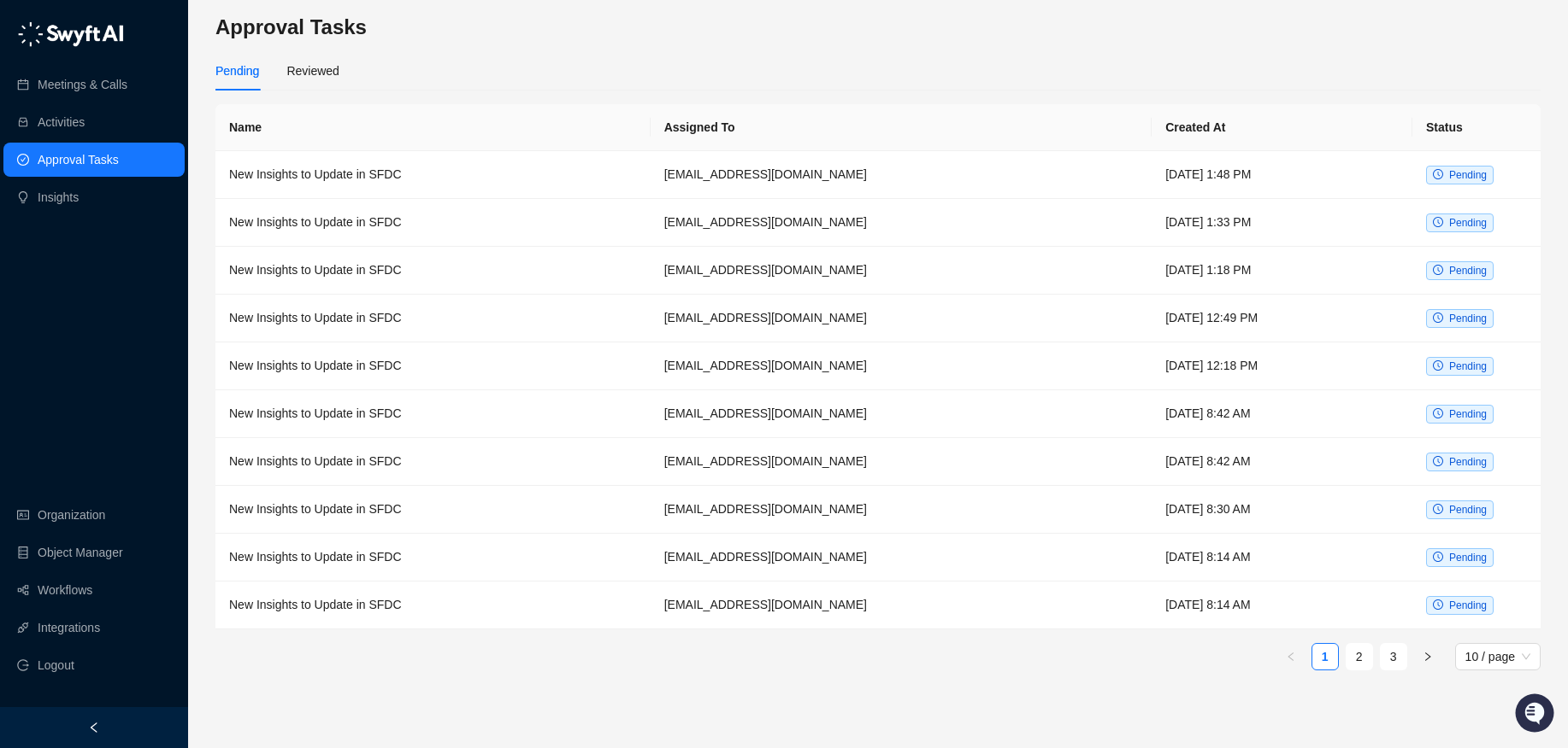
click at [755, 49] on main "Approval Tasks Pending Reviewed Name Assigned To Created At Status New Insights…" at bounding box center [878, 374] width 1325 height 721
drag, startPoint x: 634, startPoint y: 48, endPoint x: 620, endPoint y: 46, distance: 14.1
click at [621, 46] on main "Approval Tasks Pending Reviewed Name Assigned To Created At Status New Insights…" at bounding box center [878, 374] width 1325 height 721
click at [620, 46] on main "Approval Tasks Pending Reviewed Name Assigned To Created At Status New Insights…" at bounding box center [878, 374] width 1325 height 721
click at [80, 516] on link "Organization" at bounding box center [71, 515] width 67 height 35
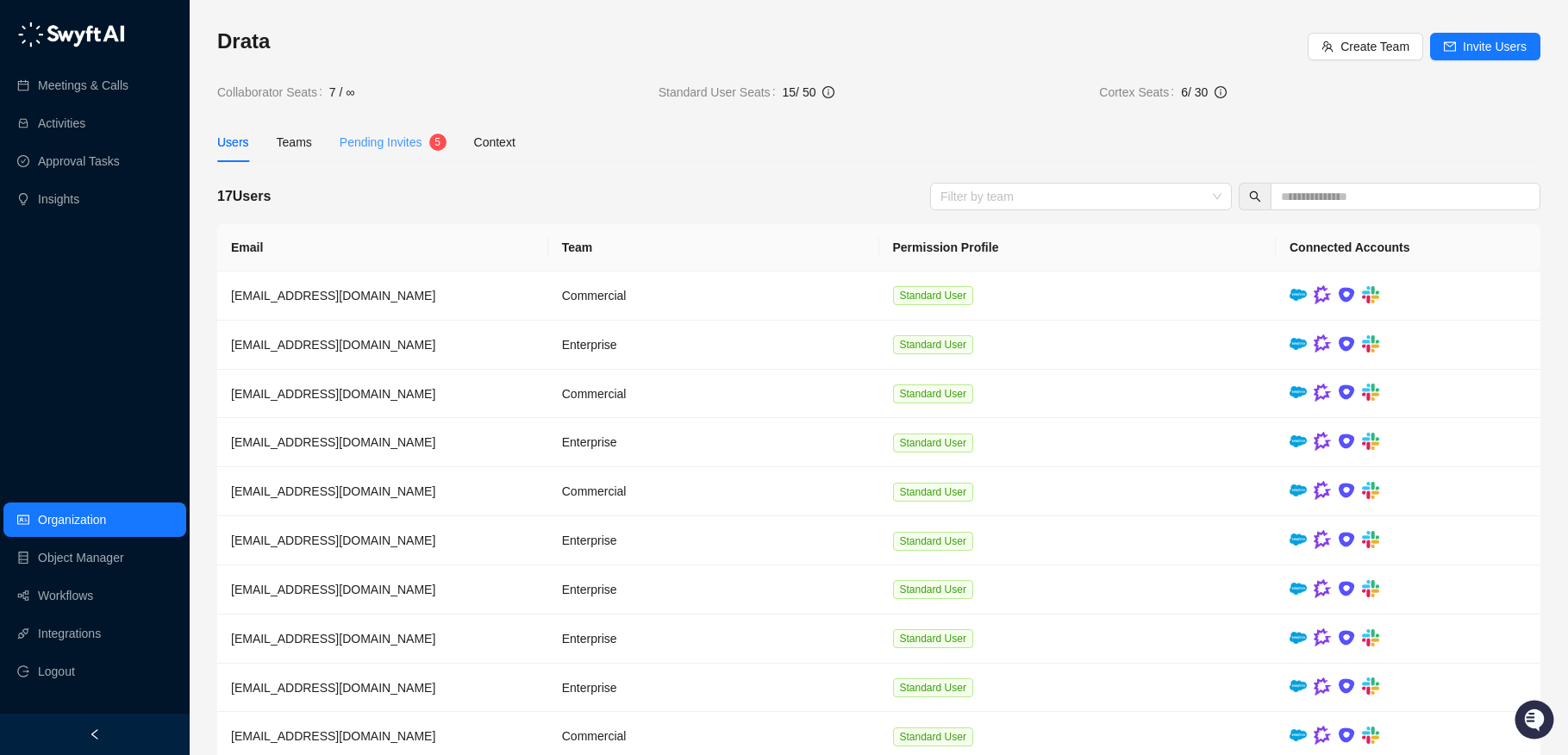
click at [420, 129] on div "Pending Invites 5" at bounding box center [392, 142] width 107 height 40
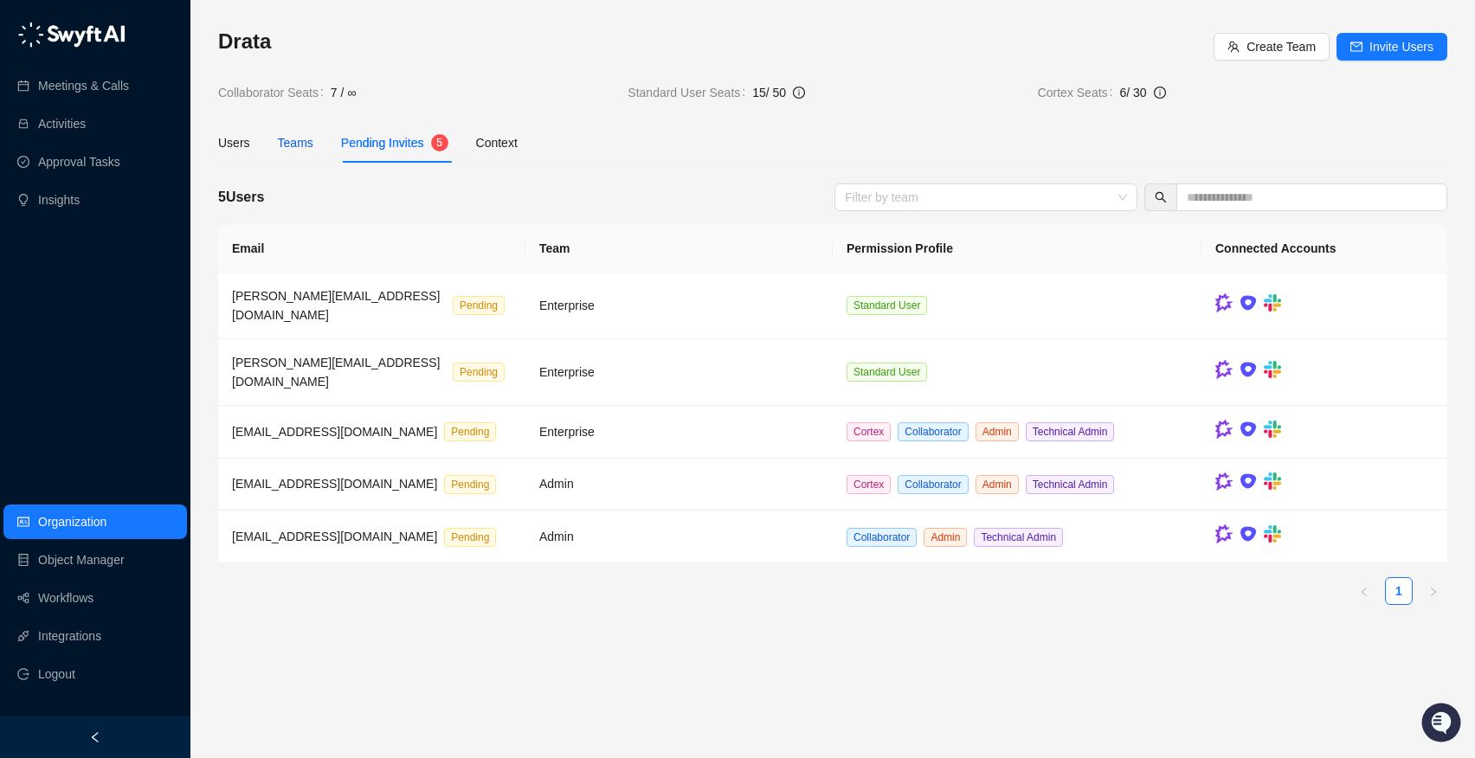
click at [303, 144] on div "Teams" at bounding box center [295, 142] width 35 height 19
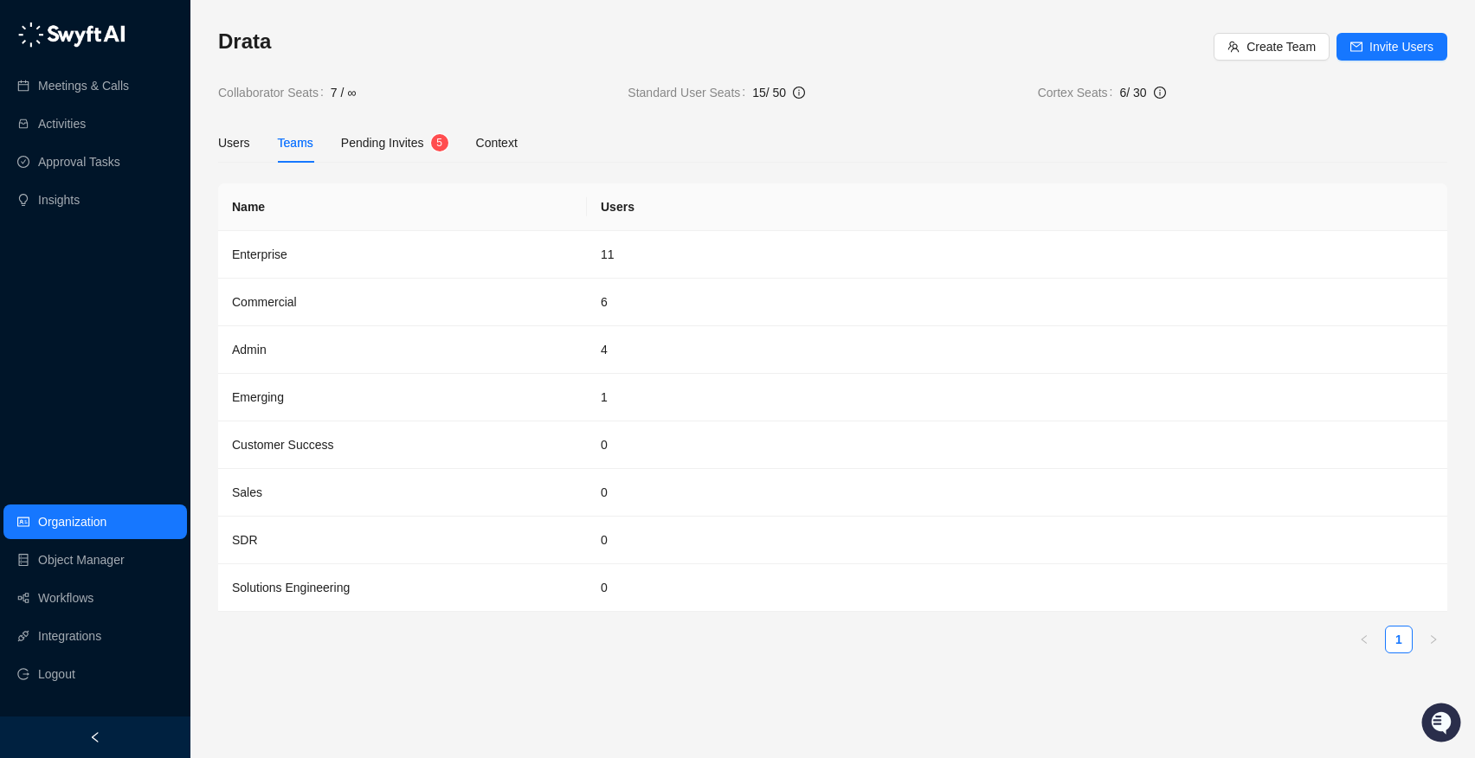
click at [464, 144] on div "Users Teams Pending Invites 5 Context" at bounding box center [368, 143] width 300 height 40
click at [411, 156] on div "Pending Invites 5" at bounding box center [394, 143] width 107 height 40
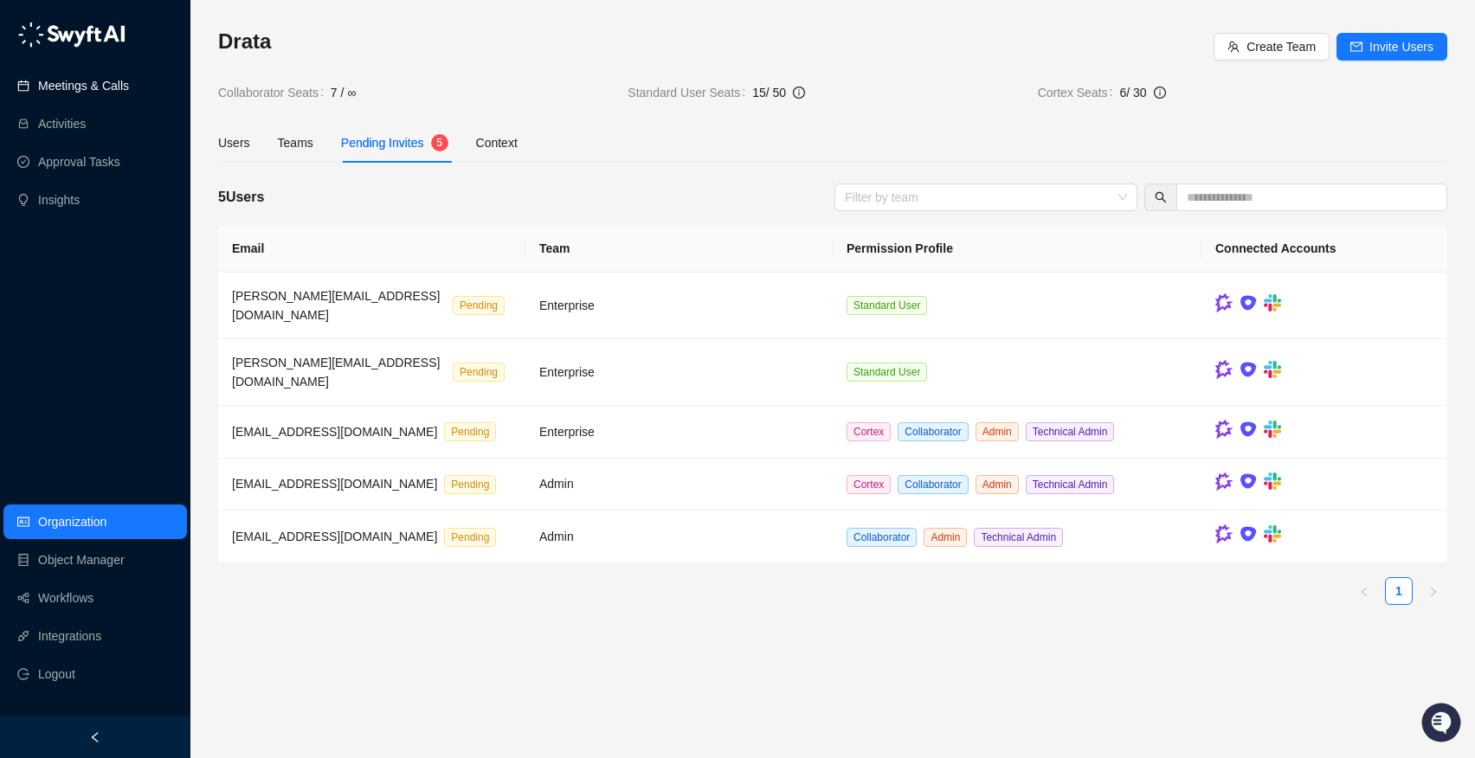
click at [120, 81] on link "Meetings & Calls" at bounding box center [83, 85] width 91 height 35
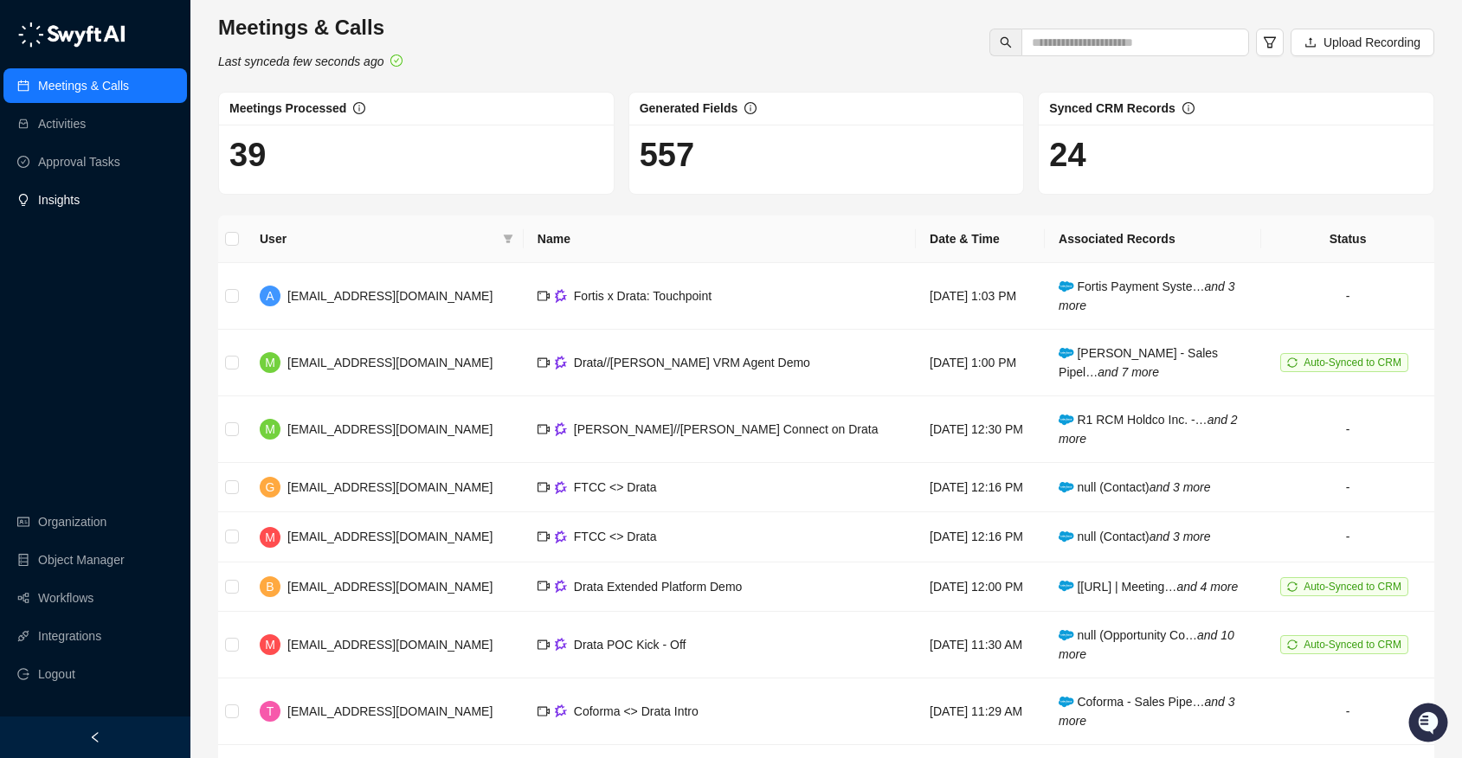
click at [70, 183] on link "Insights" at bounding box center [59, 200] width 42 height 35
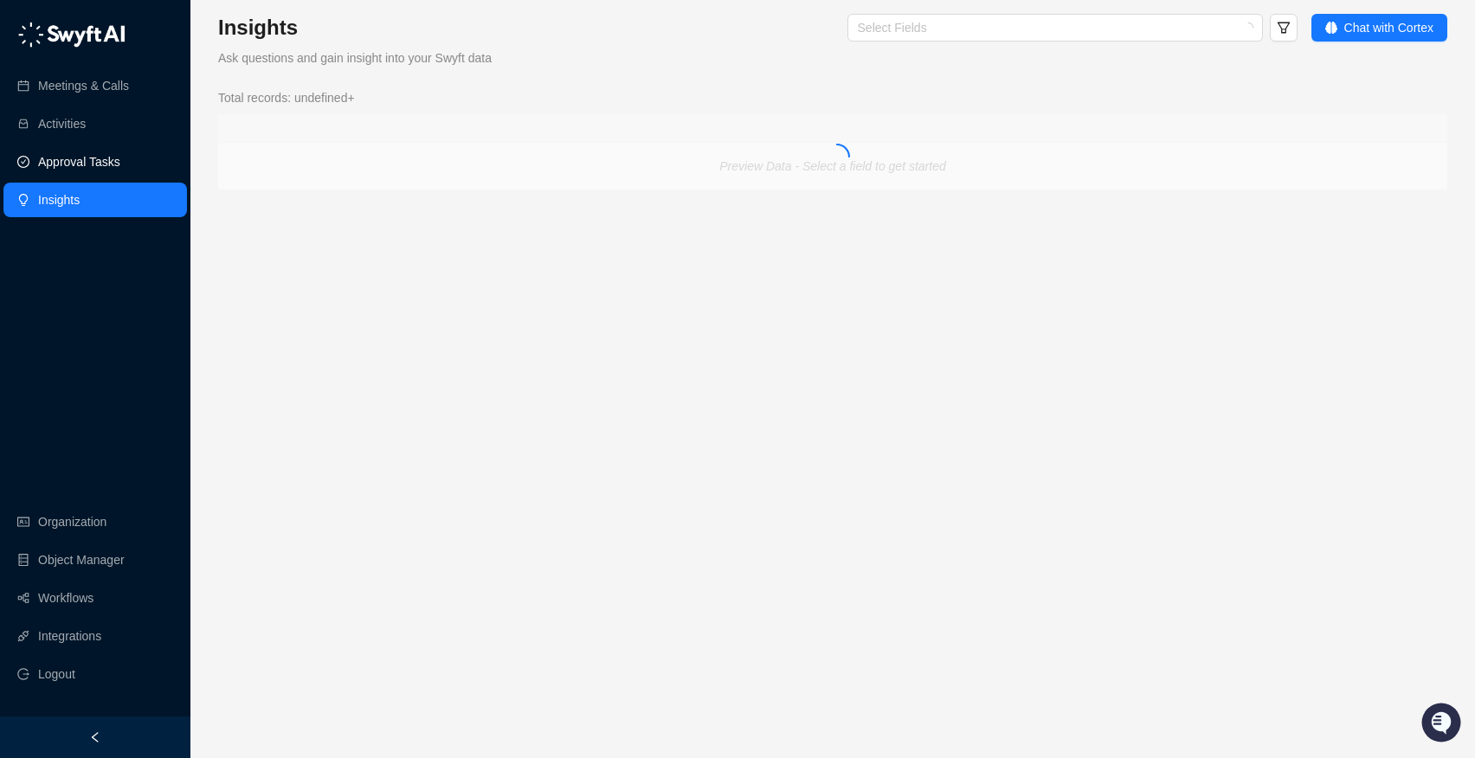
click at [72, 172] on link "Approval Tasks" at bounding box center [79, 162] width 82 height 35
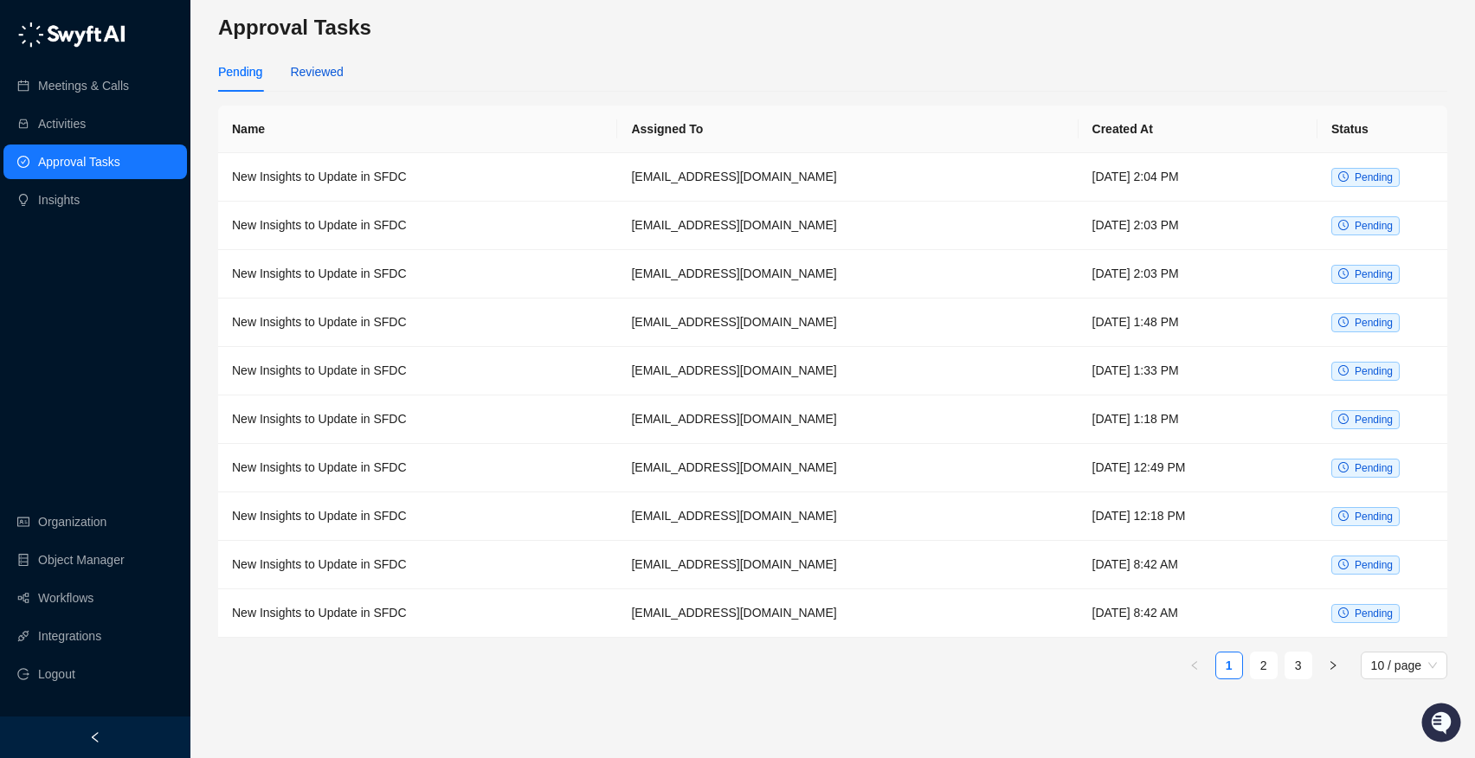
click at [336, 63] on div "Reviewed" at bounding box center [316, 71] width 53 height 19
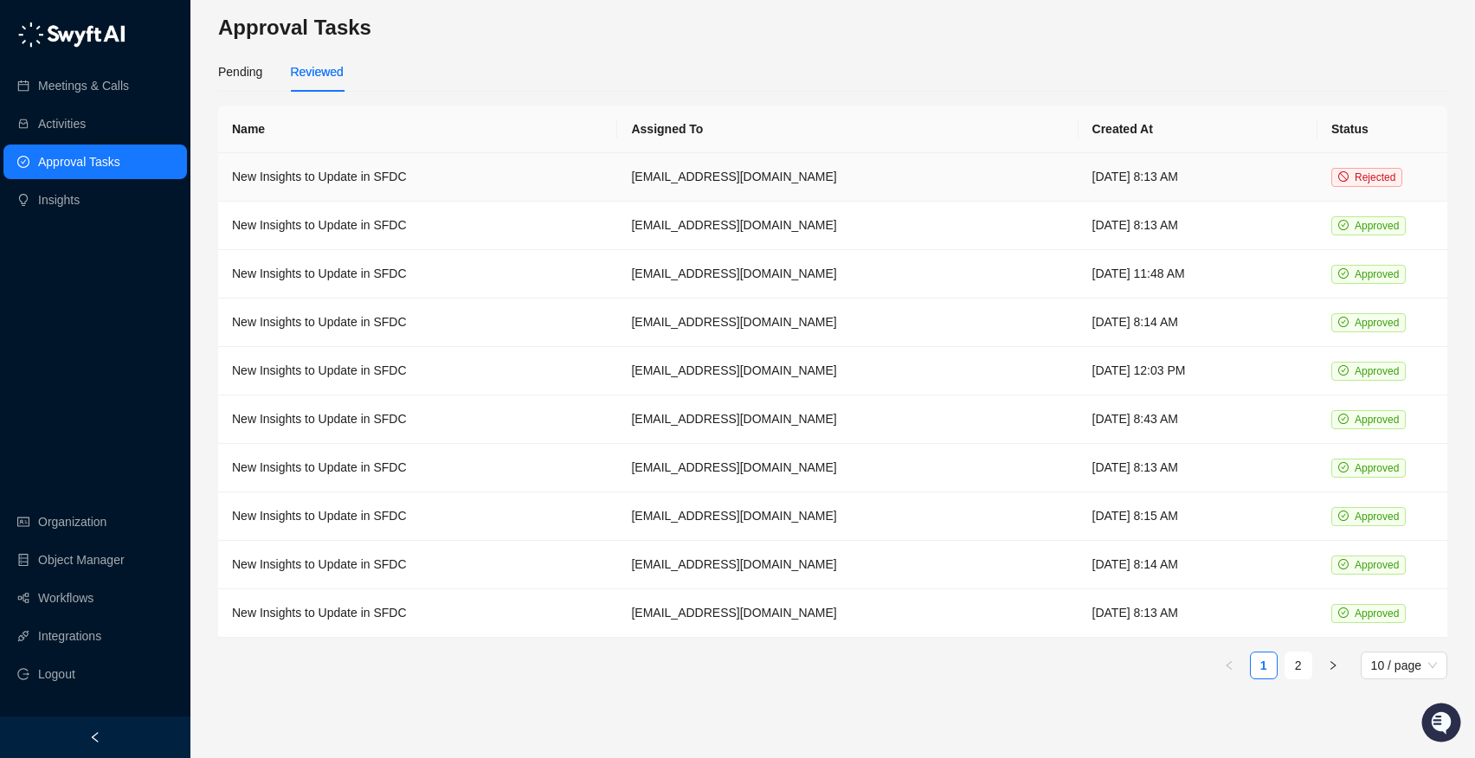
click at [1190, 173] on td "[DATE] 8:13 AM" at bounding box center [1198, 177] width 239 height 48
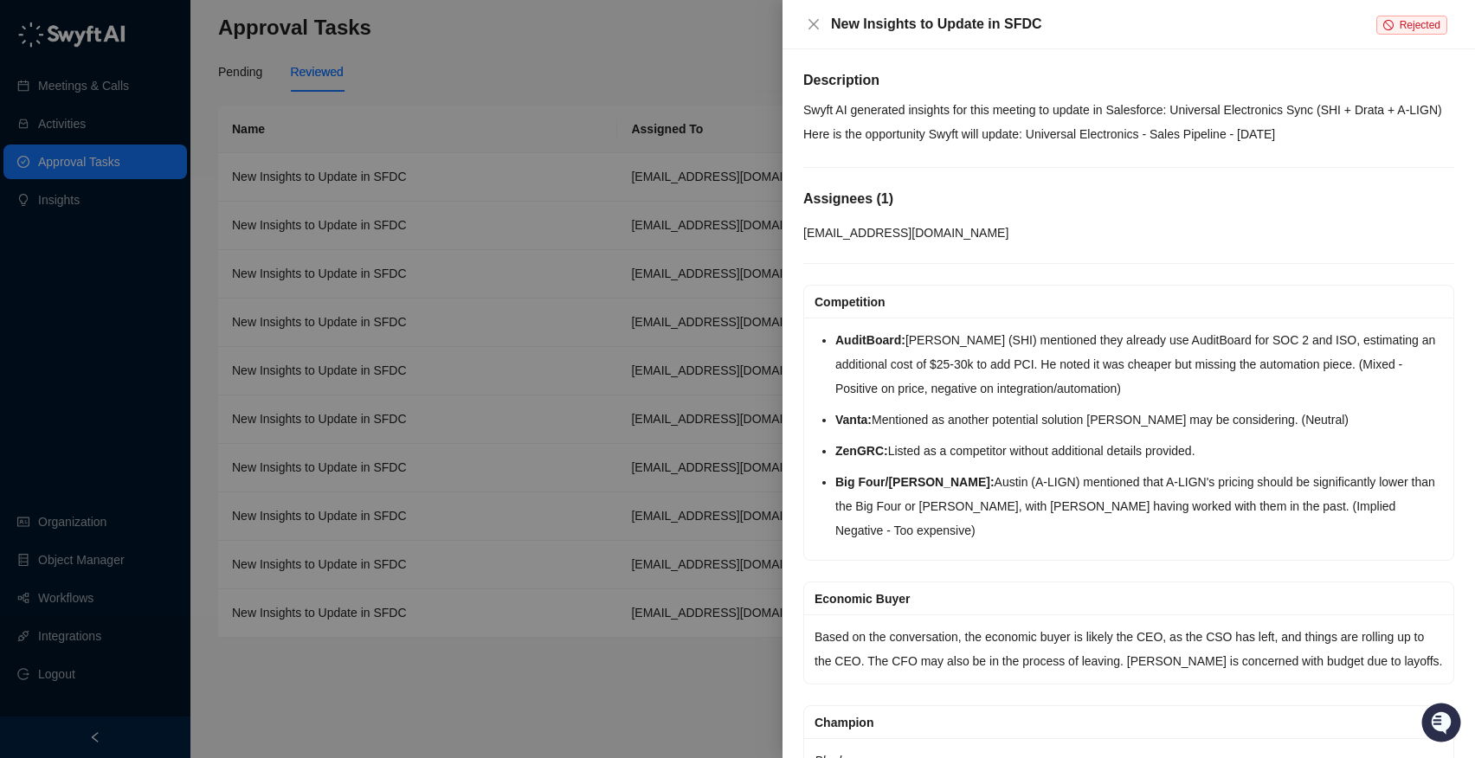
click at [571, 105] on div at bounding box center [737, 379] width 1475 height 758
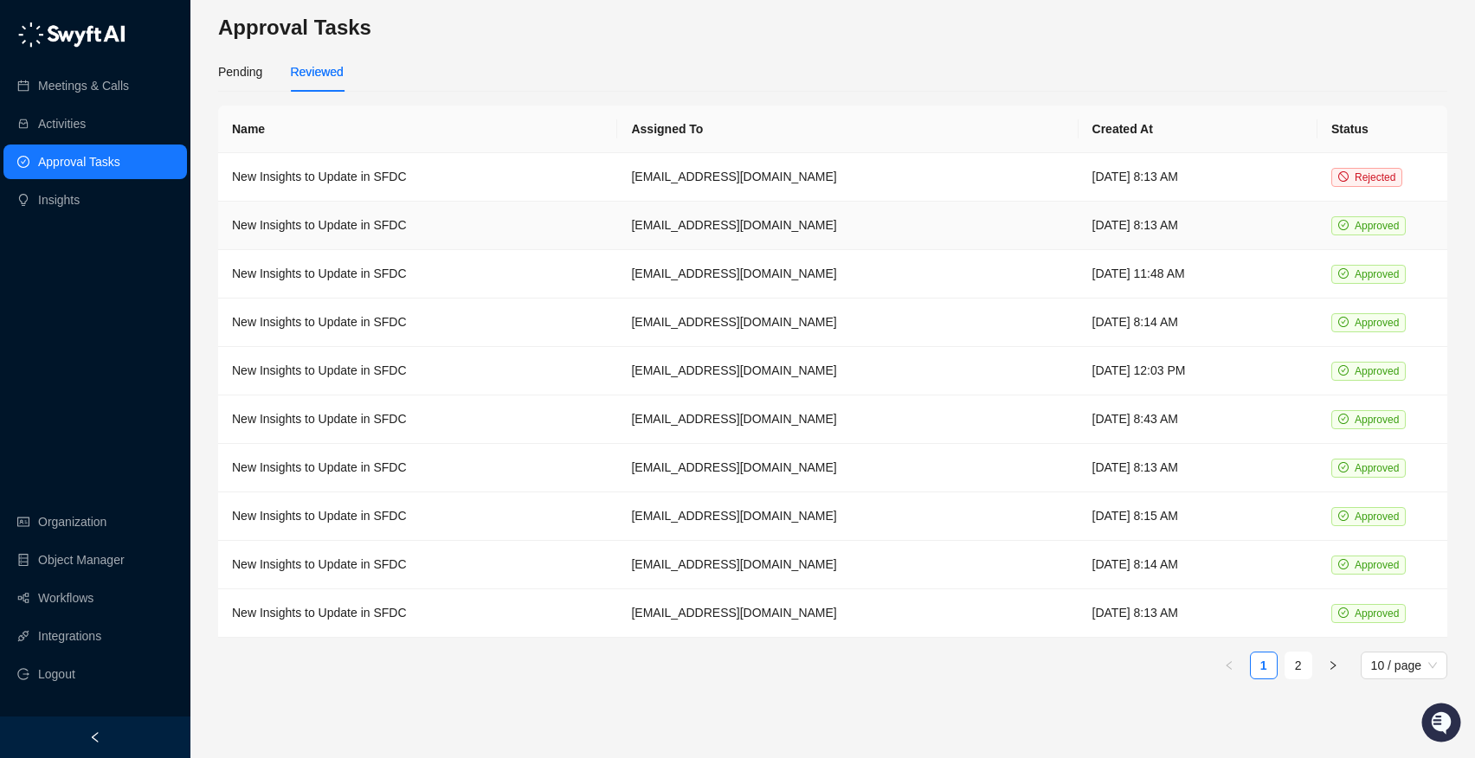
click at [537, 241] on td "New Insights to Update in SFDC" at bounding box center [417, 226] width 399 height 48
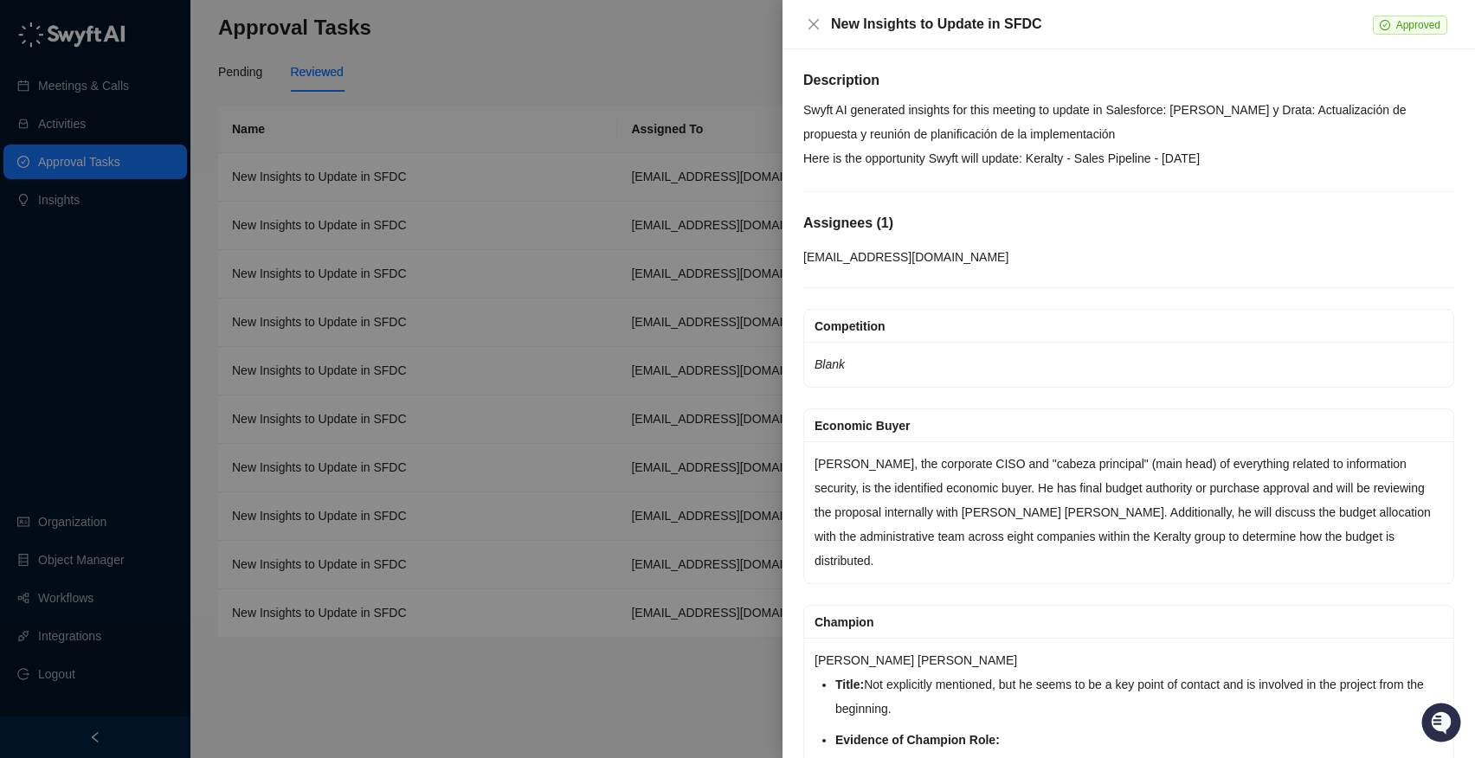
click at [542, 86] on div at bounding box center [737, 379] width 1475 height 758
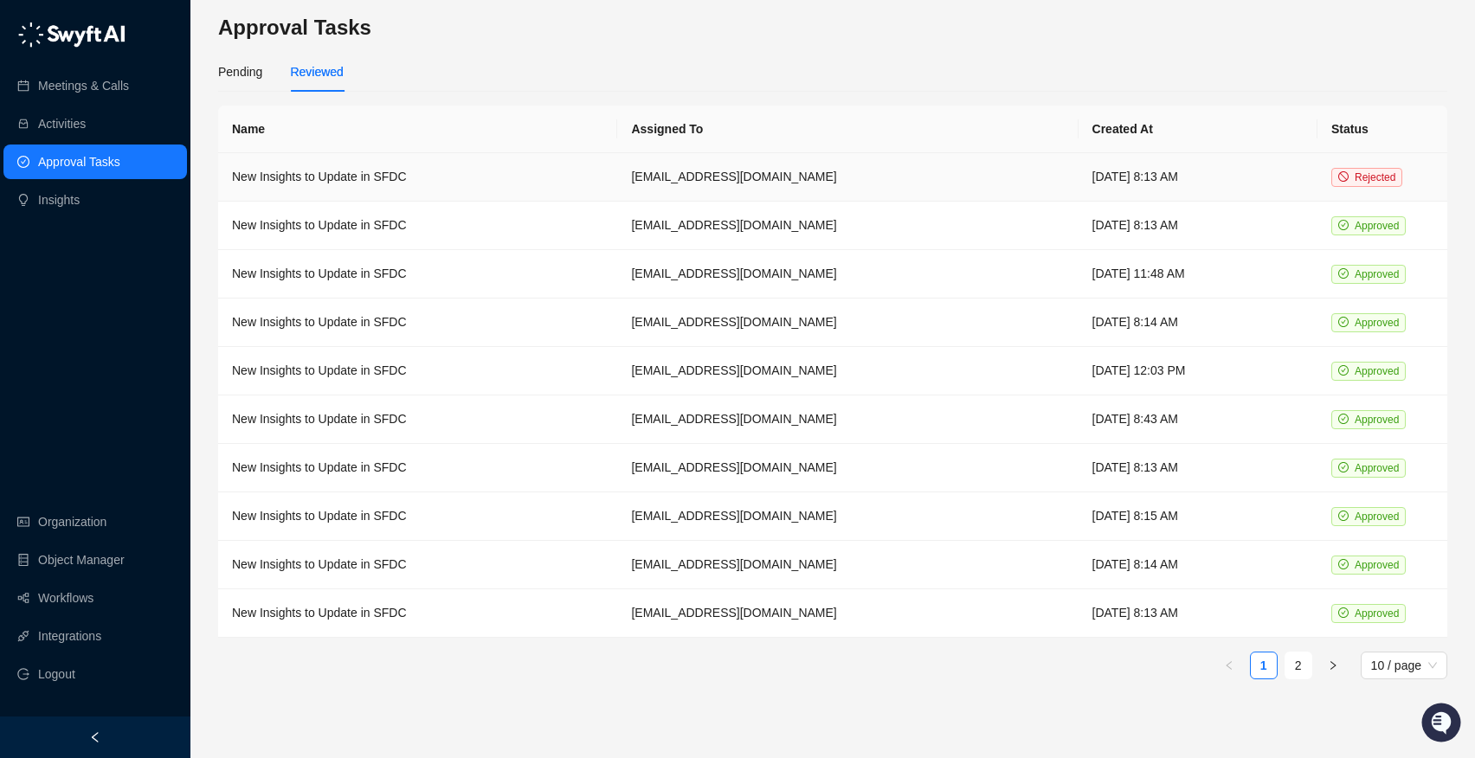
click at [594, 175] on td "New Insights to Update in SFDC" at bounding box center [417, 177] width 399 height 48
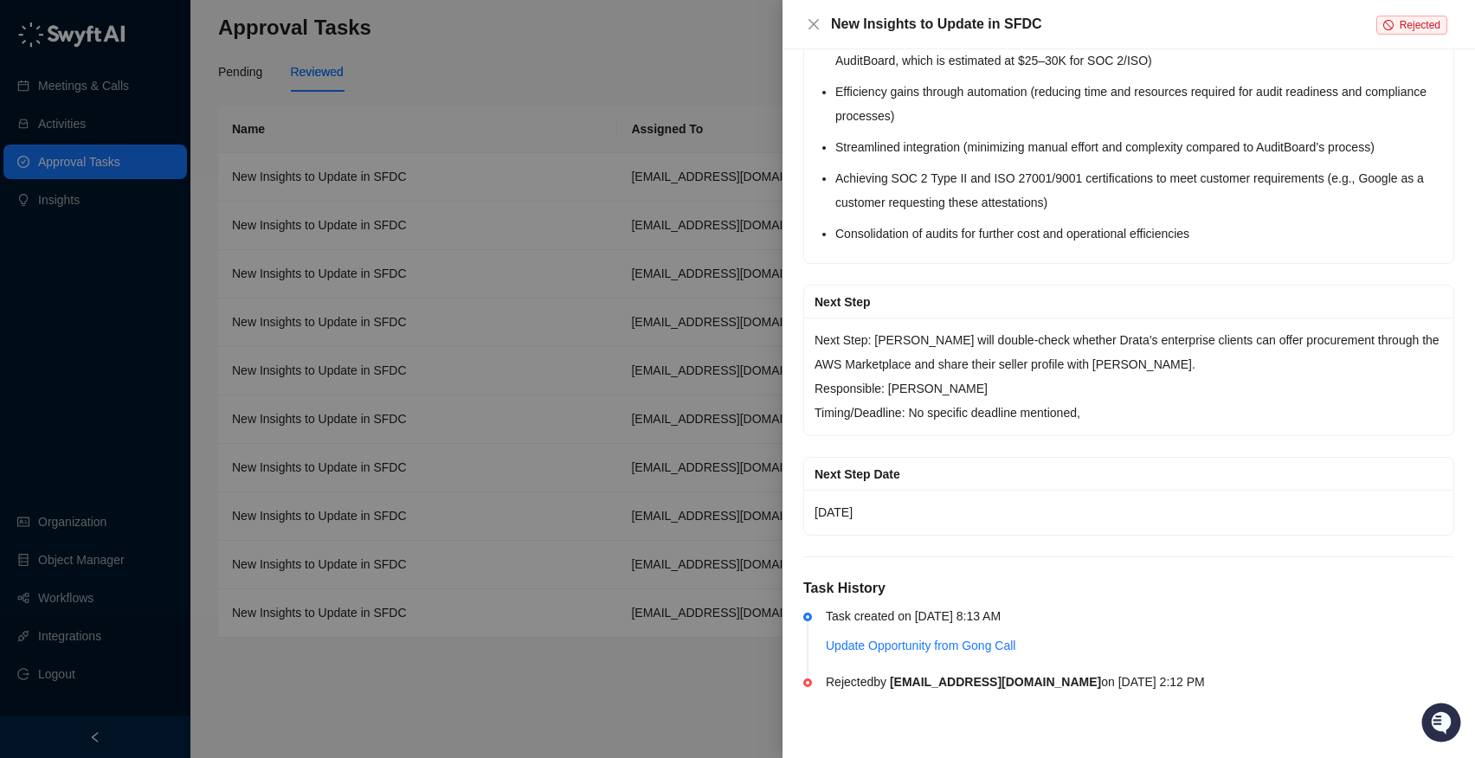
scroll to position [3110, 0]
click at [815, 29] on icon "close" at bounding box center [814, 24] width 14 height 14
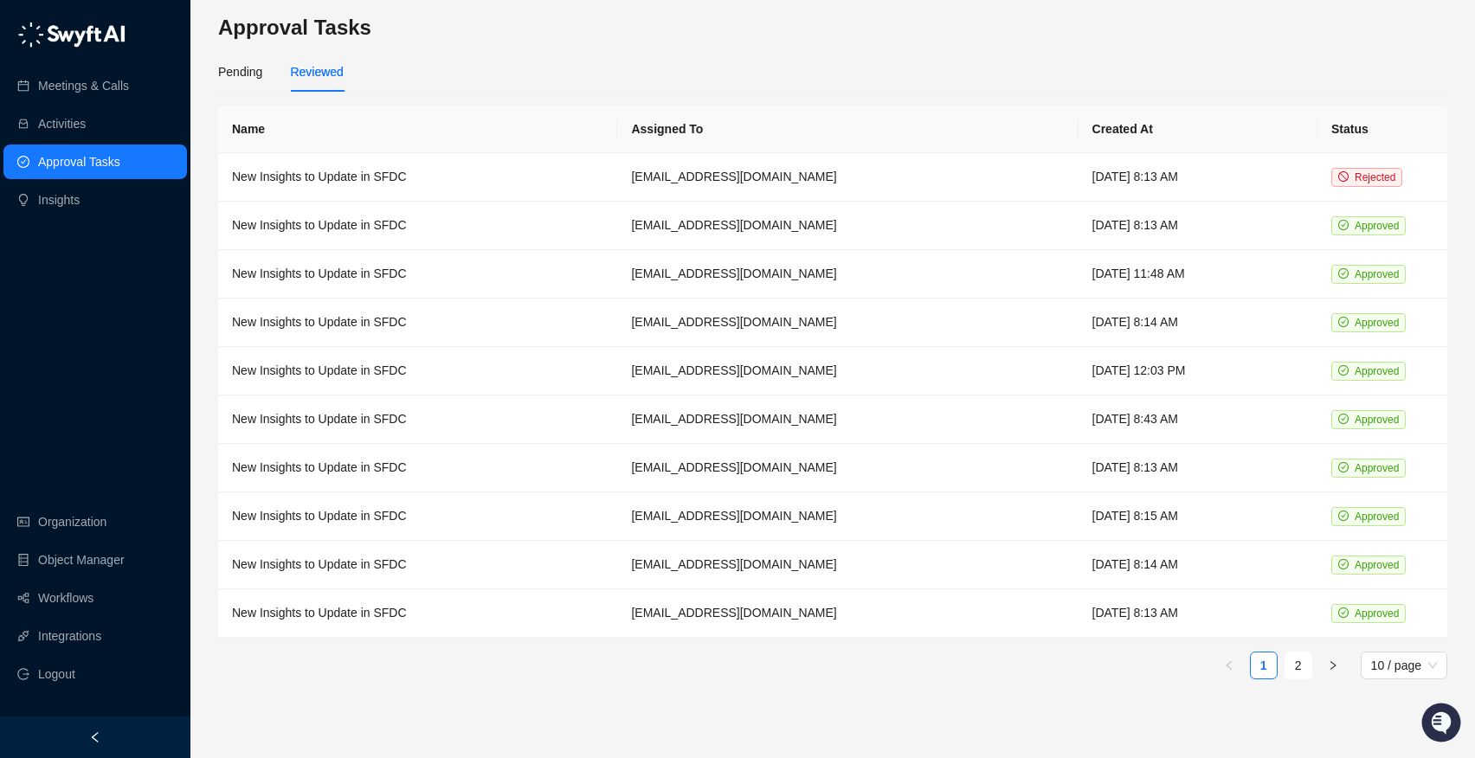
click at [263, 71] on div "Pending Reviewed" at bounding box center [281, 72] width 126 height 40
click at [231, 78] on div "Pending" at bounding box center [240, 71] width 44 height 19
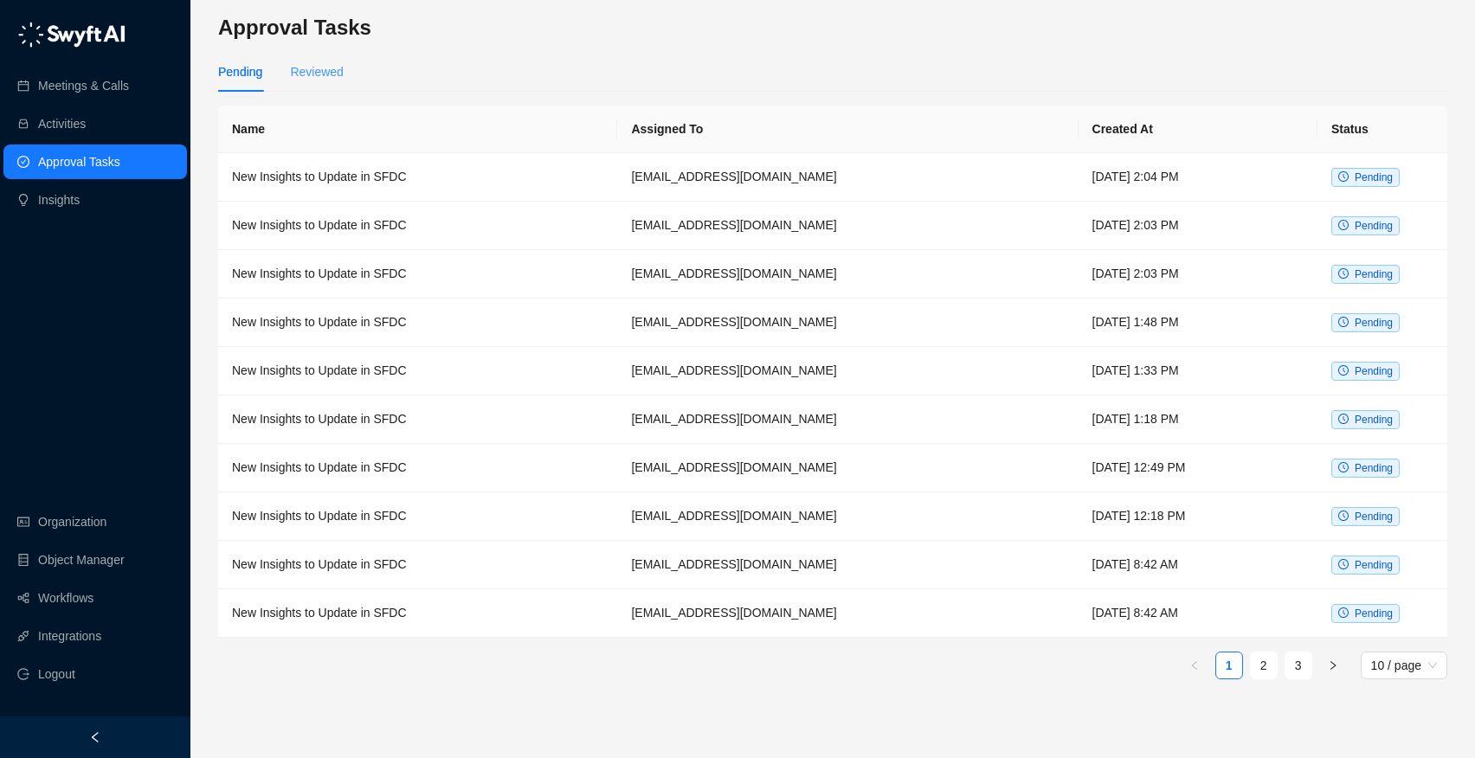
click at [324, 55] on div "Reviewed" at bounding box center [316, 72] width 53 height 40
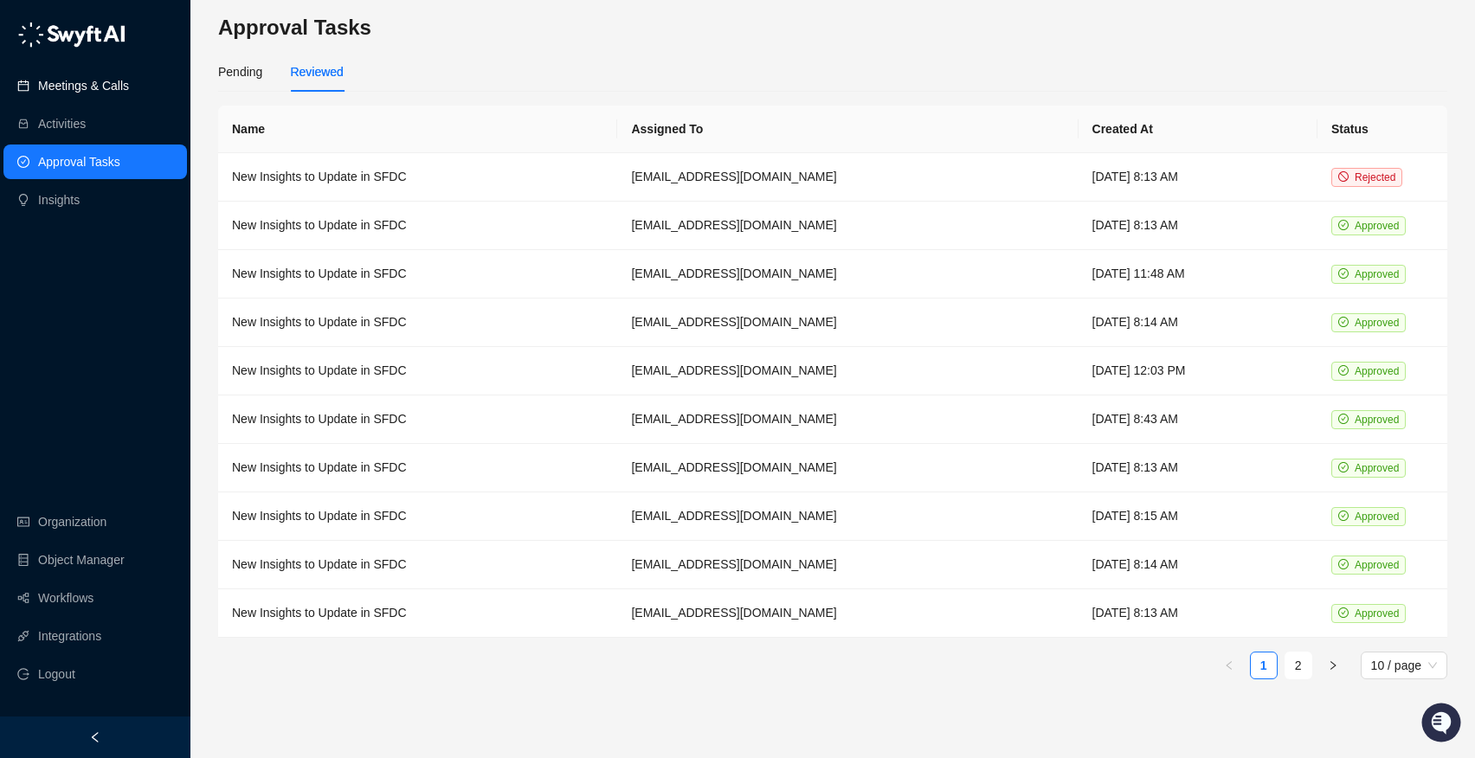
click at [68, 85] on link "Meetings & Calls" at bounding box center [83, 85] width 91 height 35
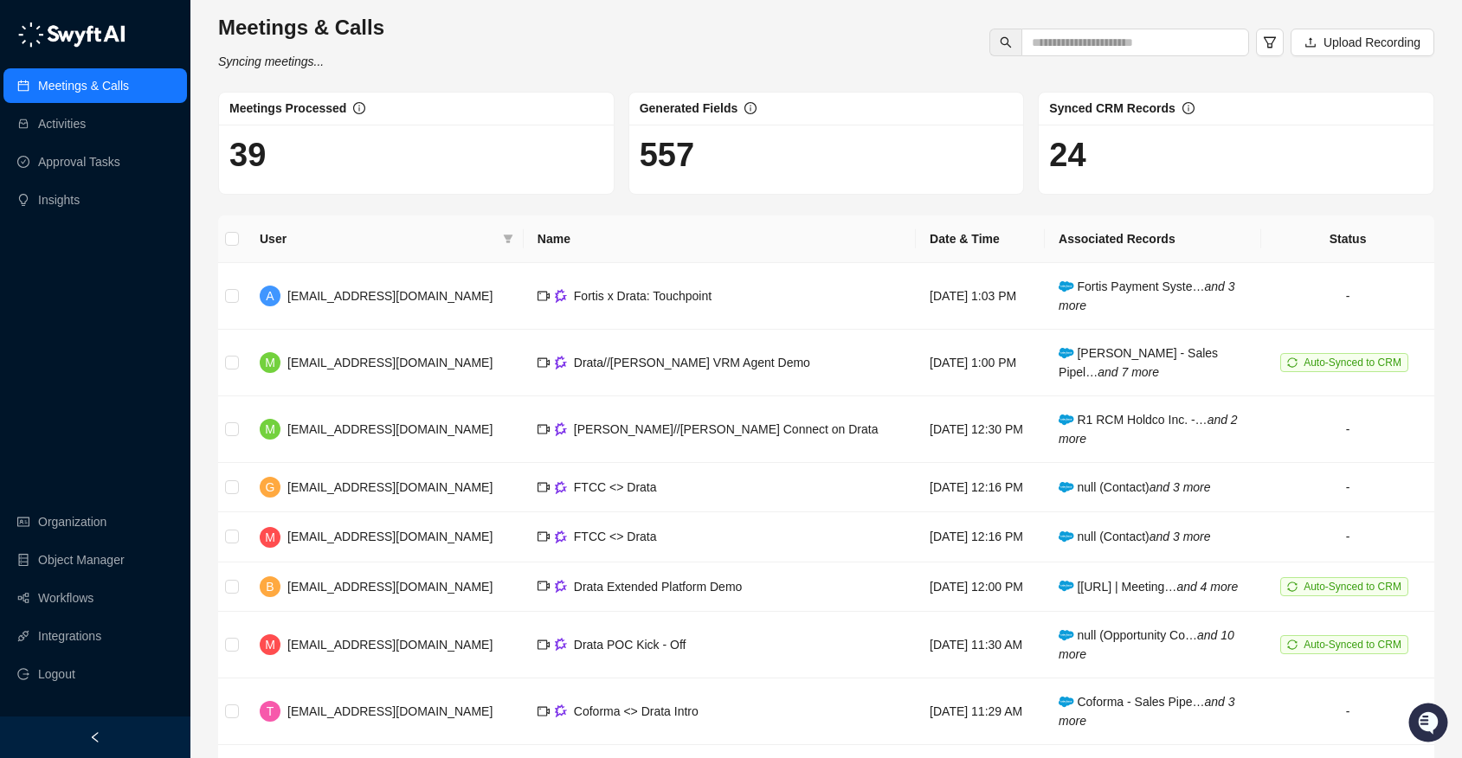
click at [565, 60] on div "Meetings & Calls Syncing meetings... Upload Recording" at bounding box center [826, 42] width 1227 height 57
click at [663, 54] on div "Meetings & Calls Syncing meetings... Upload Recording" at bounding box center [826, 42] width 1227 height 57
click at [57, 81] on link "Meetings & Calls" at bounding box center [83, 85] width 91 height 35
click at [56, 526] on link "Organization" at bounding box center [72, 522] width 68 height 35
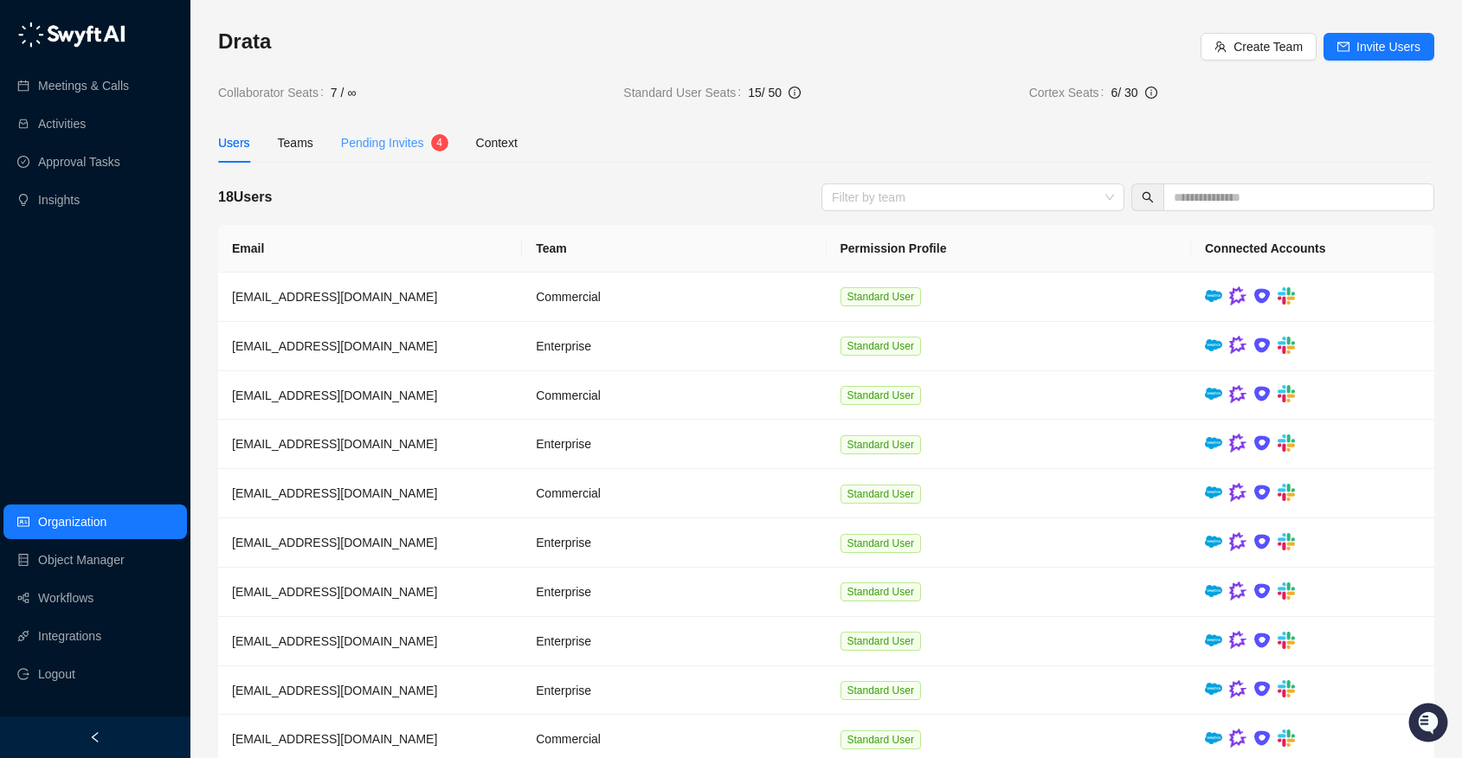
click at [370, 132] on div "Pending Invites 4" at bounding box center [394, 143] width 107 height 40
